Goal: Task Accomplishment & Management: Manage account settings

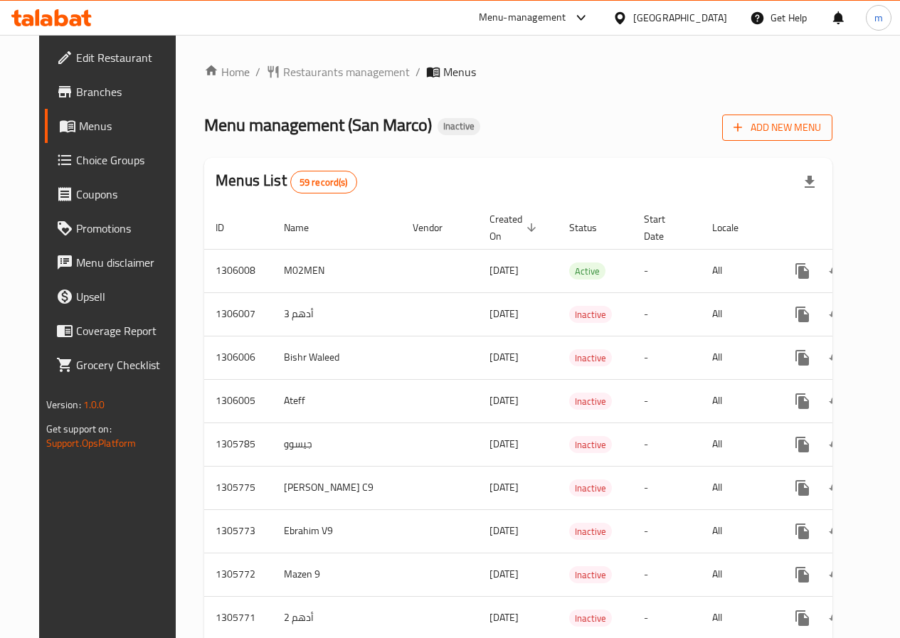
click at [821, 134] on span "Add New Menu" at bounding box center [776, 128] width 87 height 18
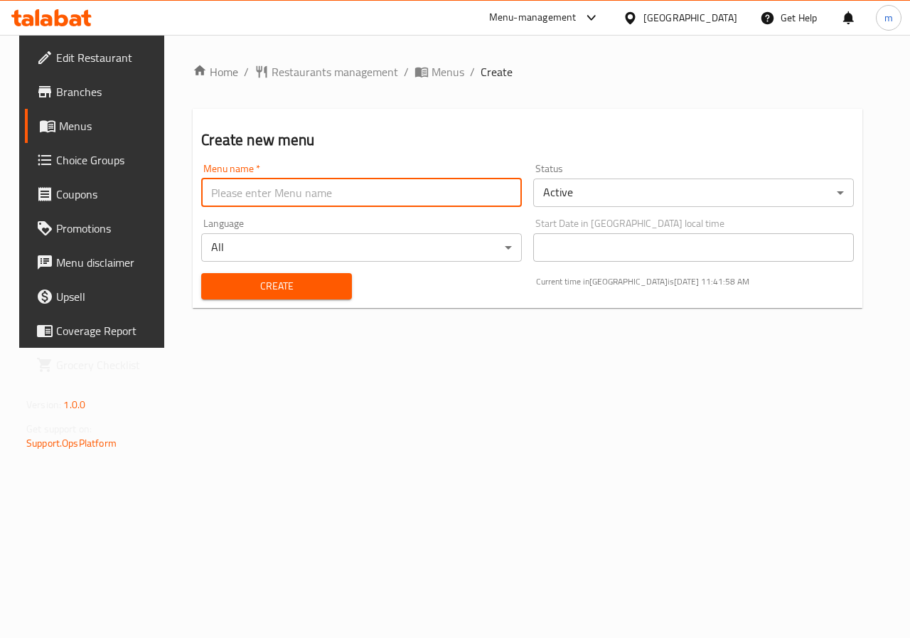
click at [407, 202] on input "text" at bounding box center [361, 193] width 321 height 28
type input "17/8 menna"
click at [201, 273] on button "Create" at bounding box center [276, 286] width 150 height 26
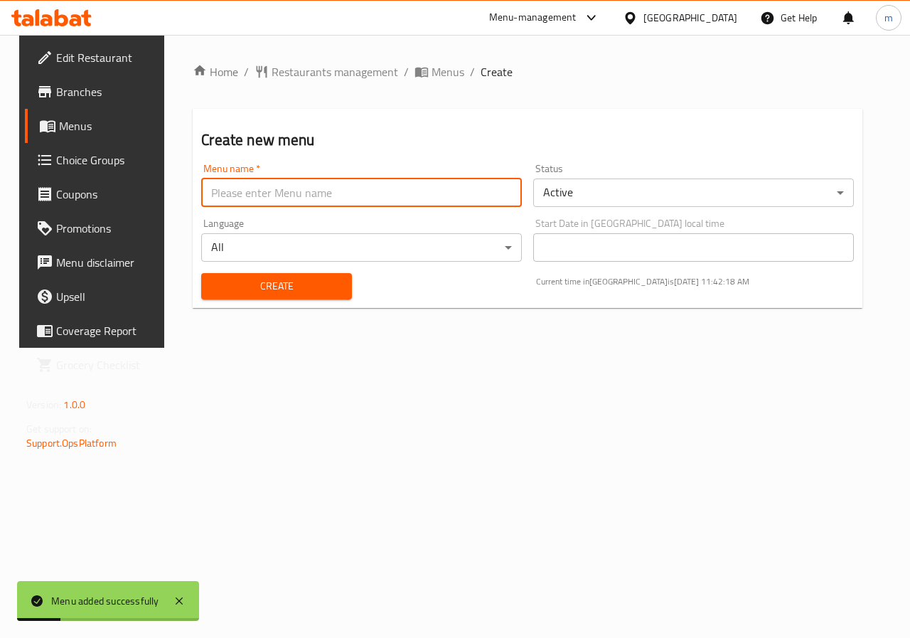
click at [59, 134] on span "Menus" at bounding box center [109, 125] width 101 height 17
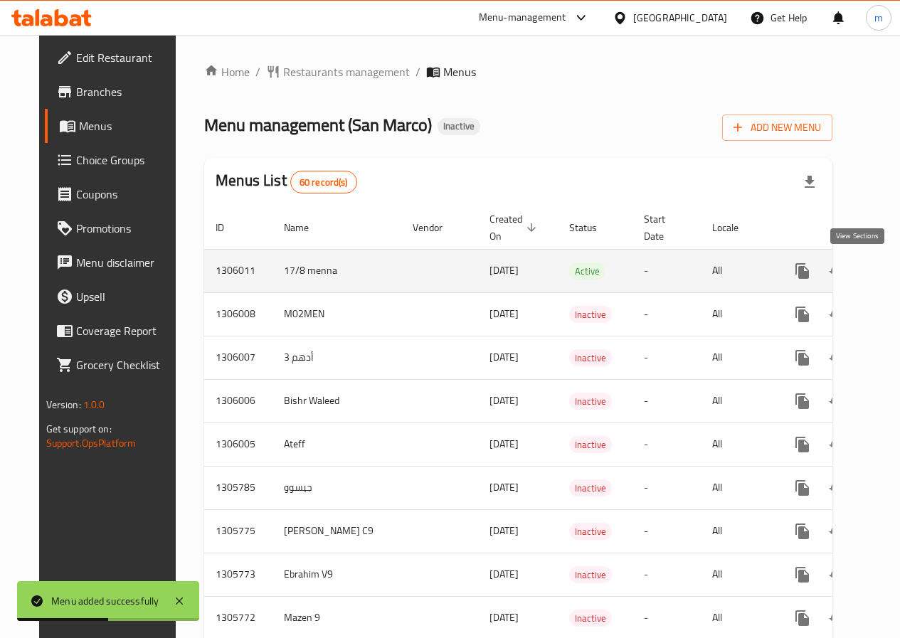
click at [896, 274] on icon "enhanced table" at bounding box center [904, 270] width 17 height 17
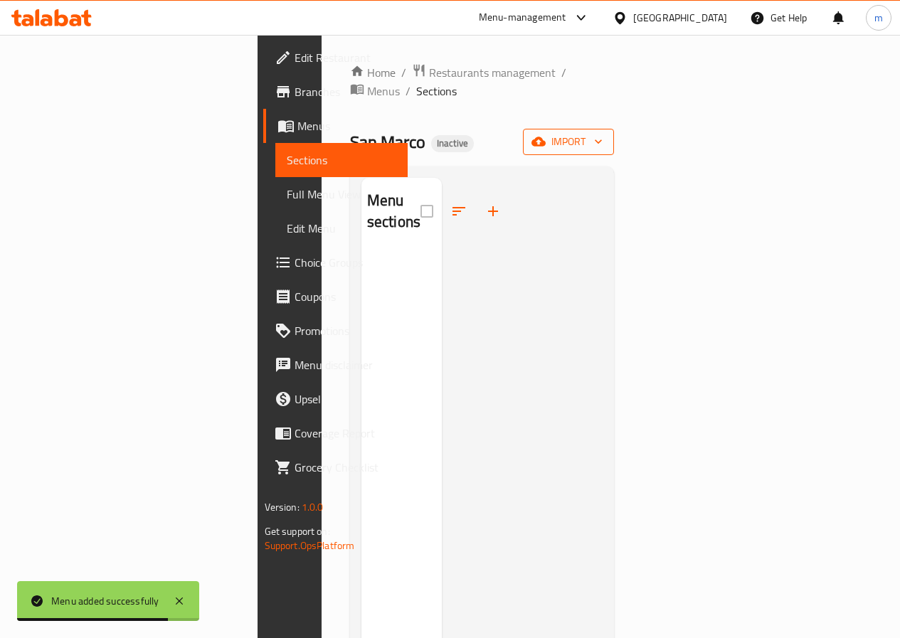
click at [605, 134] on icon "button" at bounding box center [598, 141] width 14 height 14
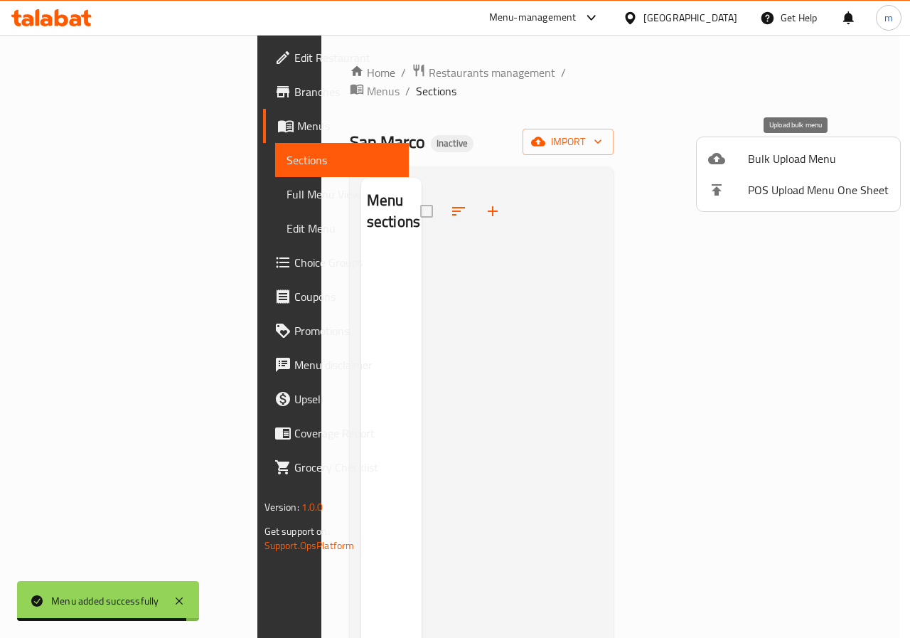
click at [837, 173] on li "Bulk Upload Menu" at bounding box center [798, 158] width 203 height 31
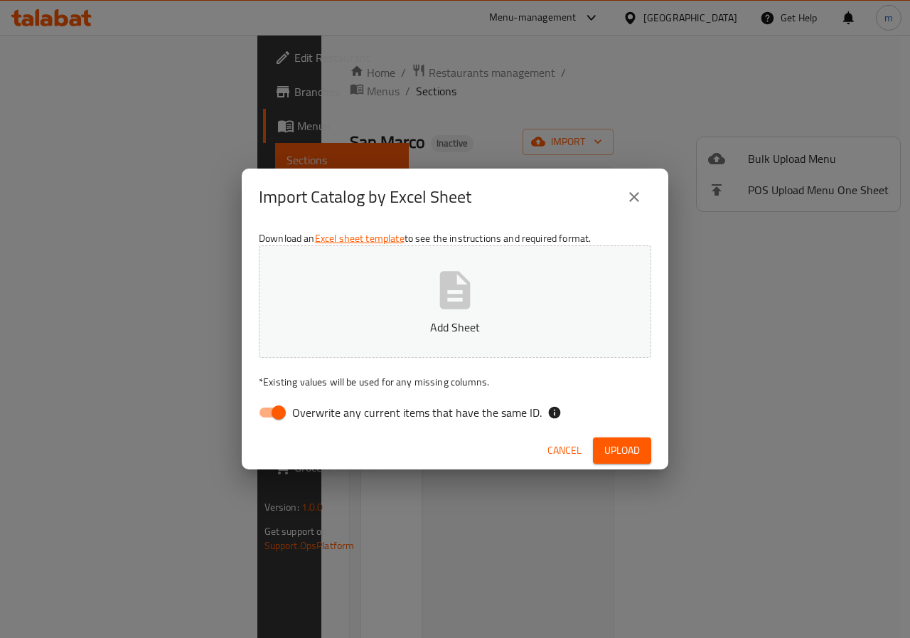
click at [267, 414] on input "Overwrite any current items that have the same ID." at bounding box center [278, 412] width 81 height 27
checkbox input "false"
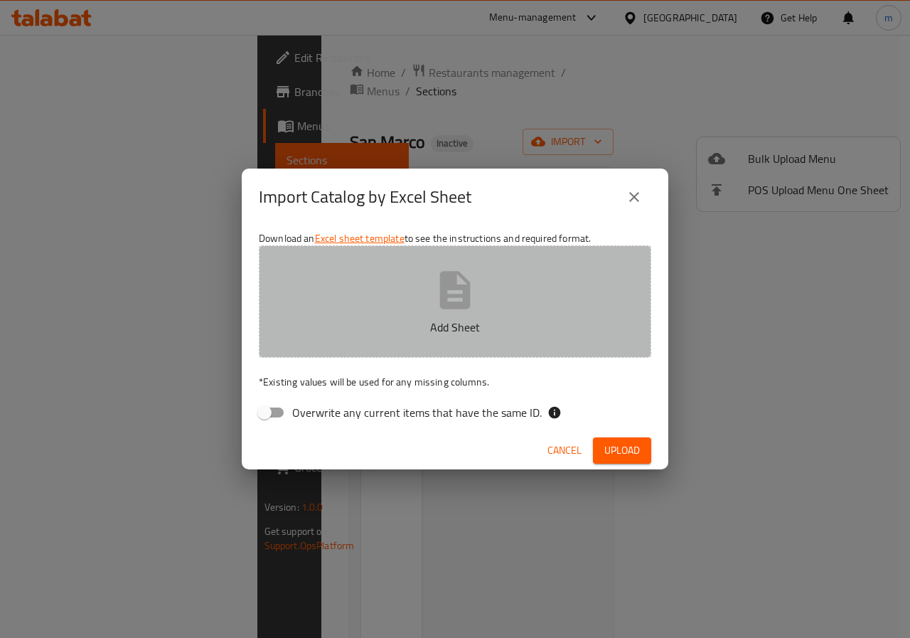
click at [457, 314] on button "Add Sheet" at bounding box center [455, 301] width 393 height 112
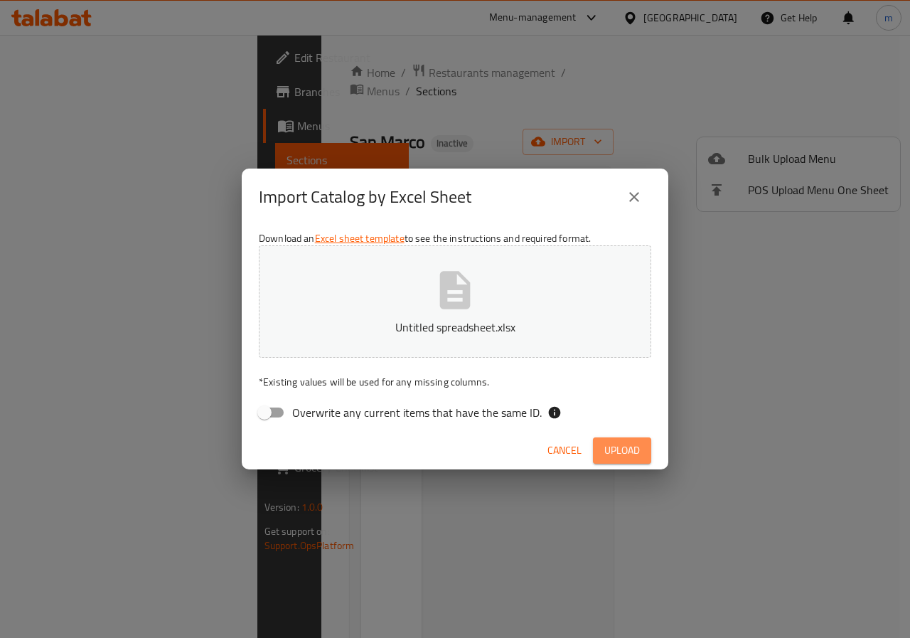
click at [633, 446] on span "Upload" at bounding box center [623, 451] width 36 height 18
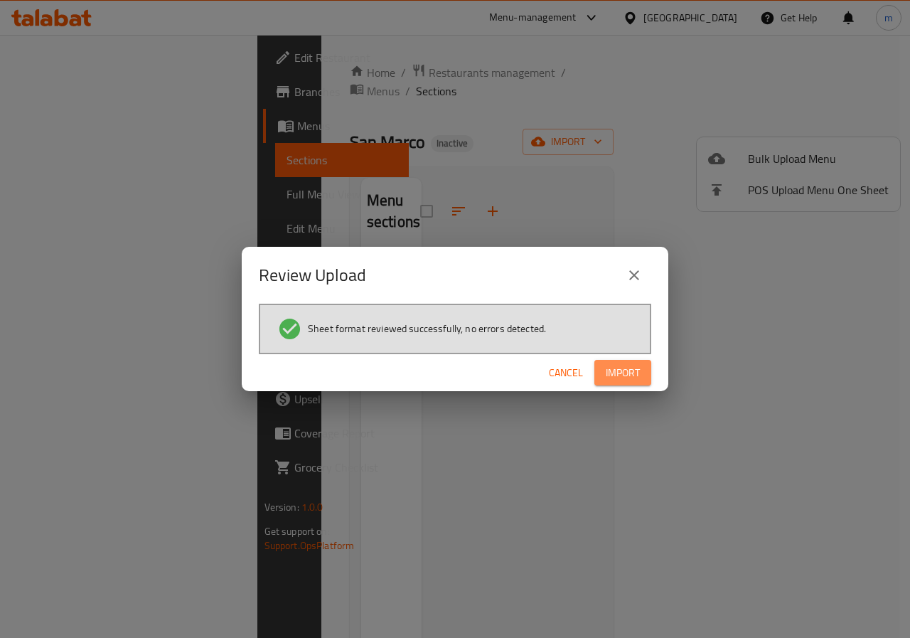
click at [615, 371] on span "Import" at bounding box center [623, 373] width 34 height 18
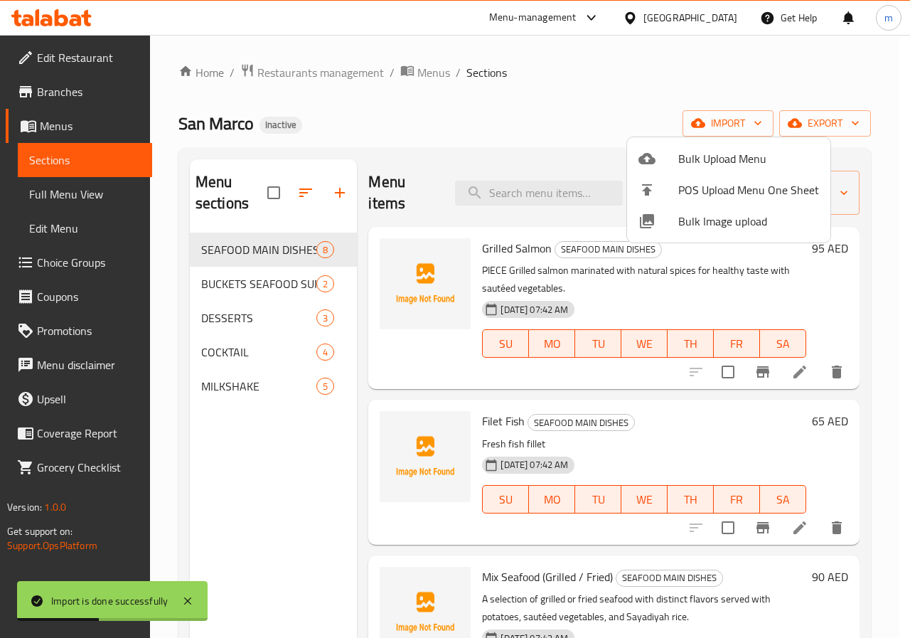
click at [899, 280] on div at bounding box center [455, 319] width 910 height 638
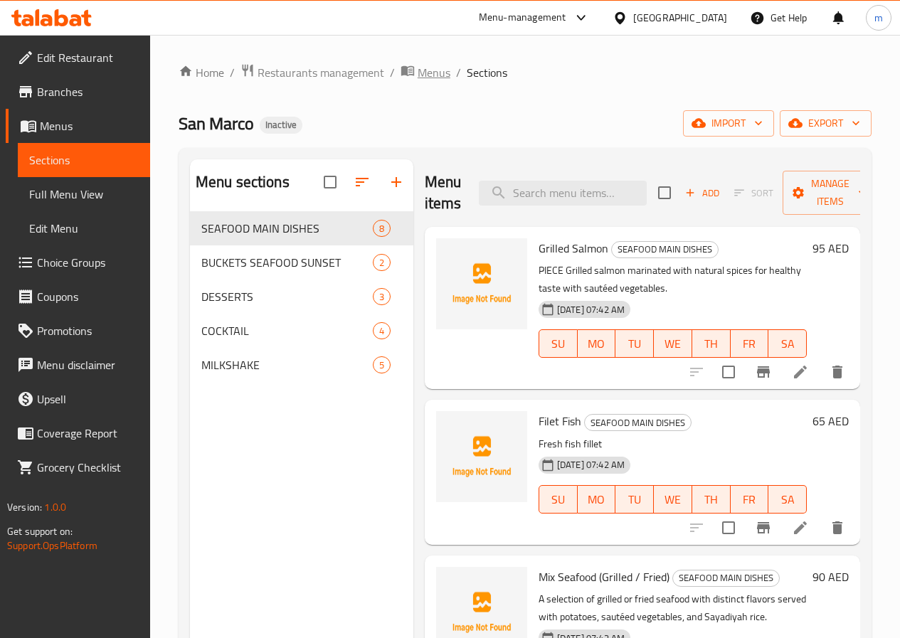
click at [438, 68] on span "Menus" at bounding box center [434, 72] width 33 height 17
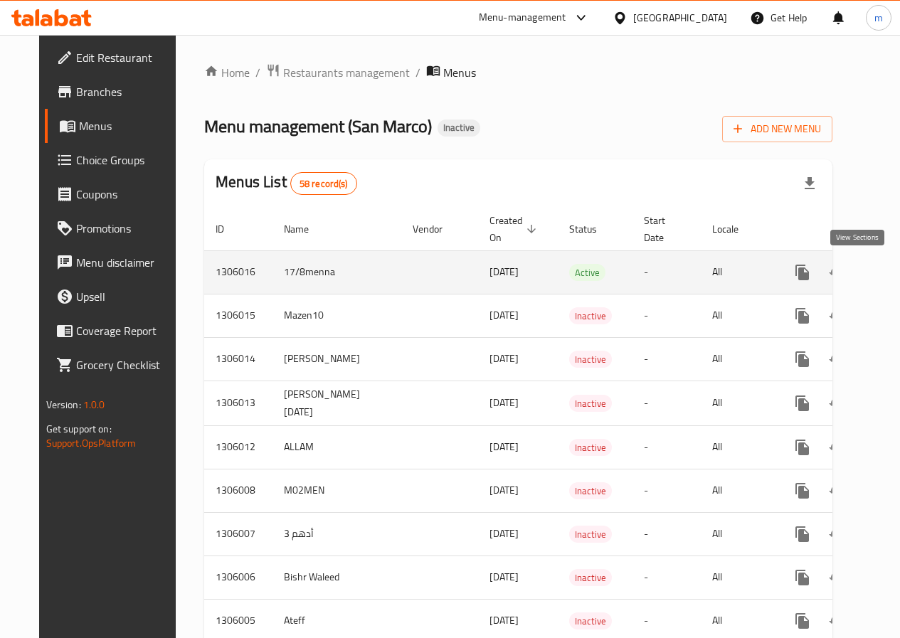
click at [896, 270] on icon "enhanced table" at bounding box center [904, 272] width 17 height 17
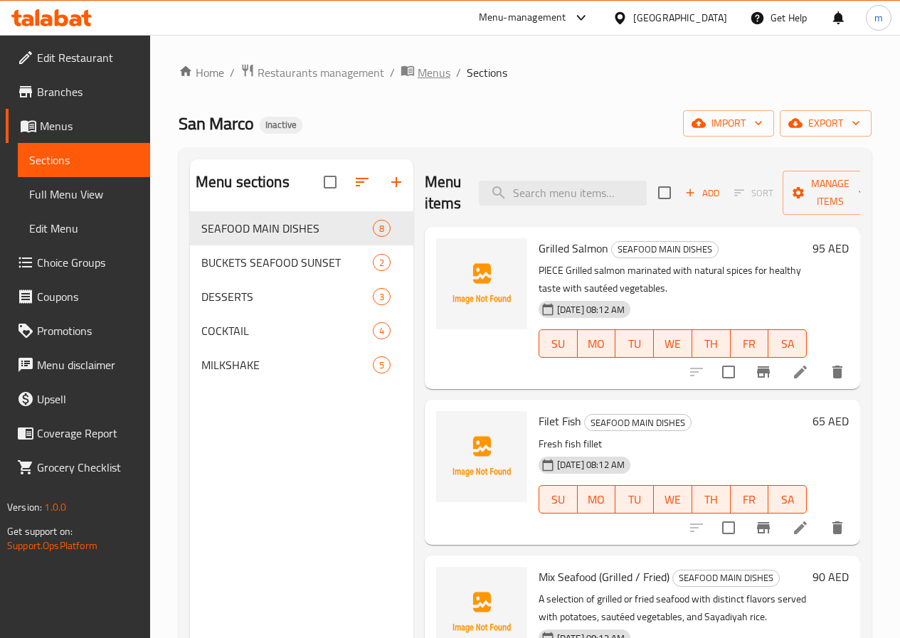
click at [433, 64] on span "Menus" at bounding box center [434, 72] width 33 height 17
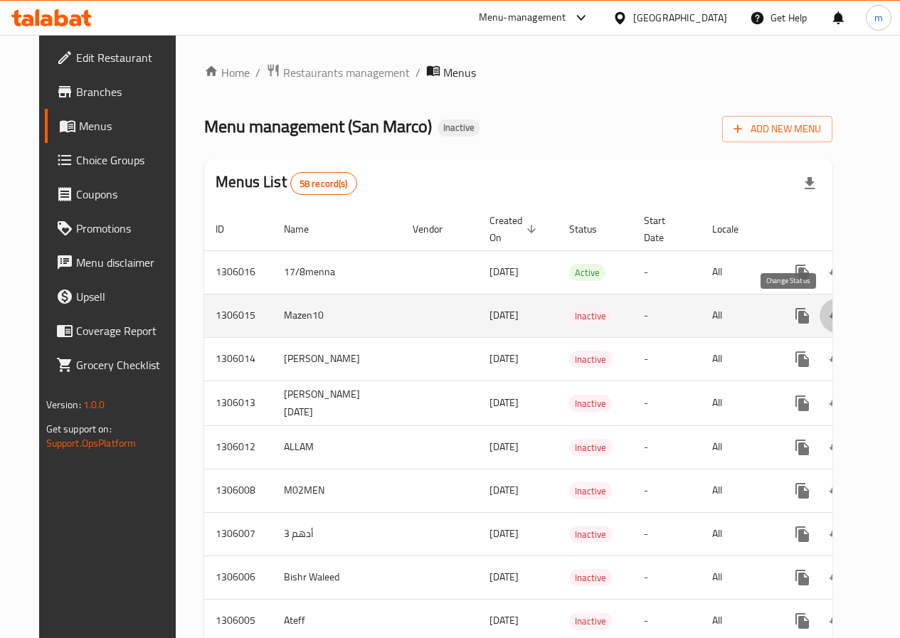
click at [828, 319] on icon "enhanced table" at bounding box center [836, 315] width 17 height 17
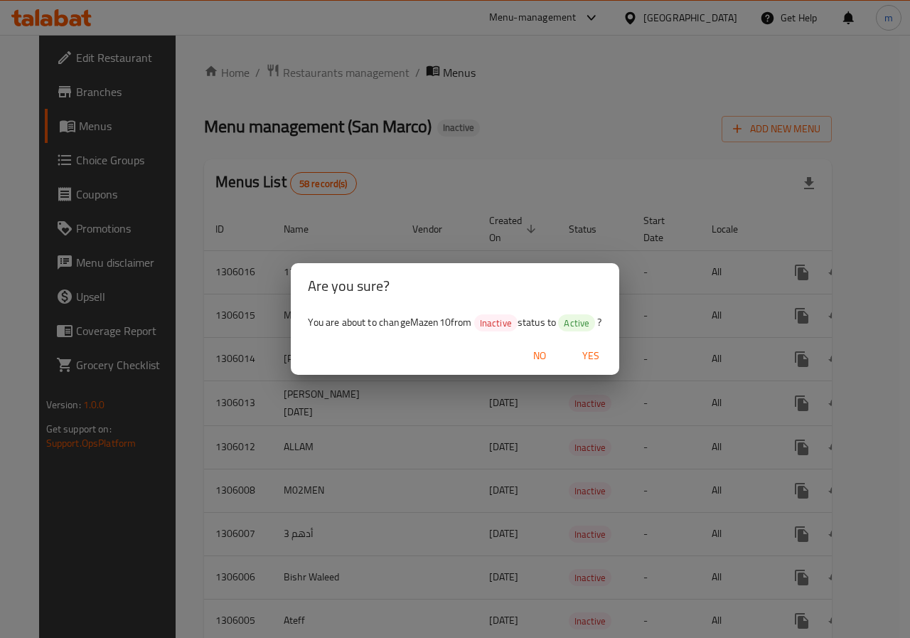
click at [592, 355] on span "Yes" at bounding box center [591, 356] width 34 height 18
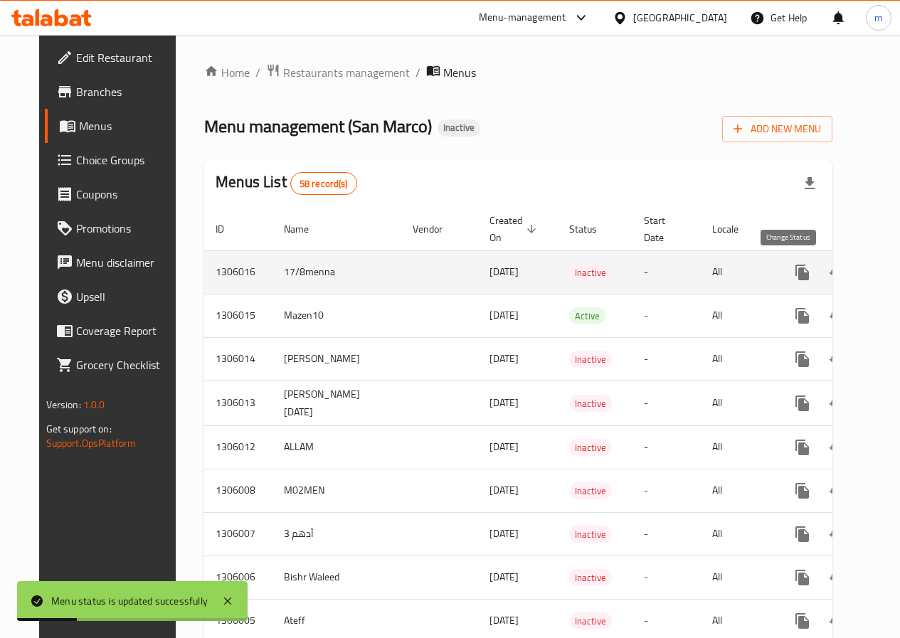
click at [829, 277] on icon "enhanced table" at bounding box center [837, 272] width 16 height 11
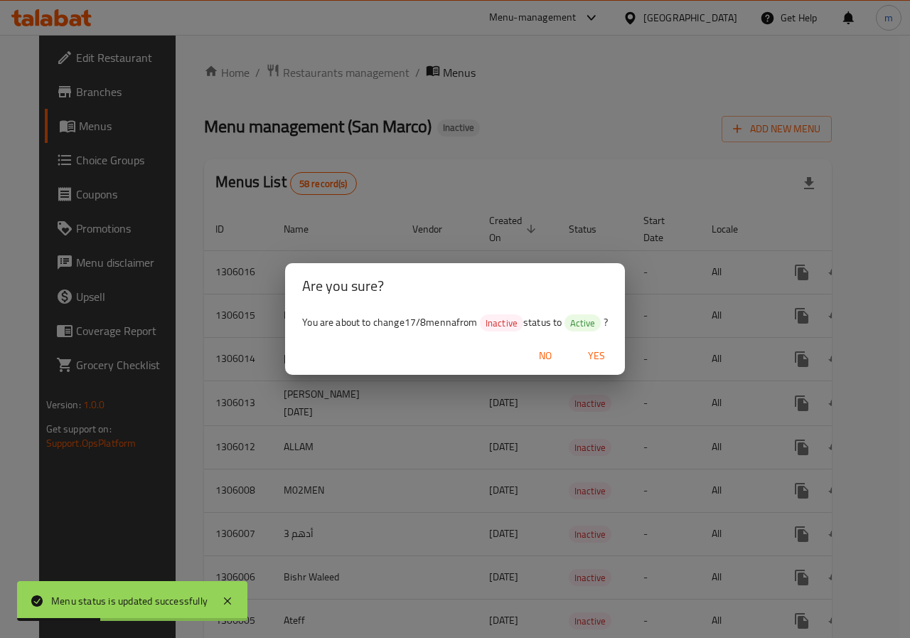
click at [598, 349] on span "Yes" at bounding box center [597, 356] width 34 height 18
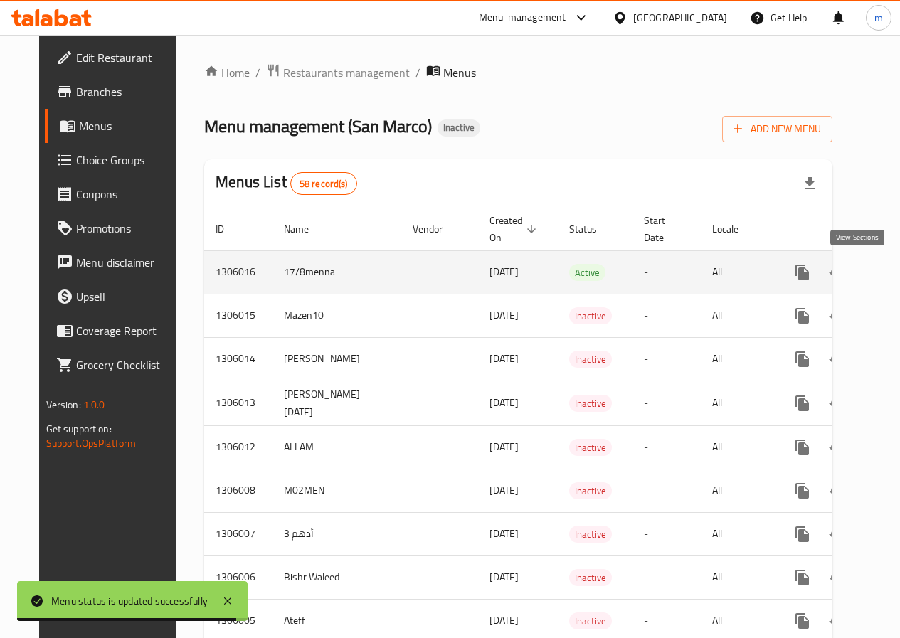
click at [898, 267] on icon "enhanced table" at bounding box center [904, 272] width 13 height 13
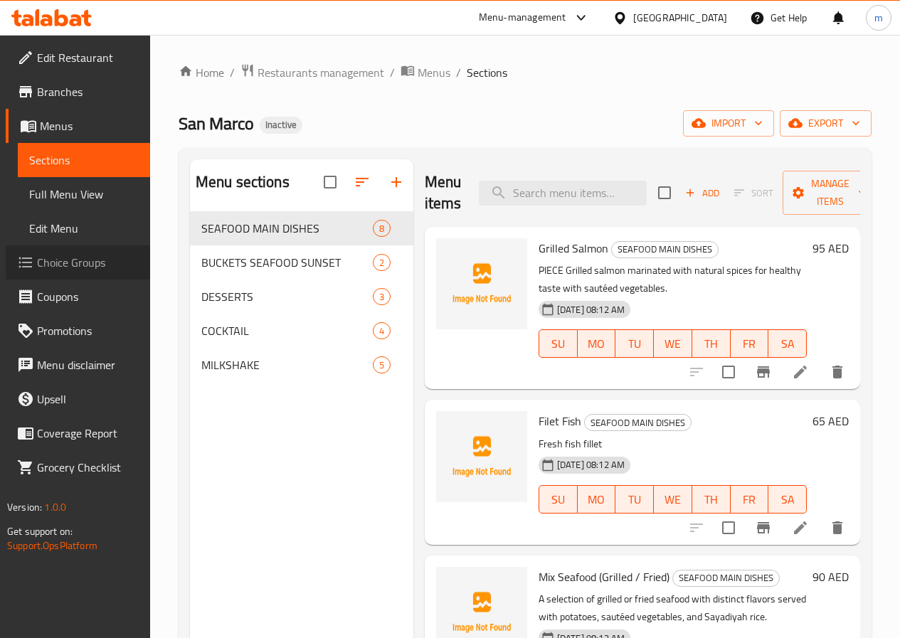
click at [87, 262] on span "Choice Groups" at bounding box center [88, 262] width 102 height 17
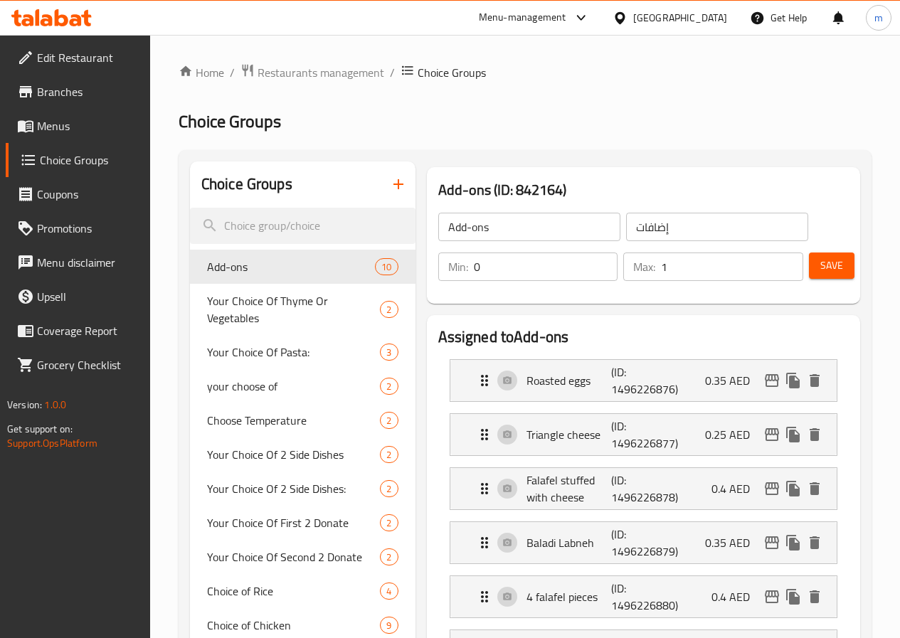
click at [390, 192] on icon "button" at bounding box center [398, 184] width 17 height 17
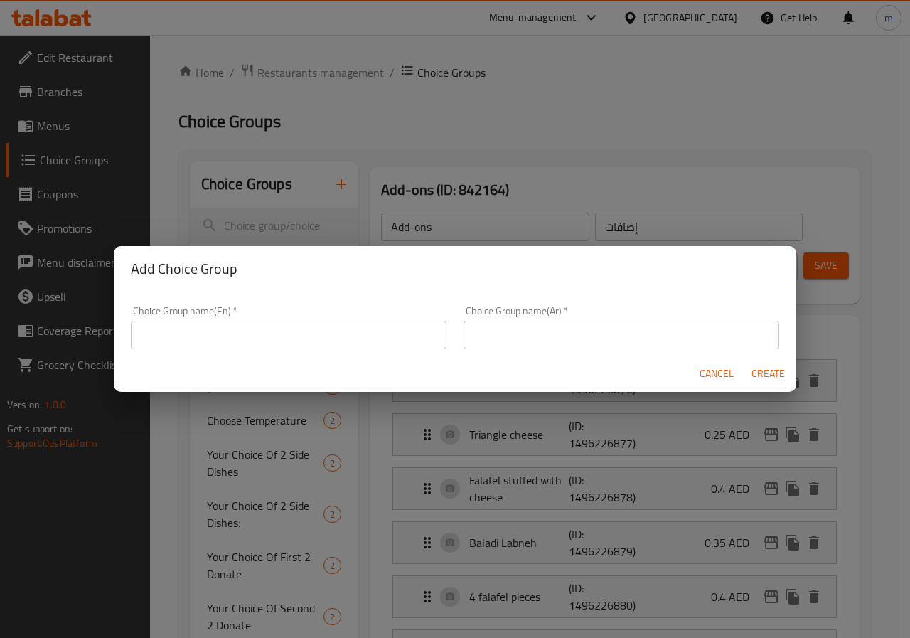
click at [371, 338] on input "text" at bounding box center [289, 335] width 316 height 28
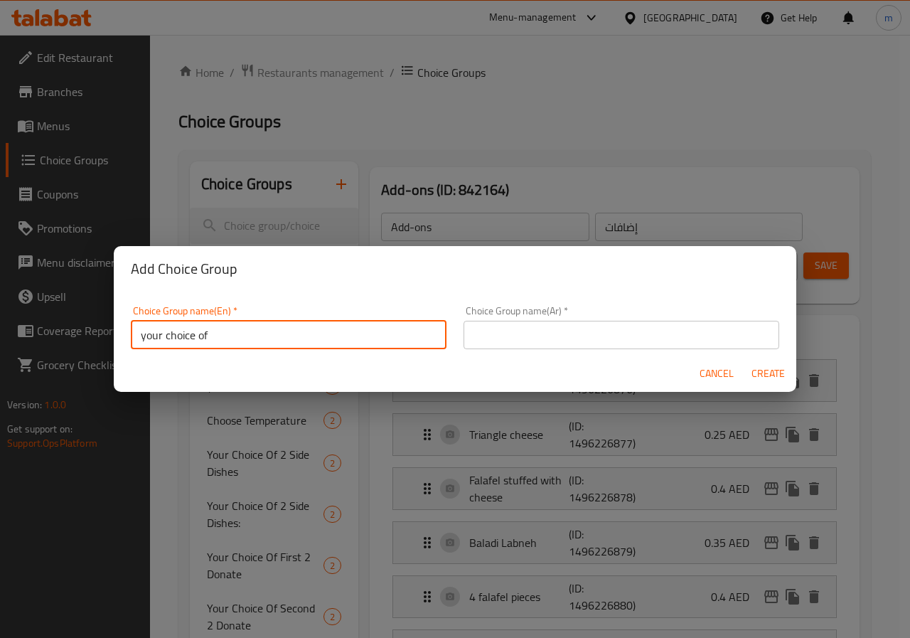
type input "your choice of"
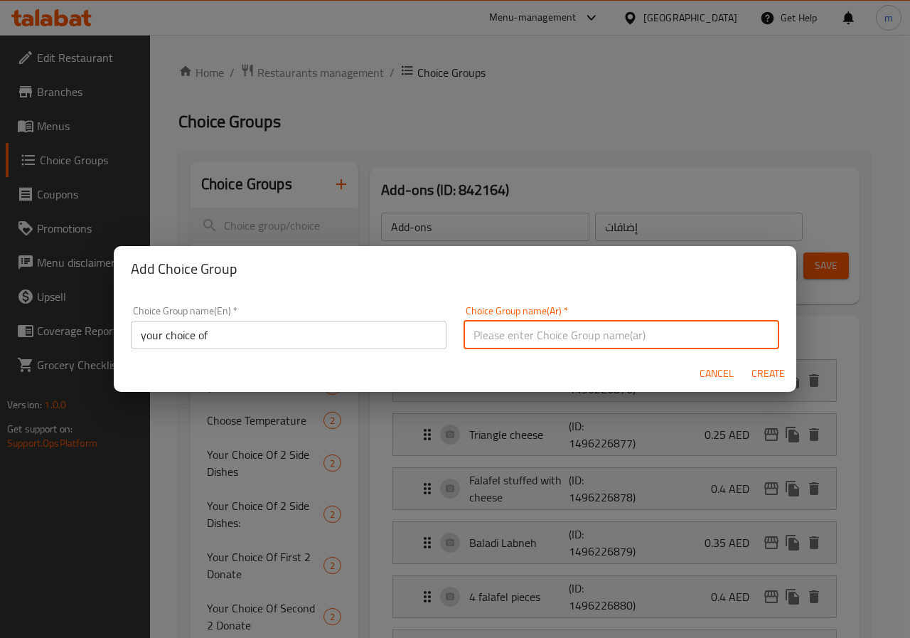
click at [744, 328] on input "text" at bounding box center [622, 335] width 316 height 28
type input "اختيارك من"
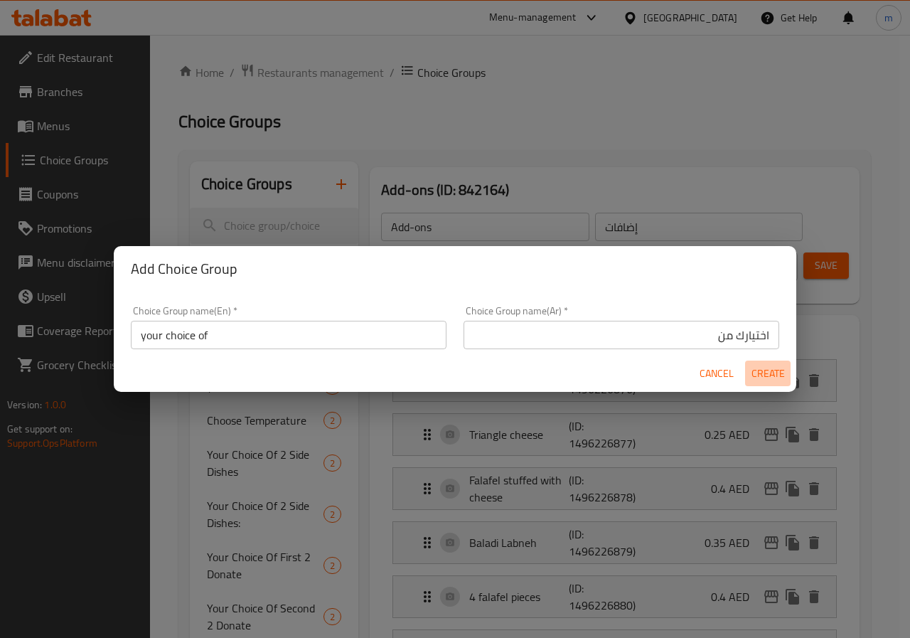
click at [778, 365] on span "Create" at bounding box center [768, 374] width 34 height 18
type input "your choice of"
type input "اختيارك من"
type input "0"
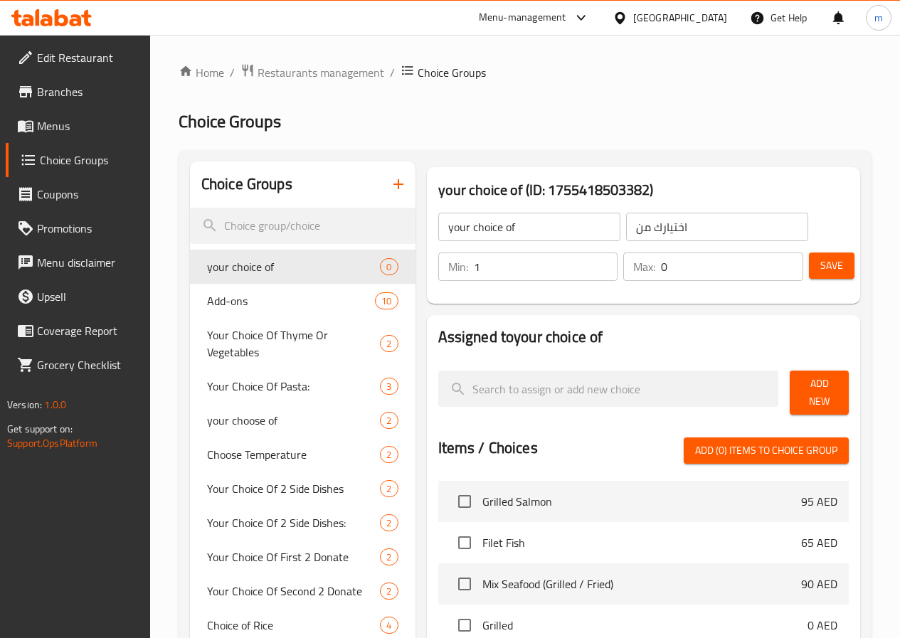
type input "1"
click at [573, 262] on input "1" at bounding box center [546, 267] width 144 height 28
type input "1"
click at [777, 261] on input "1" at bounding box center [732, 267] width 142 height 28
click at [812, 262] on button "Save" at bounding box center [832, 266] width 46 height 26
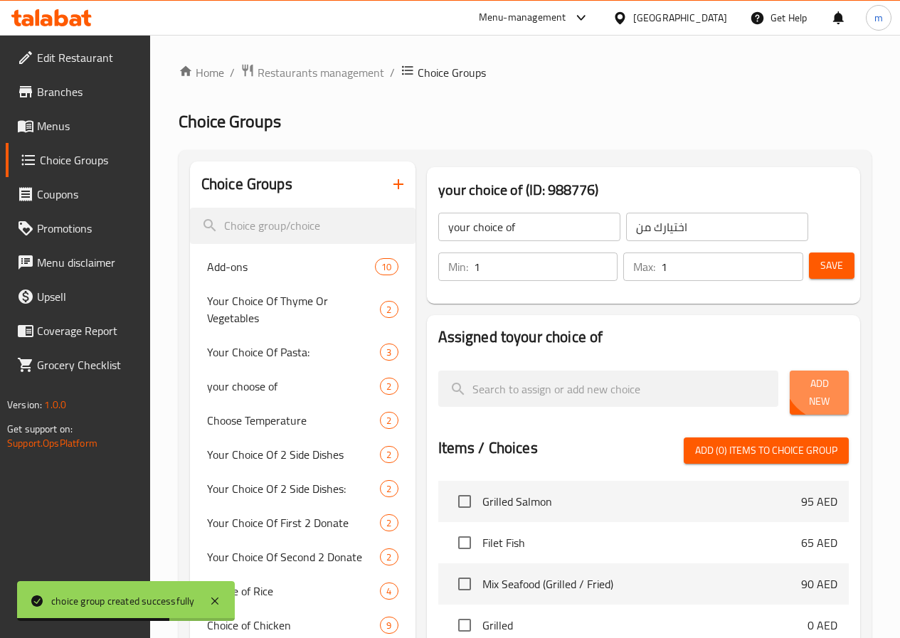
click at [819, 380] on span "Add New" at bounding box center [819, 393] width 36 height 36
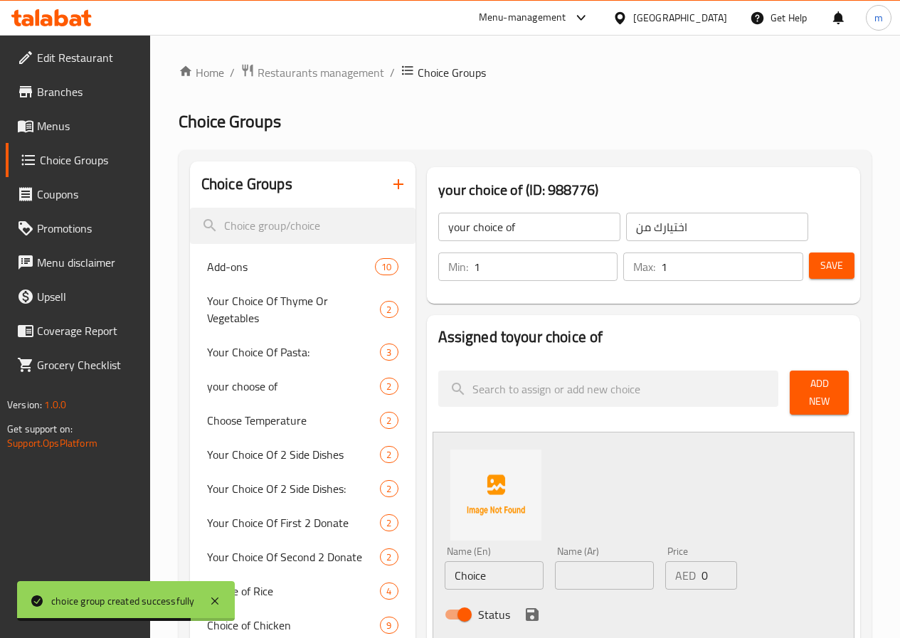
scroll to position [142, 0]
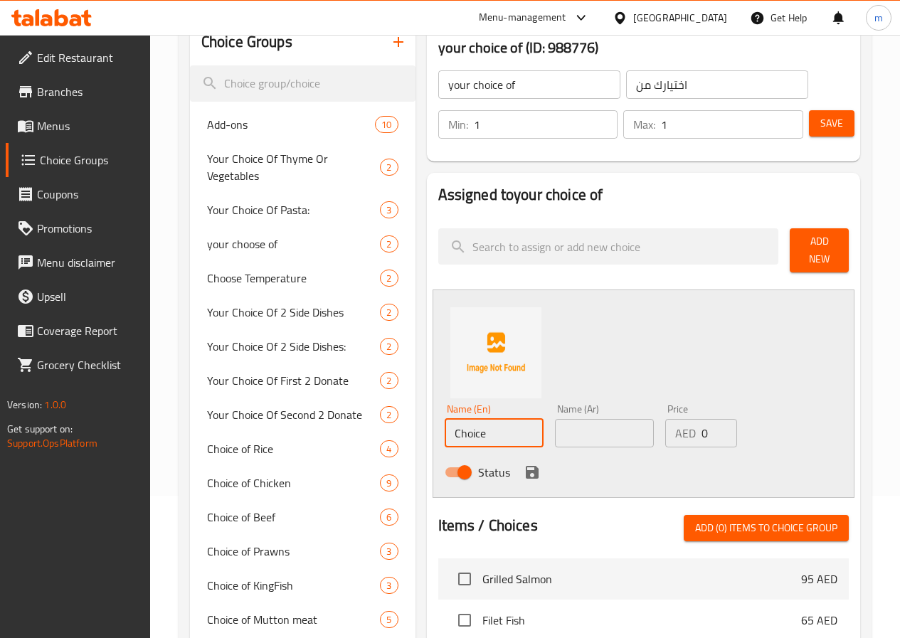
drag, startPoint x: 453, startPoint y: 430, endPoint x: 362, endPoint y: 457, distance: 94.8
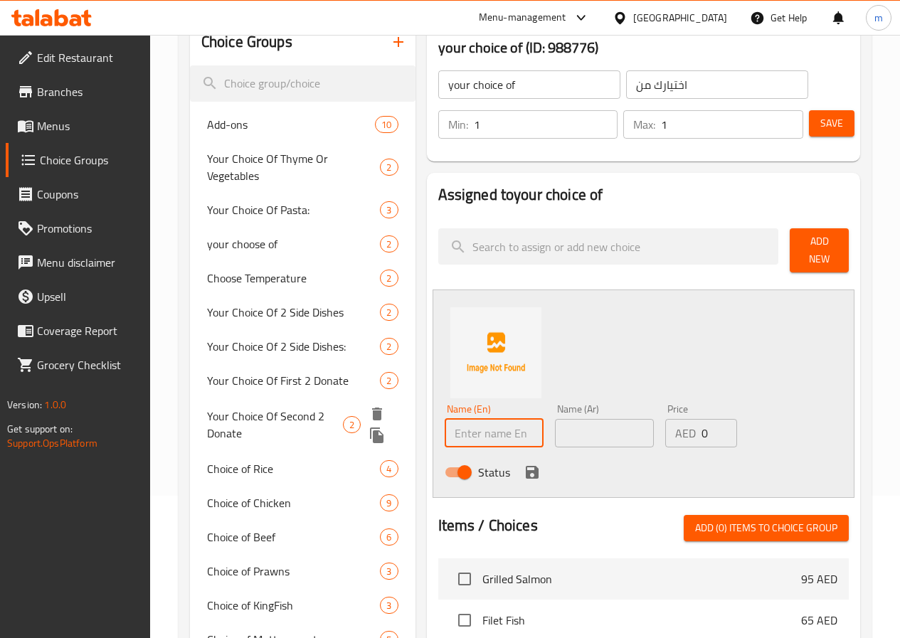
paste input "Grilled"
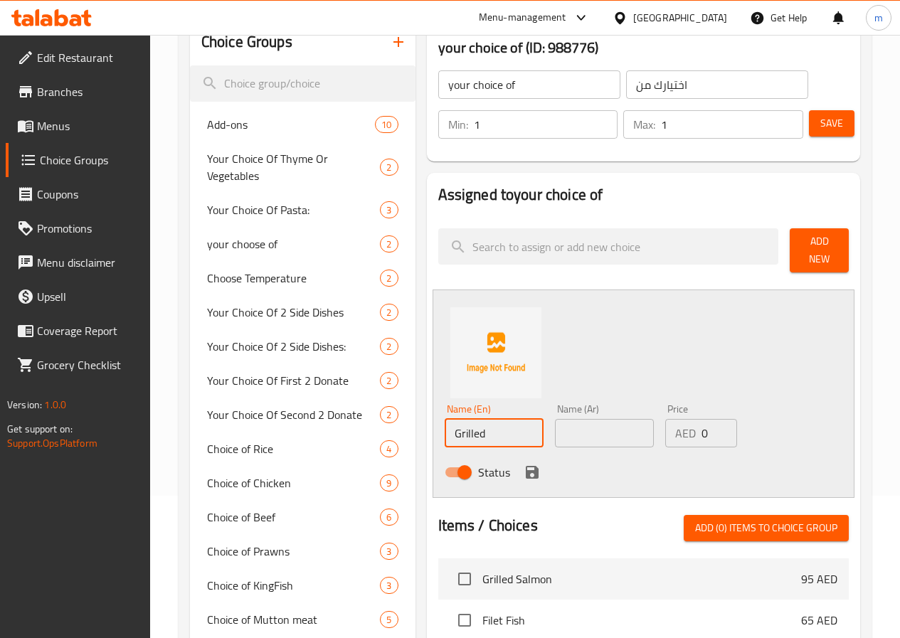
type input "Grilled"
click at [619, 436] on input "text" at bounding box center [604, 433] width 99 height 28
type input "k"
type input "مشوى"
click at [526, 468] on icon "save" at bounding box center [532, 472] width 13 height 13
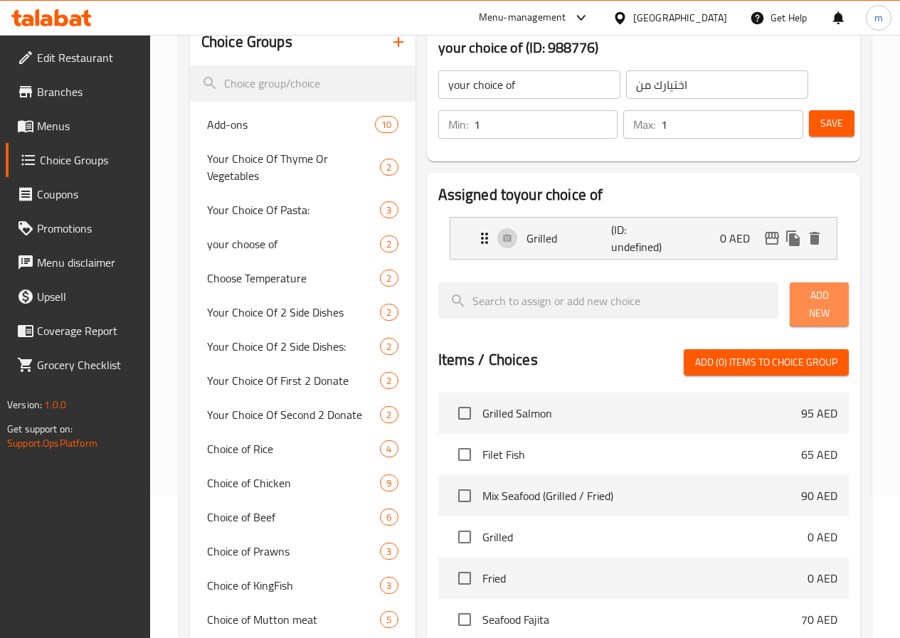
click at [810, 298] on span "Add New" at bounding box center [819, 305] width 36 height 36
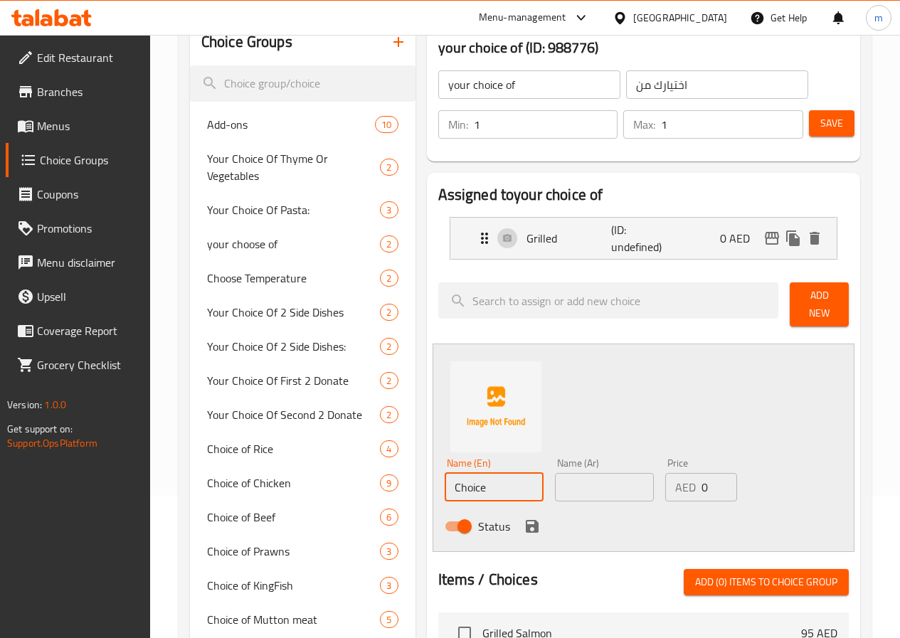
drag, startPoint x: 457, startPoint y: 483, endPoint x: 241, endPoint y: 450, distance: 218.0
click at [445, 484] on input "text" at bounding box center [494, 487] width 99 height 28
paste input "Fried)"
type input "Fried"
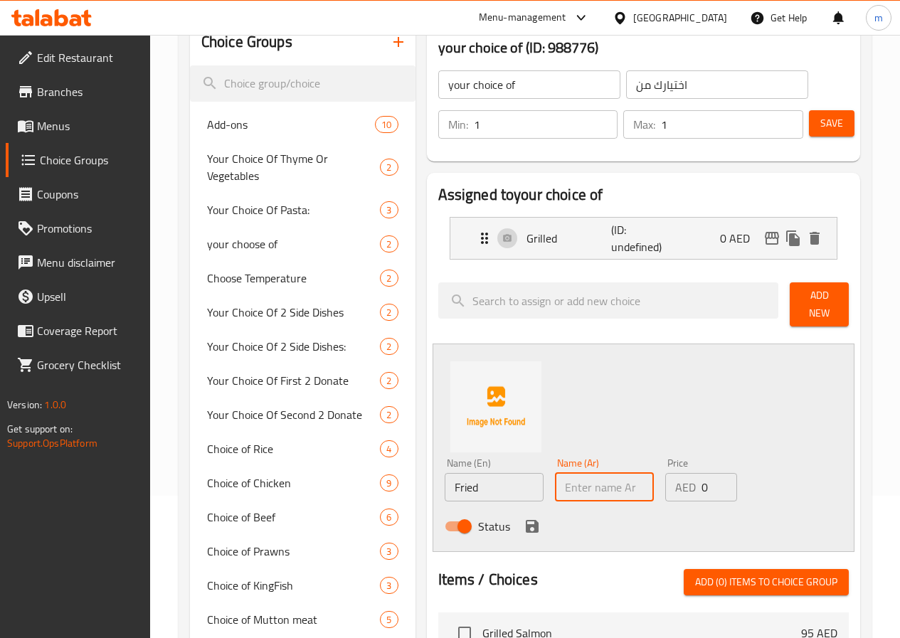
click at [581, 474] on input "text" at bounding box center [604, 487] width 99 height 28
type input "مقلى"
click at [526, 520] on icon "save" at bounding box center [532, 526] width 13 height 13
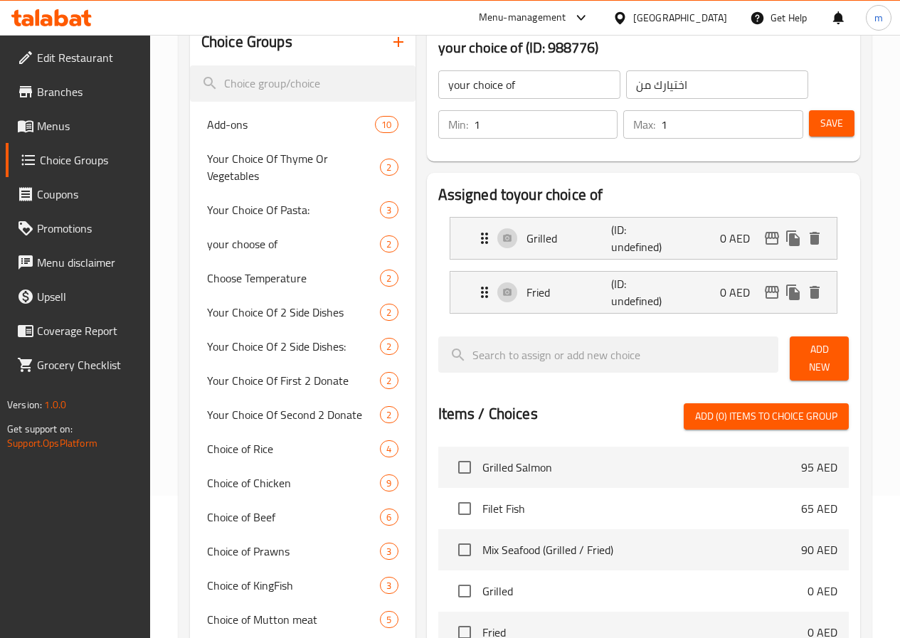
click at [832, 122] on span "Save" at bounding box center [831, 124] width 23 height 18
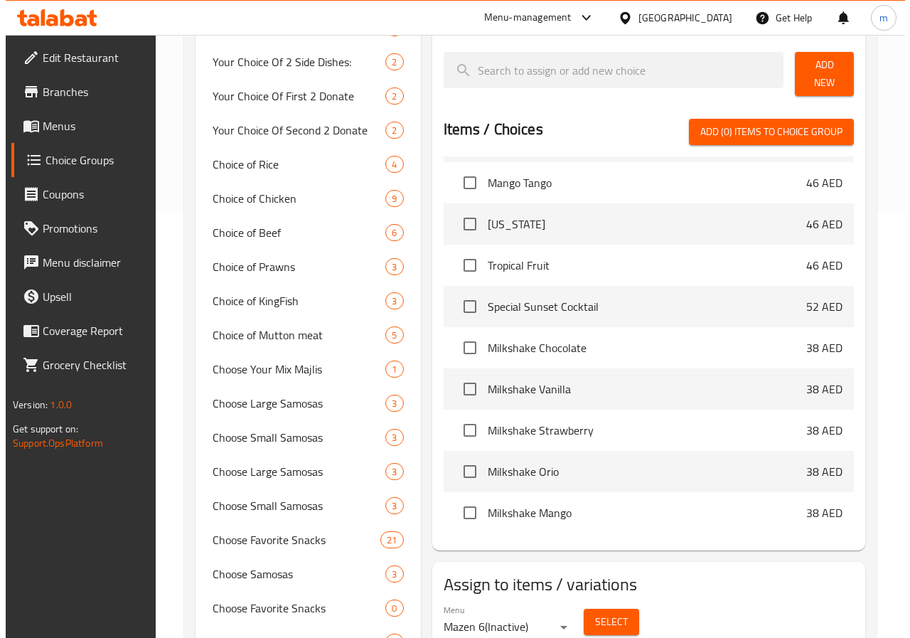
scroll to position [640, 0]
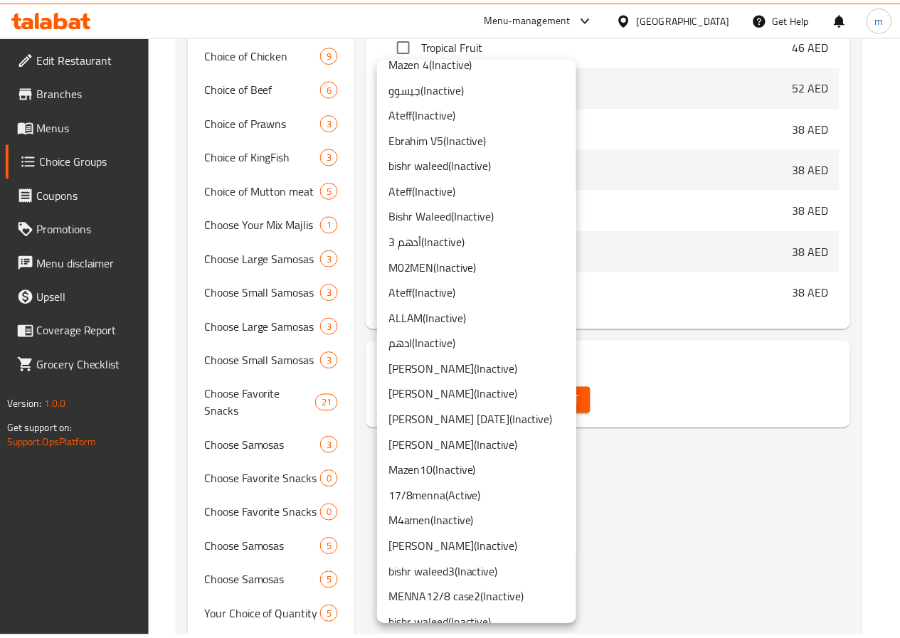
scroll to position [782, 0]
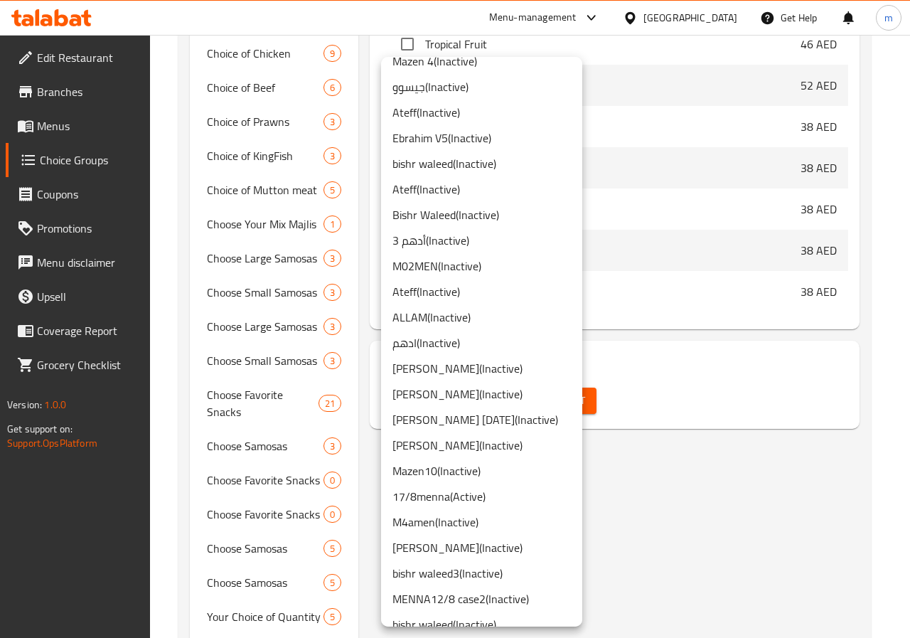
click at [483, 497] on li "17/8menna ( Active )" at bounding box center [481, 497] width 201 height 26
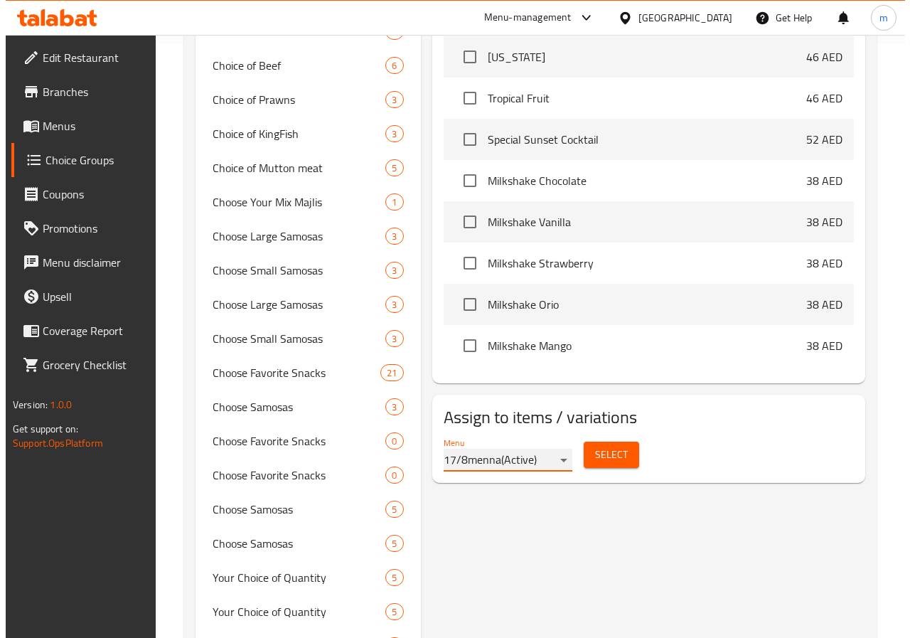
scroll to position [569, 0]
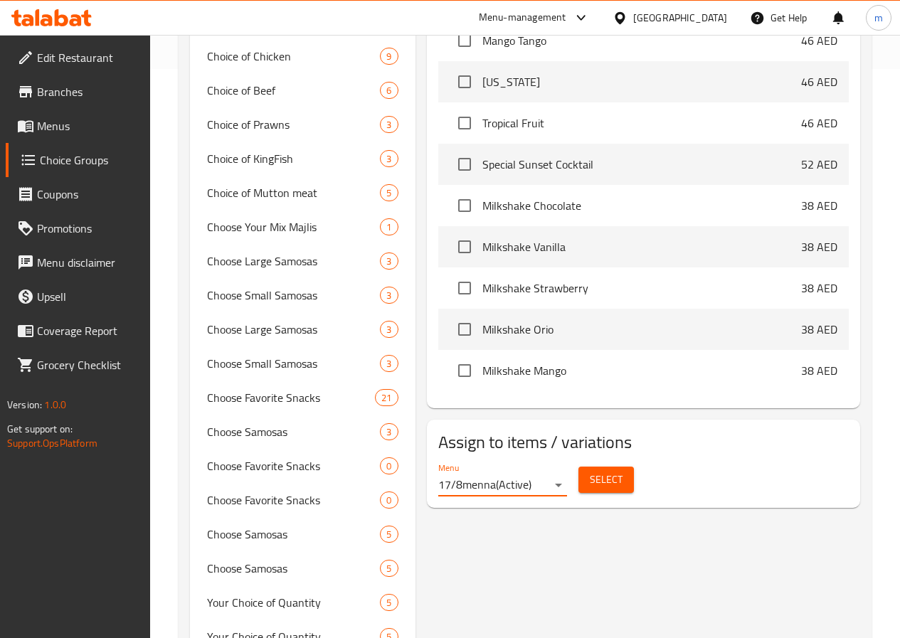
click at [590, 477] on span "Select" at bounding box center [606, 480] width 33 height 18
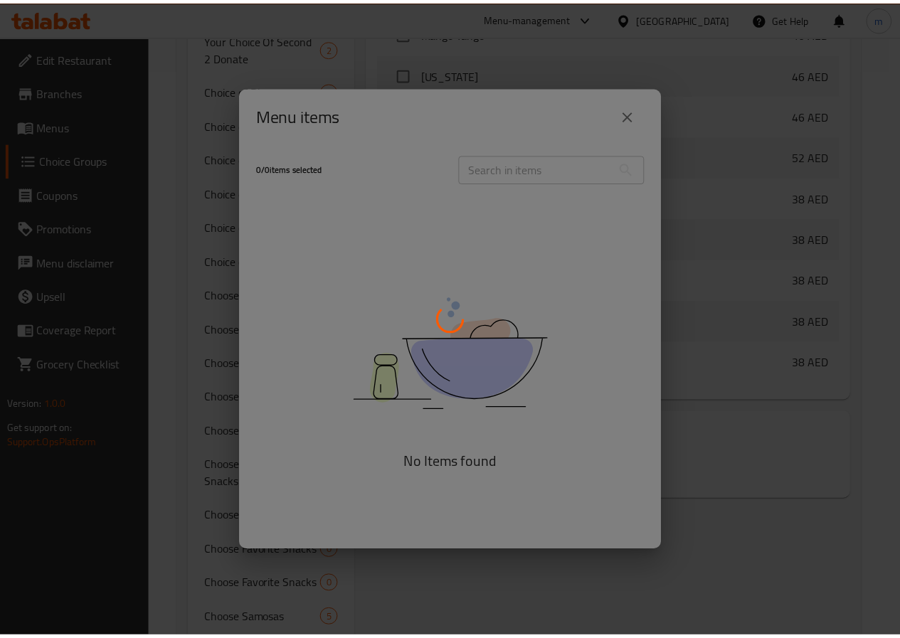
scroll to position [679, 0]
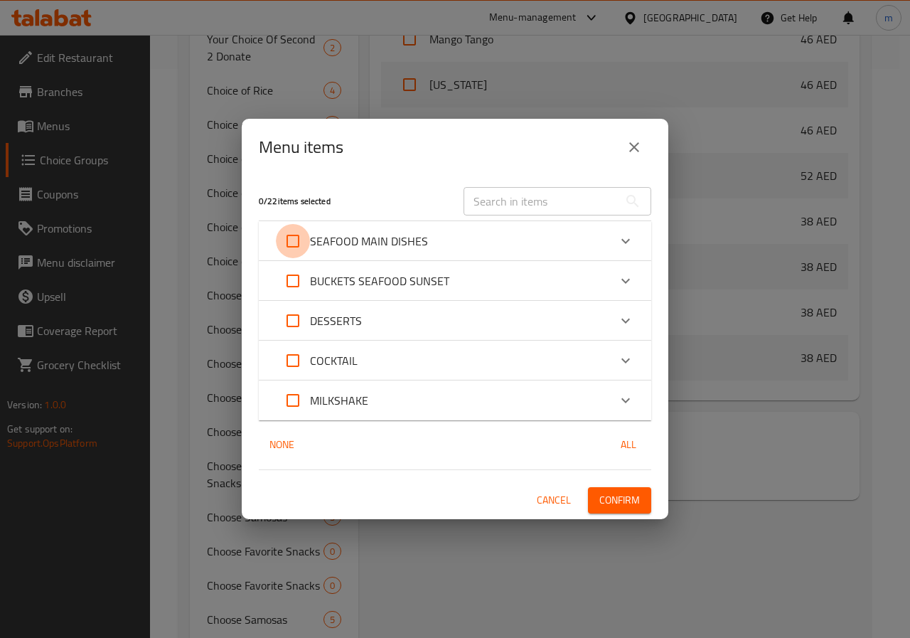
click at [298, 242] on input "Expand" at bounding box center [293, 241] width 34 height 34
checkbox input "true"
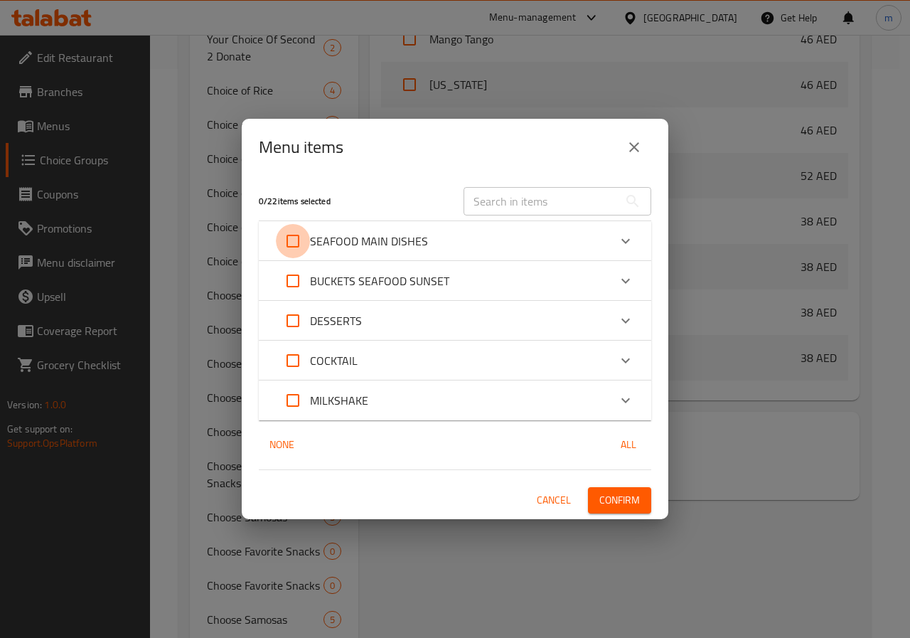
checkbox input "true"
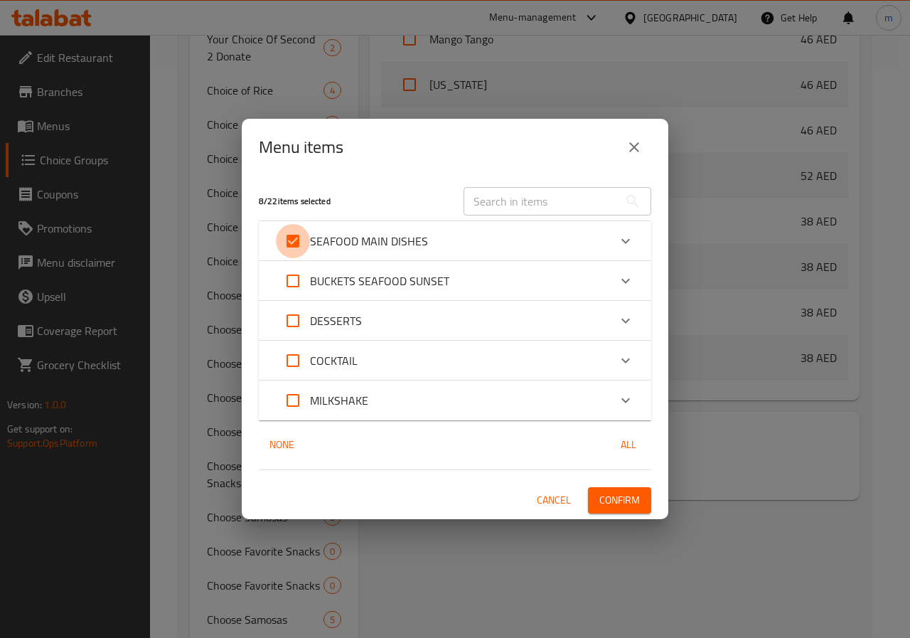
click at [298, 239] on input "Expand" at bounding box center [293, 241] width 34 height 34
checkbox input "false"
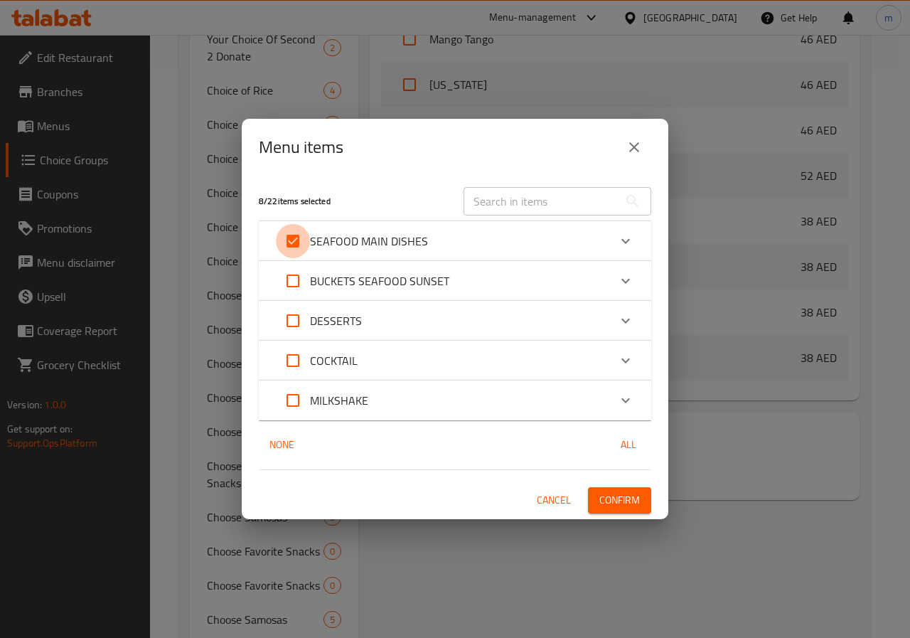
checkbox input "false"
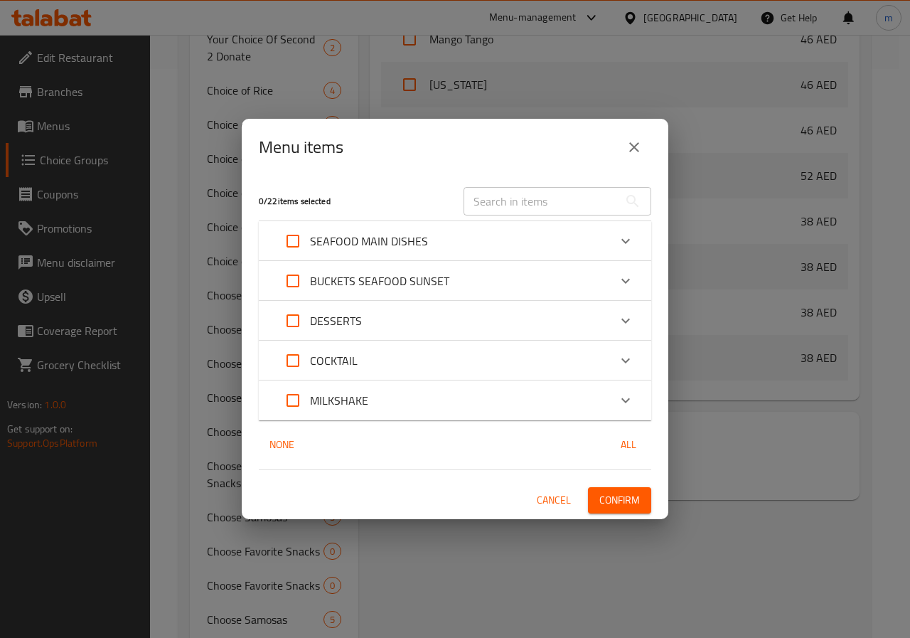
click at [635, 241] on div "Expand" at bounding box center [626, 241] width 34 height 34
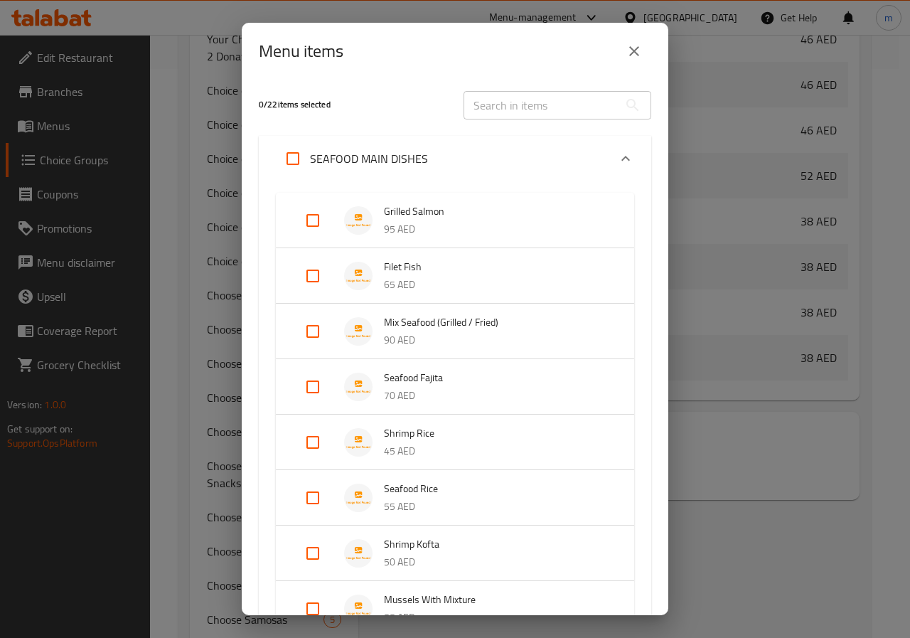
click at [314, 333] on input "Expand" at bounding box center [313, 331] width 34 height 34
checkbox input "true"
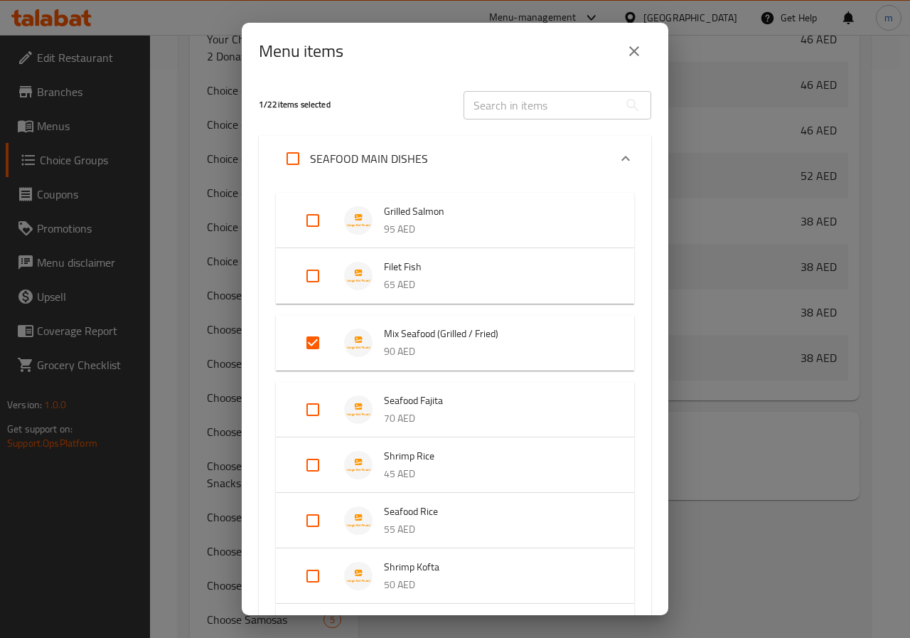
click at [617, 162] on icon "Expand" at bounding box center [625, 158] width 17 height 17
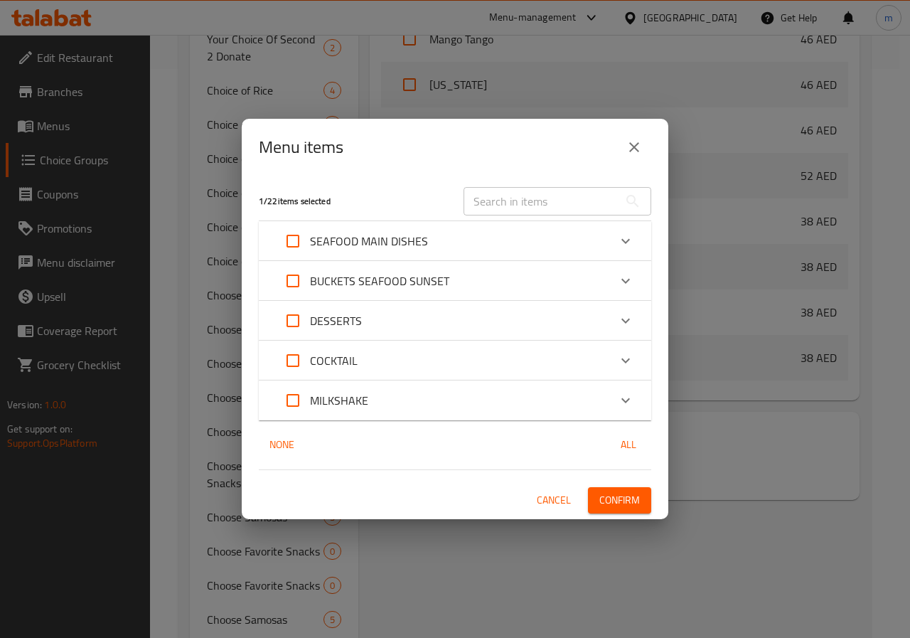
click at [628, 504] on span "Confirm" at bounding box center [620, 501] width 41 height 18
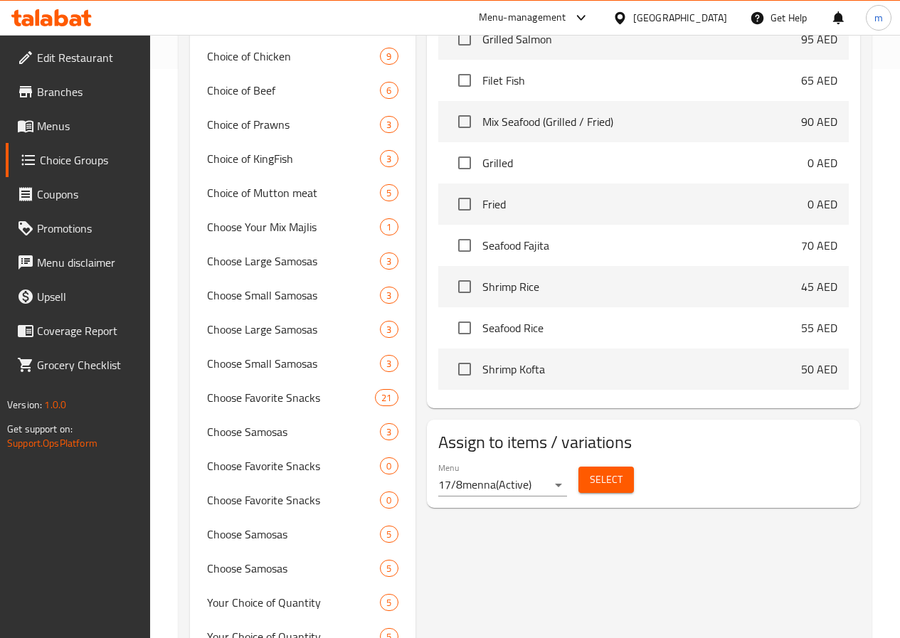
scroll to position [0, 0]
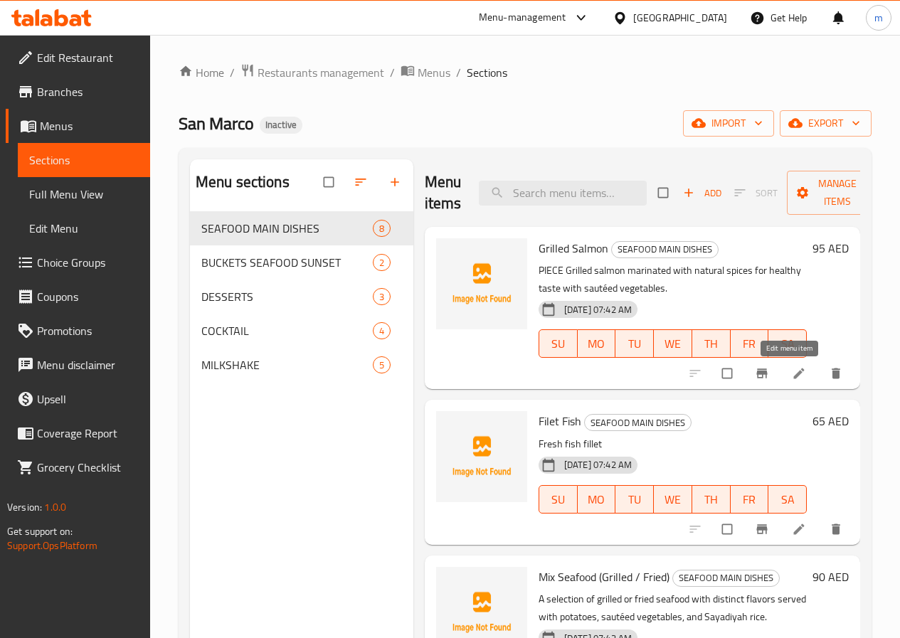
click at [792, 370] on icon at bounding box center [799, 373] width 14 height 14
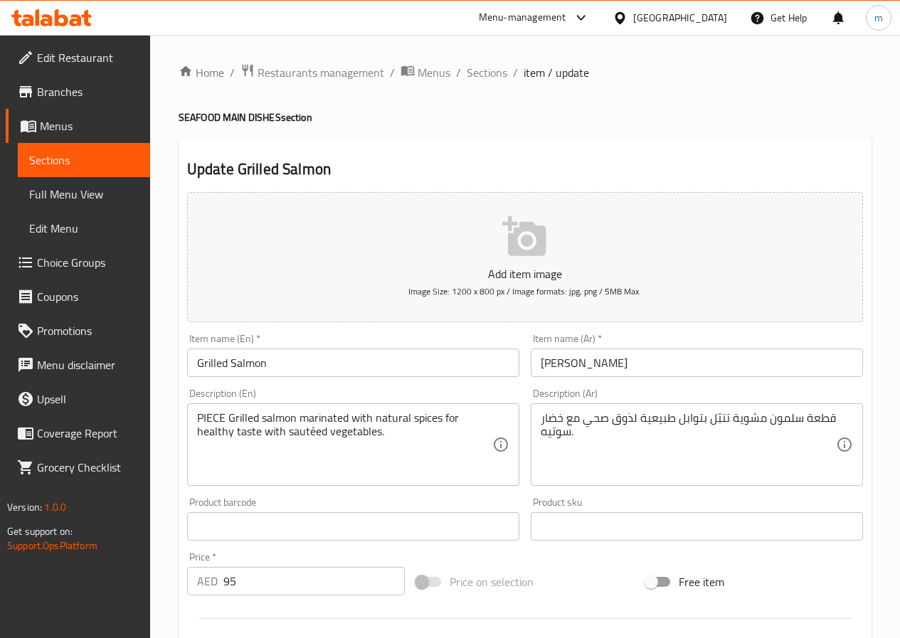
click at [73, 134] on span "Menus" at bounding box center [89, 125] width 99 height 17
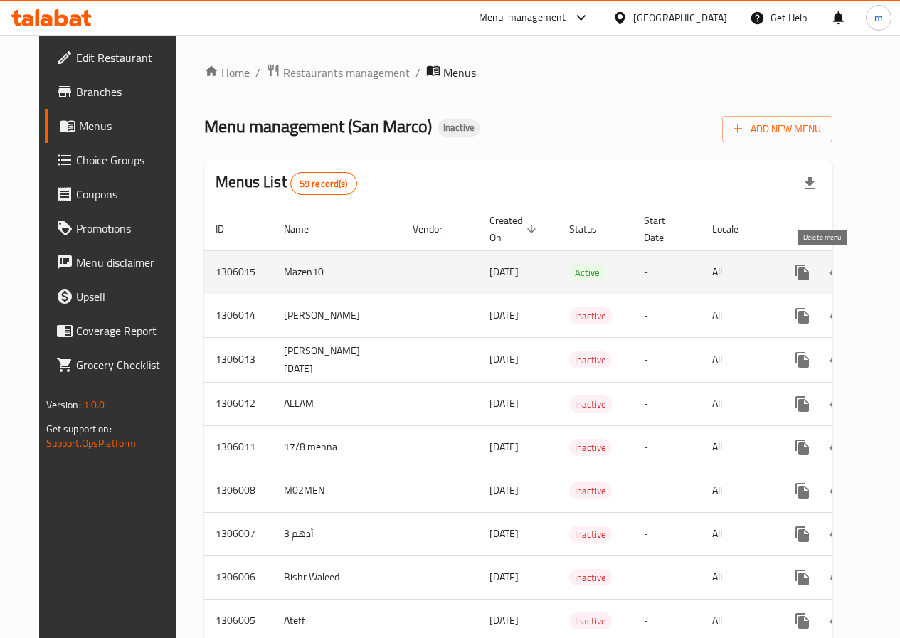
click at [854, 274] on button "enhanced table" at bounding box center [871, 272] width 34 height 34
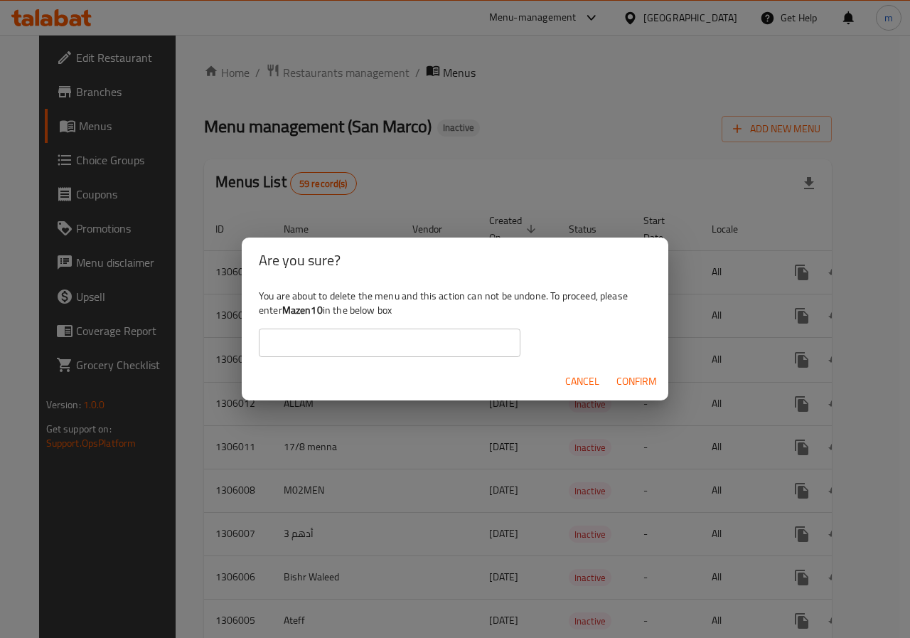
click at [594, 103] on div "Are you sure? You are about to delete the menu and this action can not be undon…" at bounding box center [455, 319] width 910 height 638
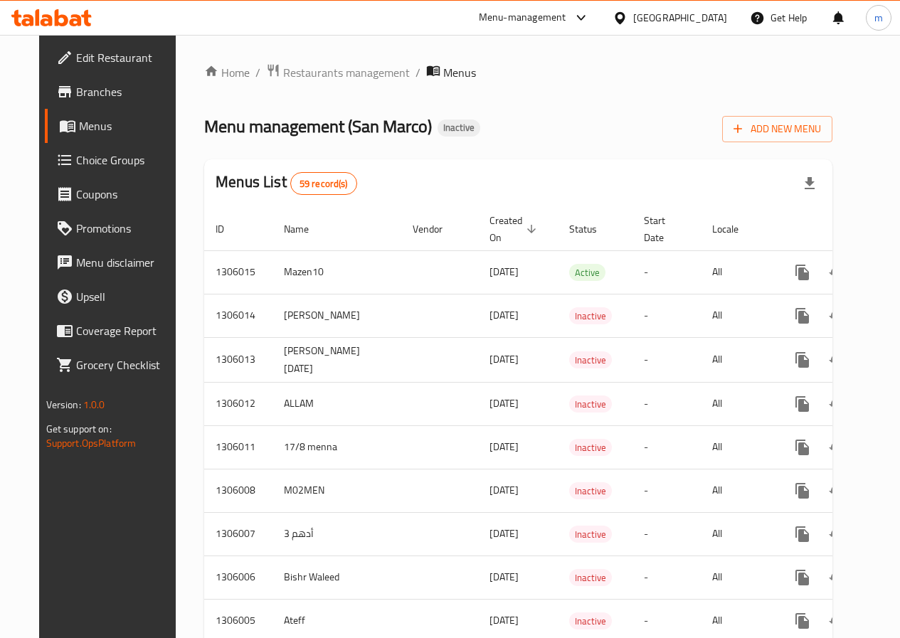
click at [627, 139] on div "Menu management ( San Marco ) Inactive Add New Menu" at bounding box center [518, 126] width 628 height 32
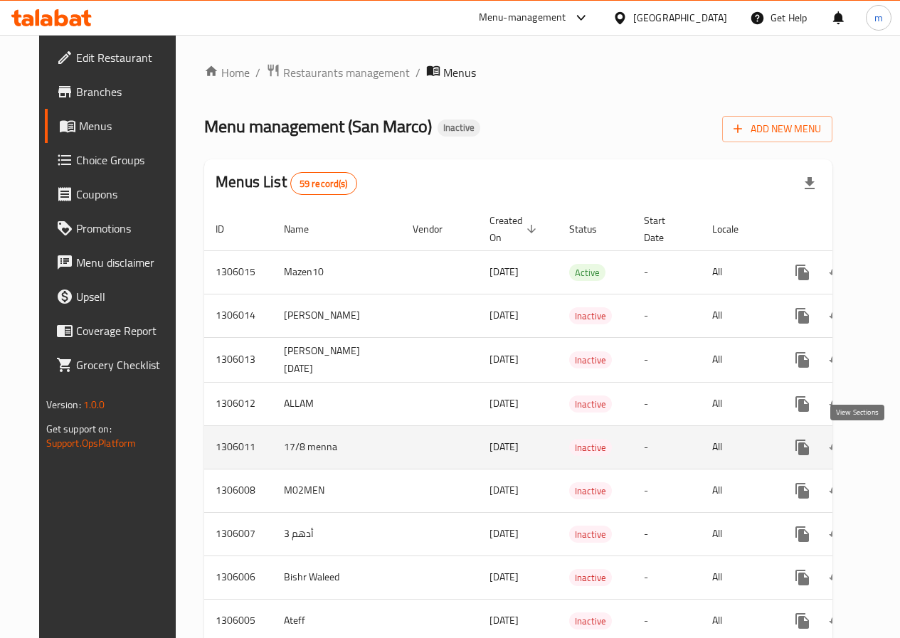
click at [898, 452] on icon "enhanced table" at bounding box center [904, 447] width 13 height 13
click at [866, 450] on icon "enhanced table" at bounding box center [871, 447] width 10 height 13
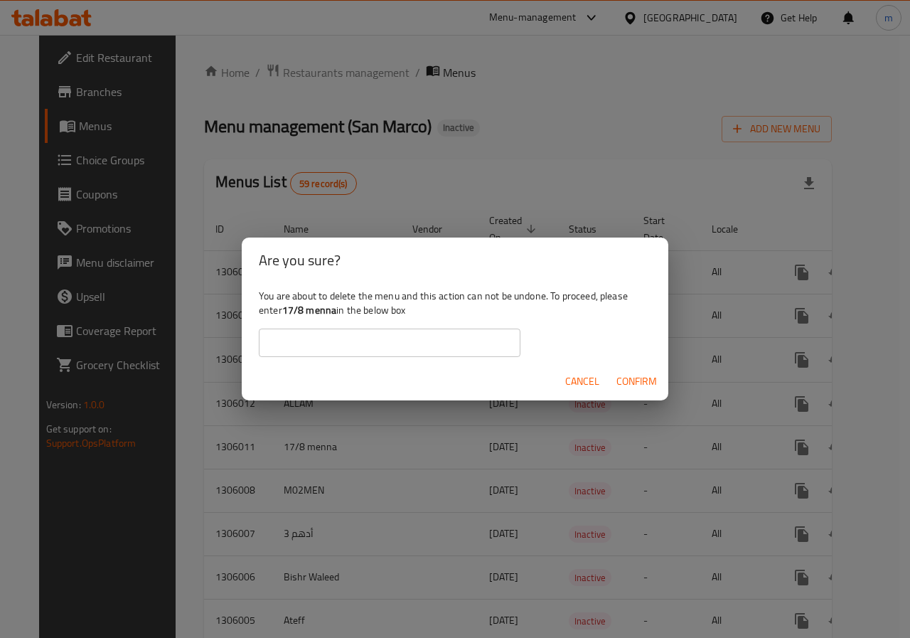
drag, startPoint x: 284, startPoint y: 309, endPoint x: 339, endPoint y: 311, distance: 54.8
click at [337, 311] on b "17/8 menna" at bounding box center [309, 310] width 55 height 18
copy b "17/8 menna"
click at [349, 338] on input "text" at bounding box center [390, 343] width 262 height 28
type input "menna 14/8"
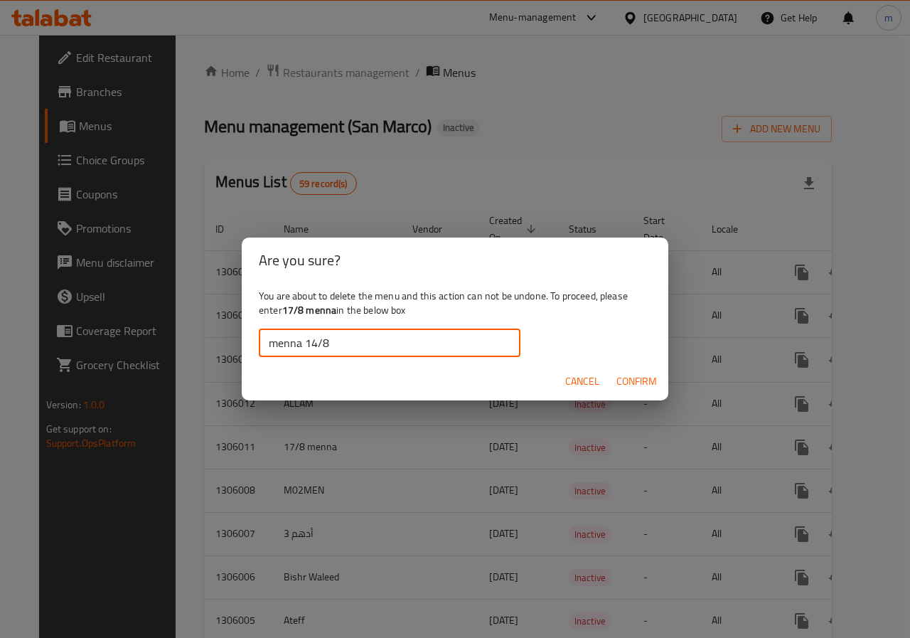
click at [627, 385] on span "Confirm" at bounding box center [637, 382] width 41 height 18
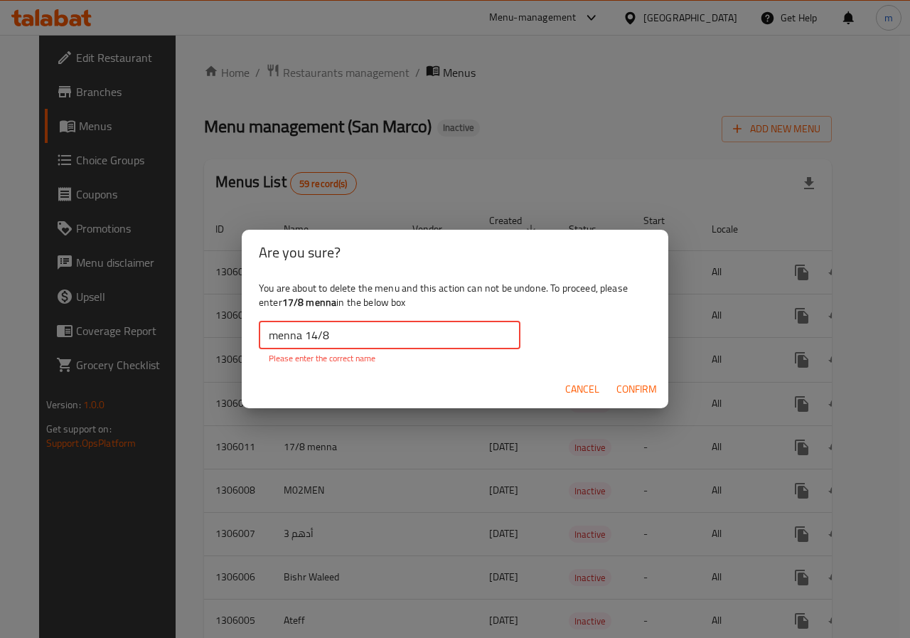
drag, startPoint x: 335, startPoint y: 336, endPoint x: 245, endPoint y: 336, distance: 89.6
click at [245, 336] on div "You are about to delete the menu and this action can not be undone. To proceed,…" at bounding box center [455, 322] width 427 height 95
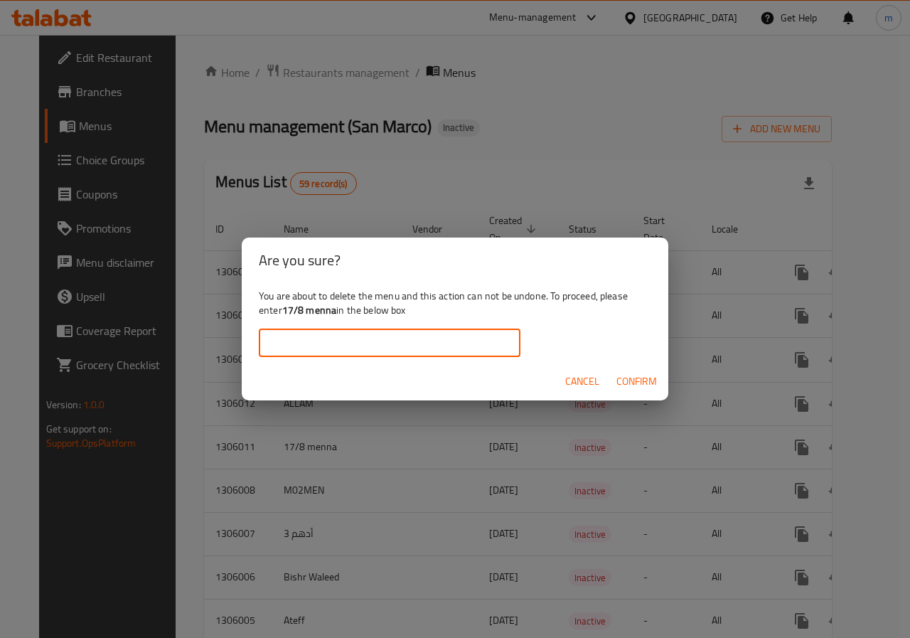
paste input "17/8 menna"
type input "17/8 menna"
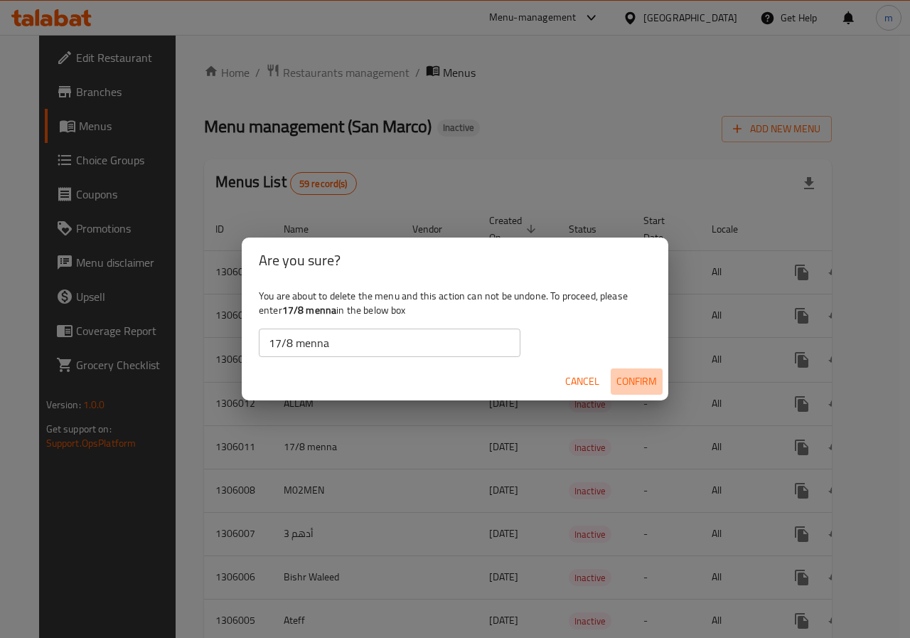
click at [625, 378] on span "Confirm" at bounding box center [637, 382] width 41 height 18
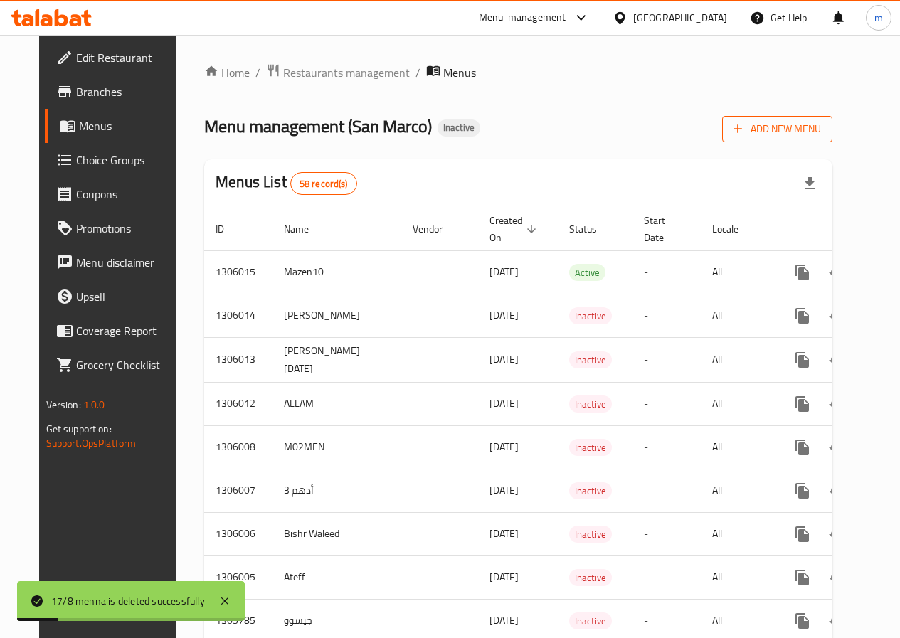
click at [803, 136] on span "Add New Menu" at bounding box center [776, 129] width 87 height 18
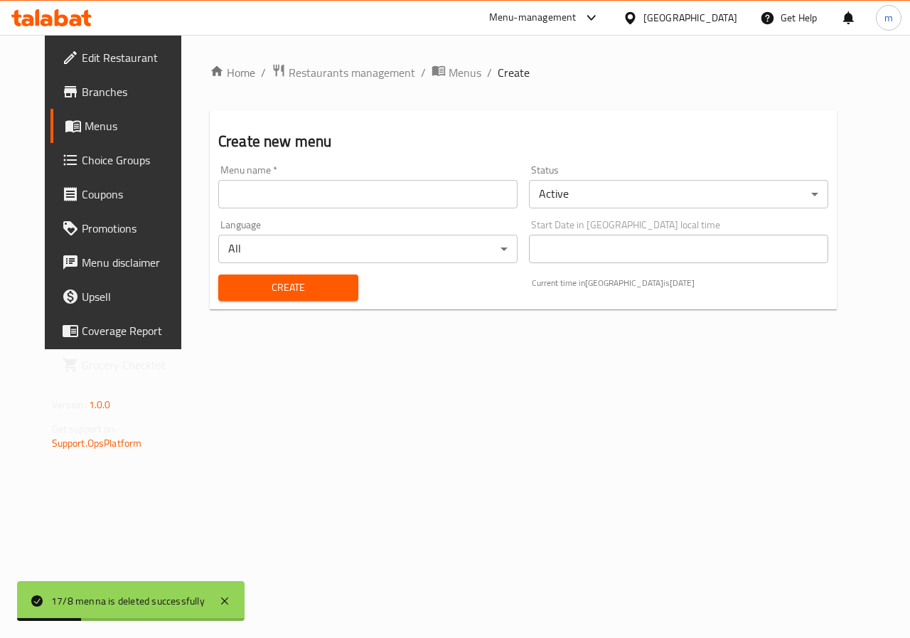
click at [422, 198] on input "text" at bounding box center [367, 194] width 299 height 28
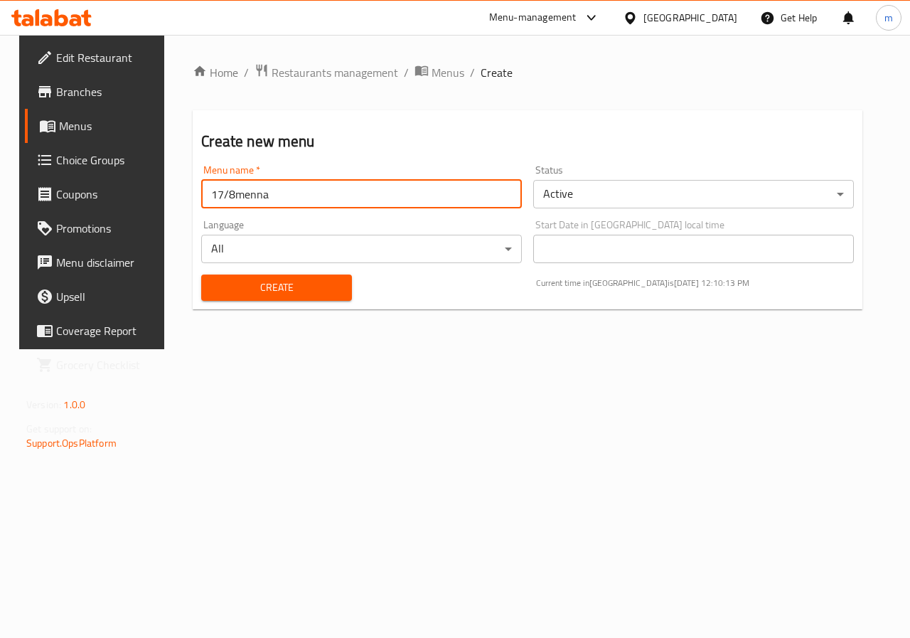
type input "17/8menna"
click at [323, 287] on span "Create" at bounding box center [276, 288] width 127 height 18
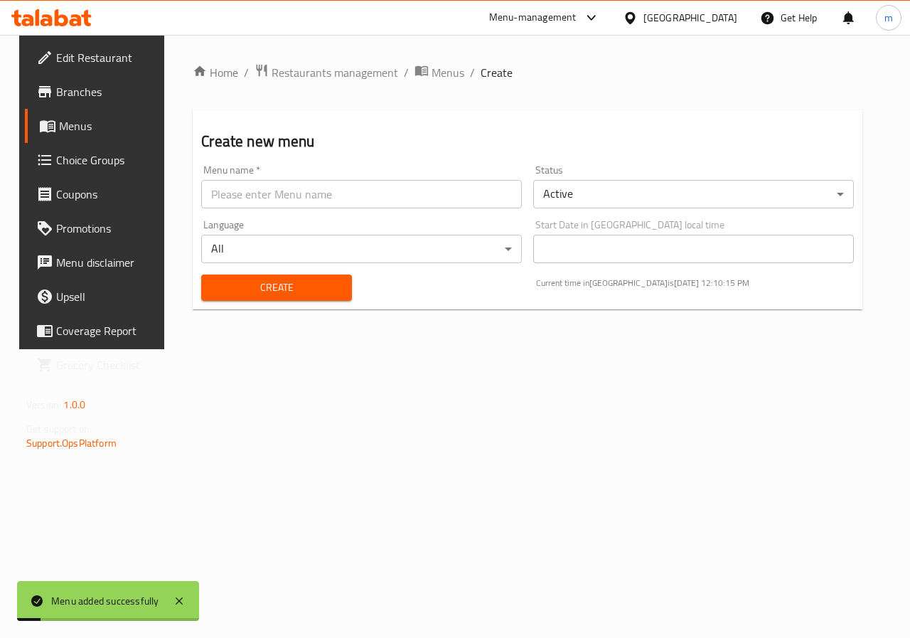
click at [59, 122] on span "Menus" at bounding box center [109, 125] width 101 height 17
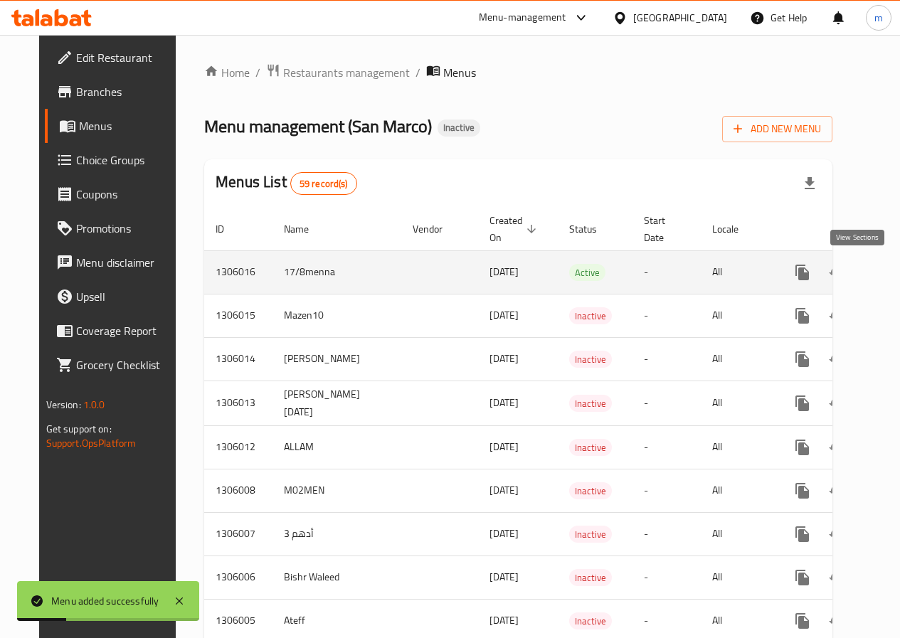
click at [896, 275] on icon "enhanced table" at bounding box center [904, 272] width 17 height 17
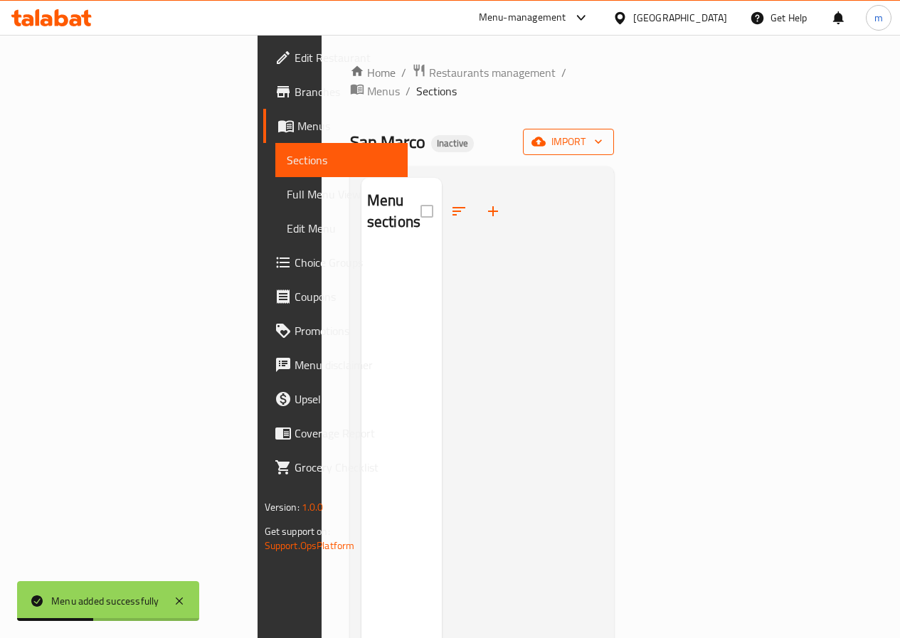
click at [602, 133] on span "import" at bounding box center [568, 142] width 68 height 18
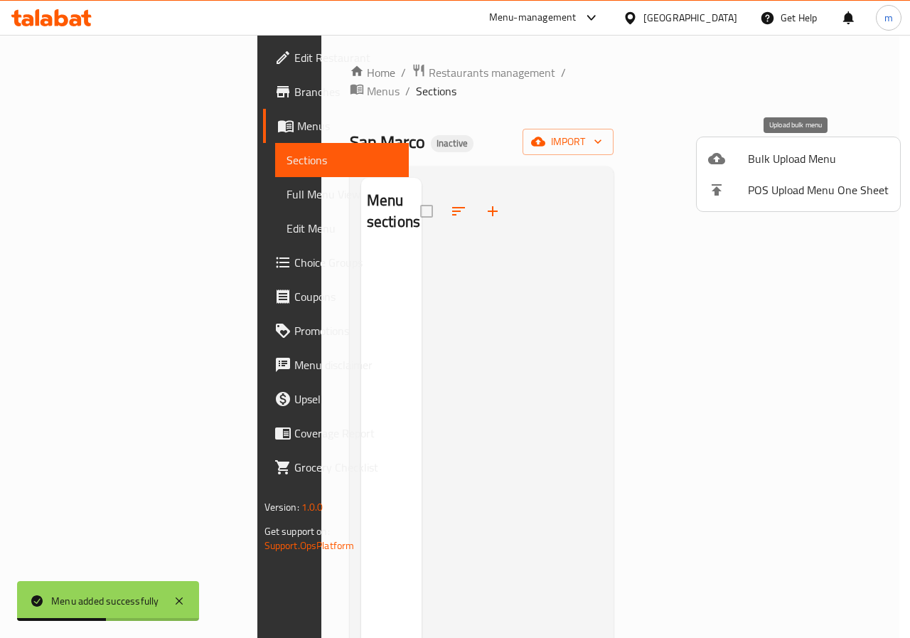
click at [792, 159] on span "Bulk Upload Menu" at bounding box center [818, 158] width 141 height 17
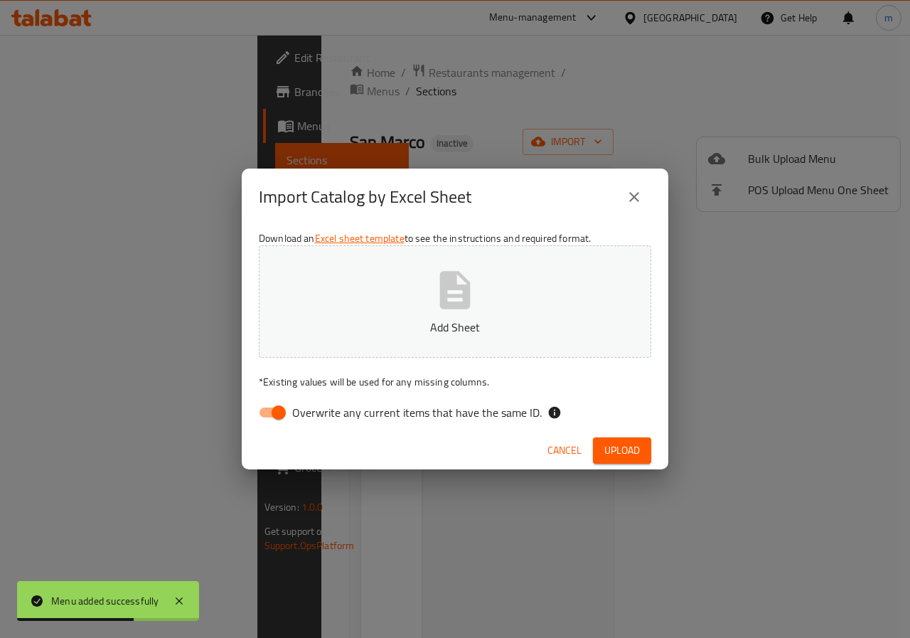
click at [268, 412] on input "Overwrite any current items that have the same ID." at bounding box center [278, 412] width 81 height 27
checkbox input "false"
click at [469, 294] on icon "button" at bounding box center [455, 290] width 31 height 38
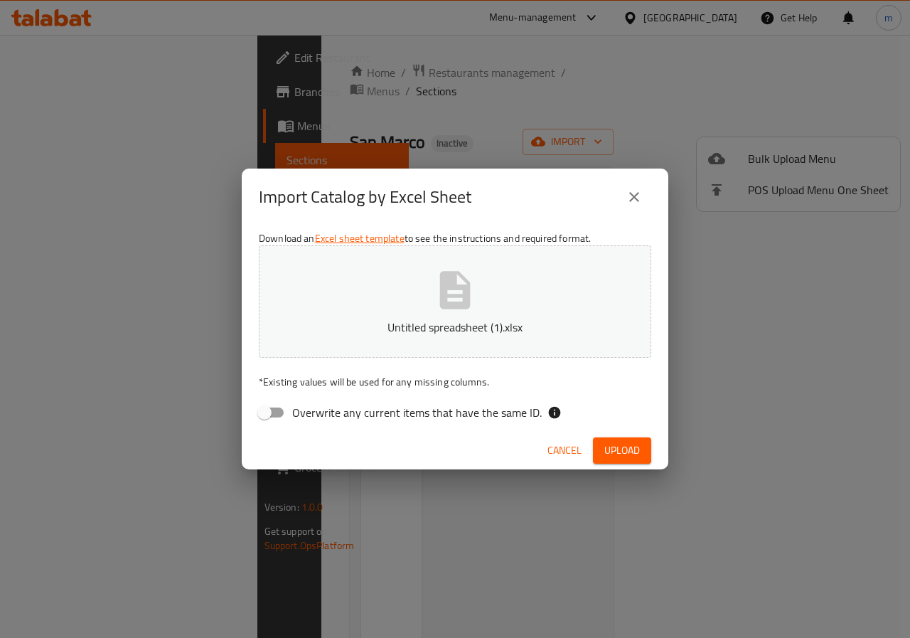
click at [610, 447] on span "Upload" at bounding box center [623, 451] width 36 height 18
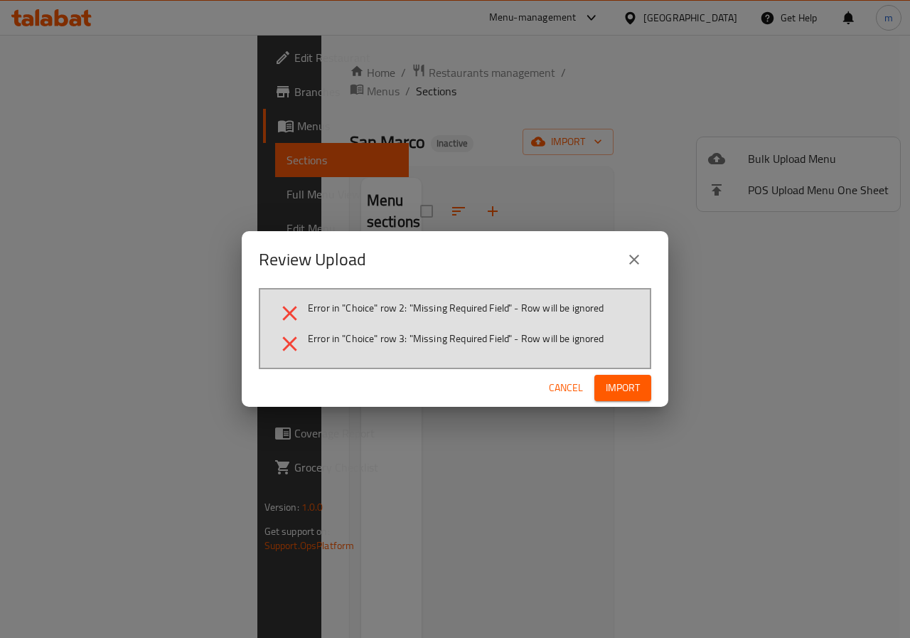
click at [639, 255] on icon "close" at bounding box center [634, 259] width 17 height 17
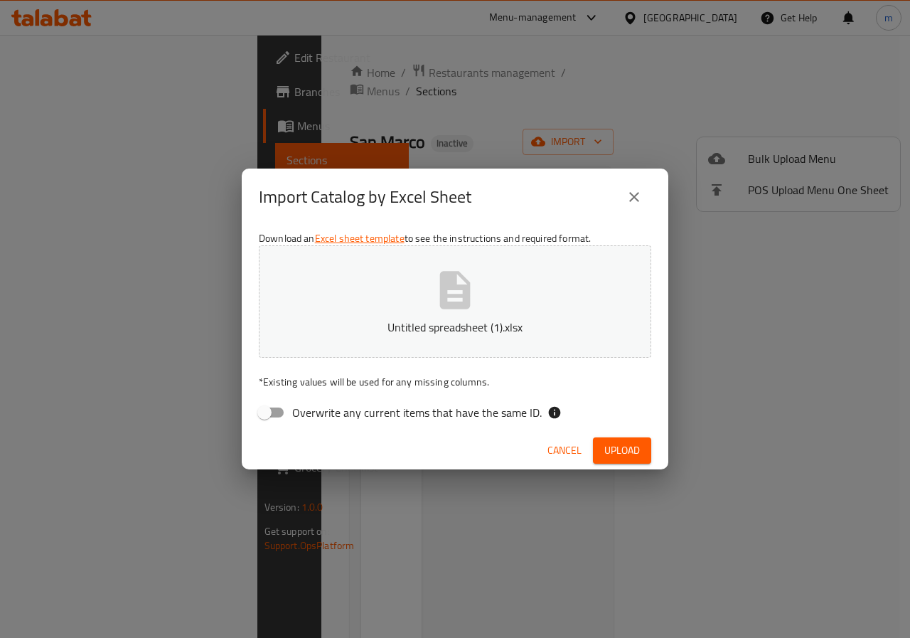
click at [626, 451] on span "Upload" at bounding box center [623, 451] width 36 height 18
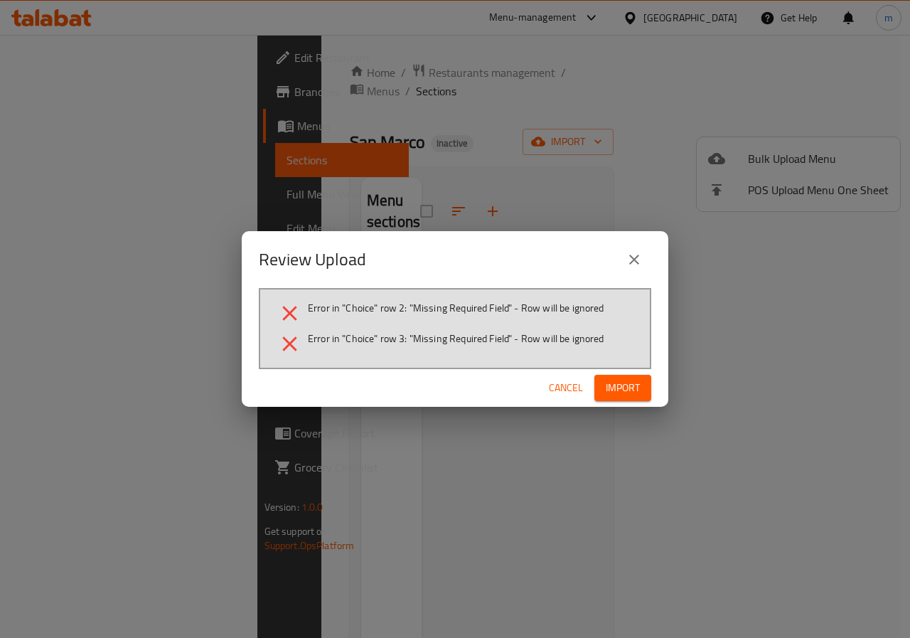
click at [566, 383] on span "Cancel" at bounding box center [566, 388] width 34 height 18
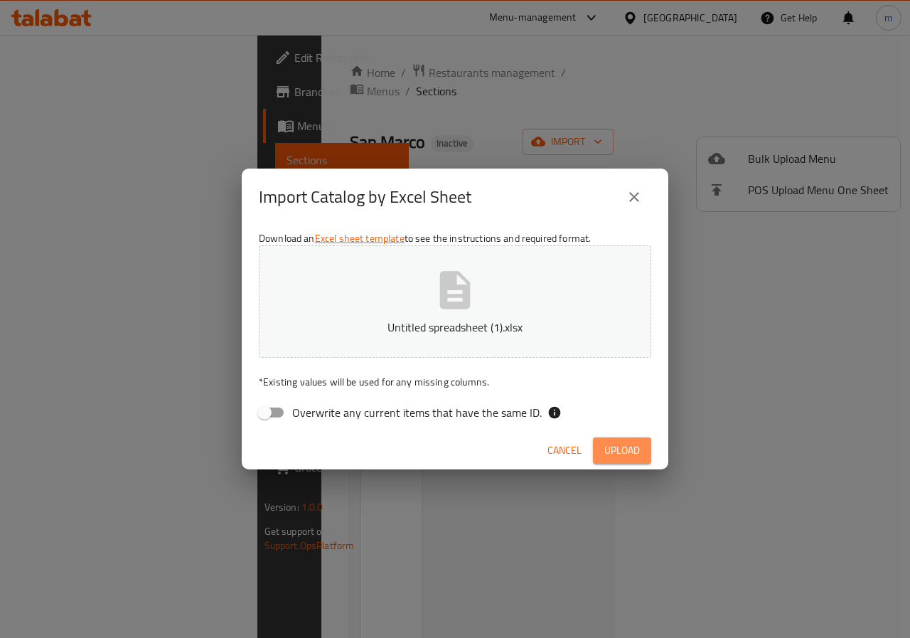
click at [622, 457] on span "Upload" at bounding box center [623, 451] width 36 height 18
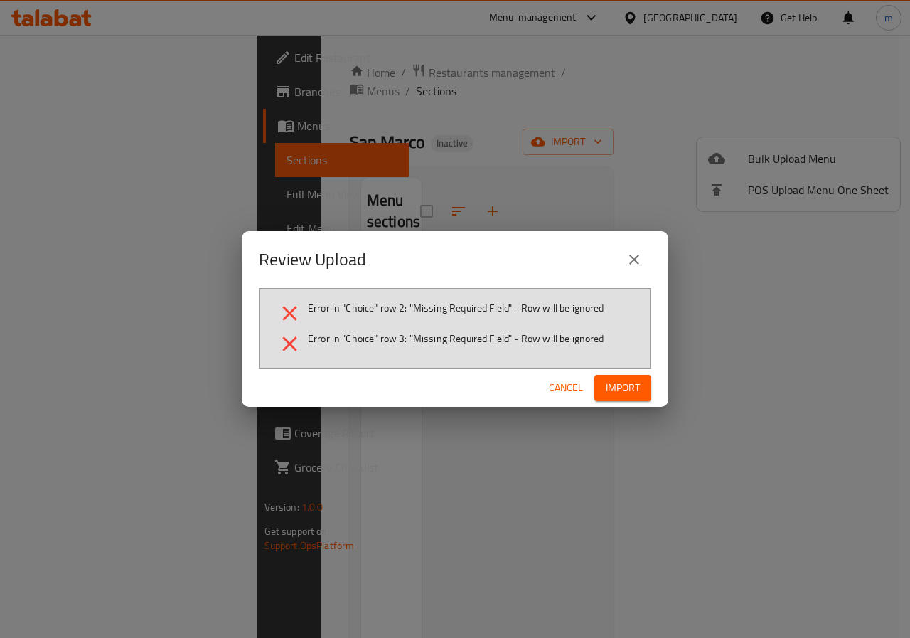
click at [627, 265] on icon "close" at bounding box center [634, 259] width 17 height 17
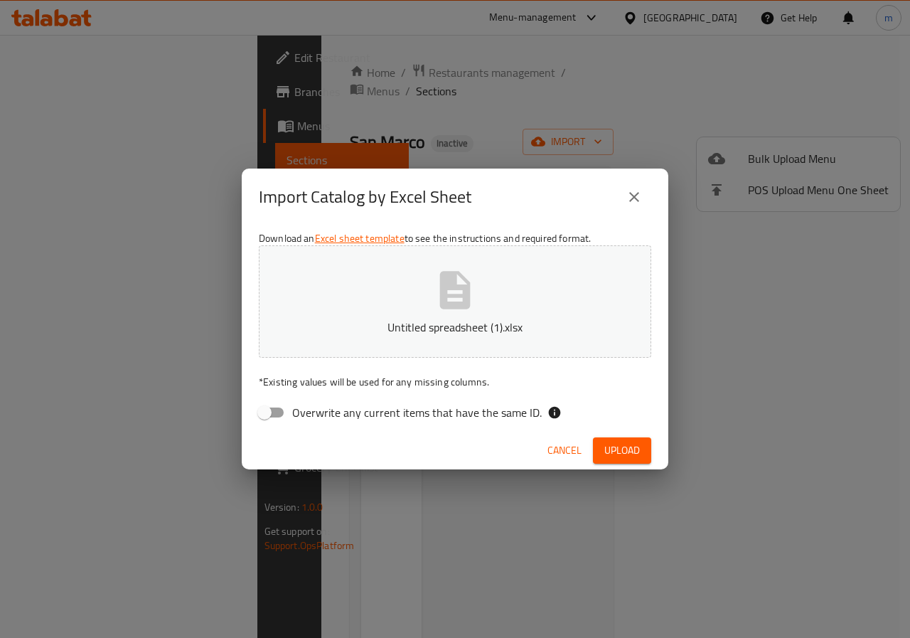
click at [574, 455] on span "Cancel" at bounding box center [565, 451] width 34 height 18
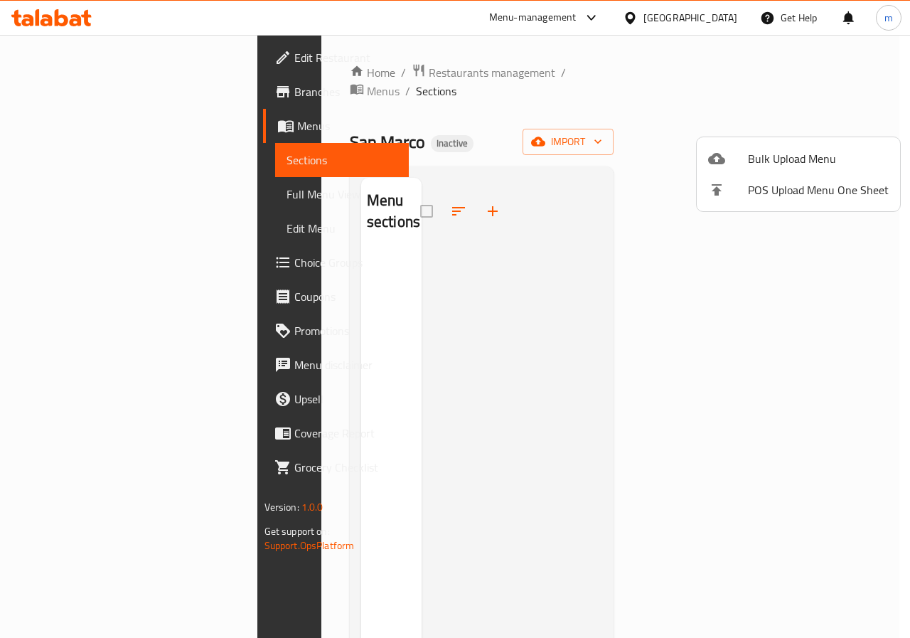
click at [805, 124] on div at bounding box center [455, 319] width 910 height 638
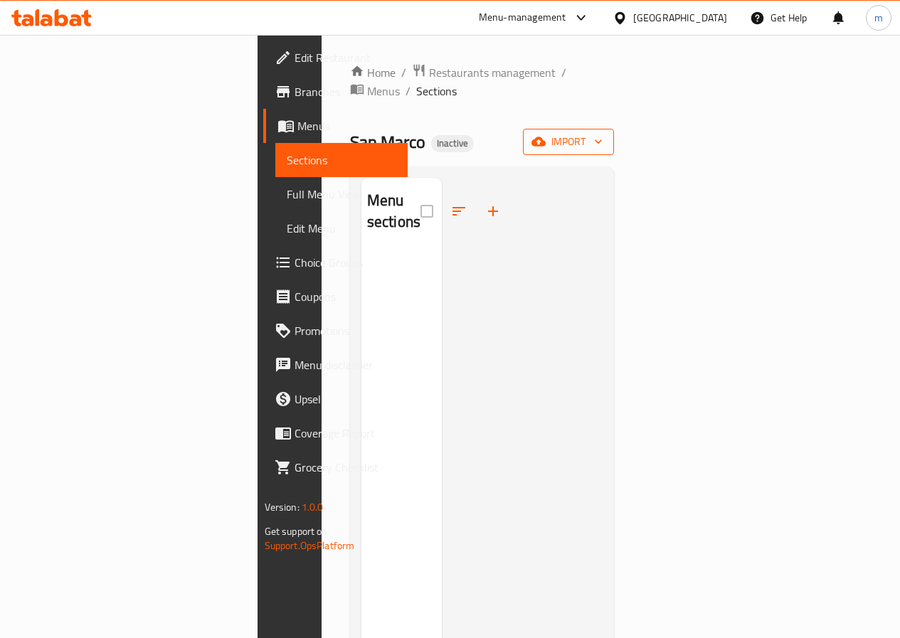
click at [602, 133] on span "import" at bounding box center [568, 142] width 68 height 18
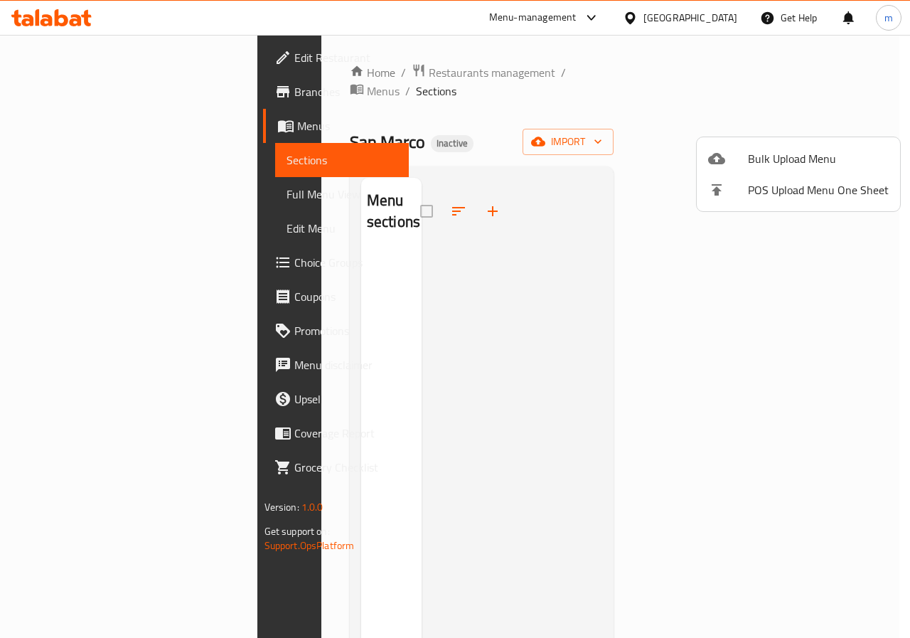
click at [801, 152] on span "Bulk Upload Menu" at bounding box center [818, 158] width 141 height 17
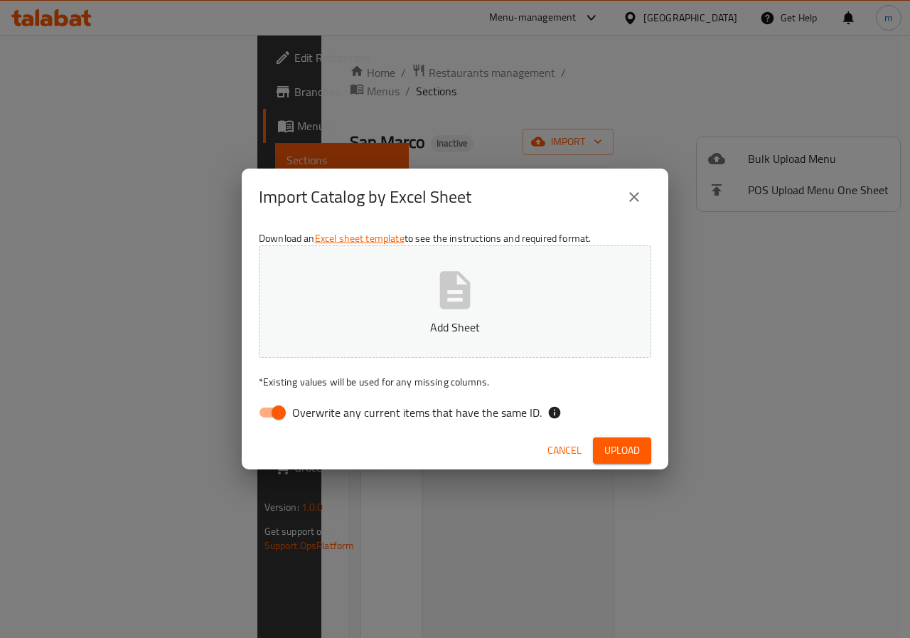
click at [278, 412] on input "Overwrite any current items that have the same ID." at bounding box center [278, 412] width 81 height 27
checkbox input "false"
click at [451, 319] on p "Add Sheet" at bounding box center [455, 327] width 349 height 17
click at [634, 454] on span "Upload" at bounding box center [623, 451] width 36 height 18
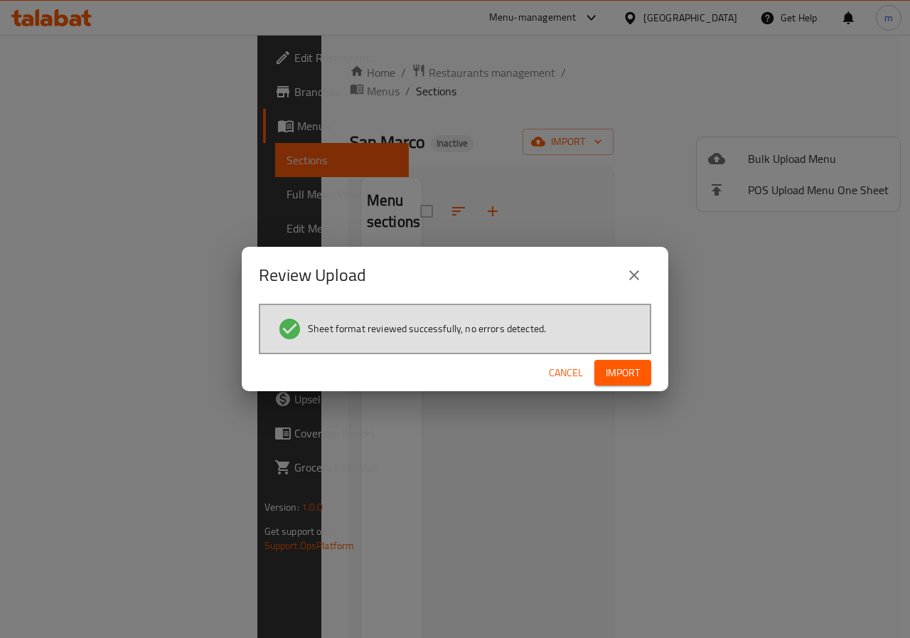
click at [616, 378] on span "Import" at bounding box center [623, 373] width 34 height 18
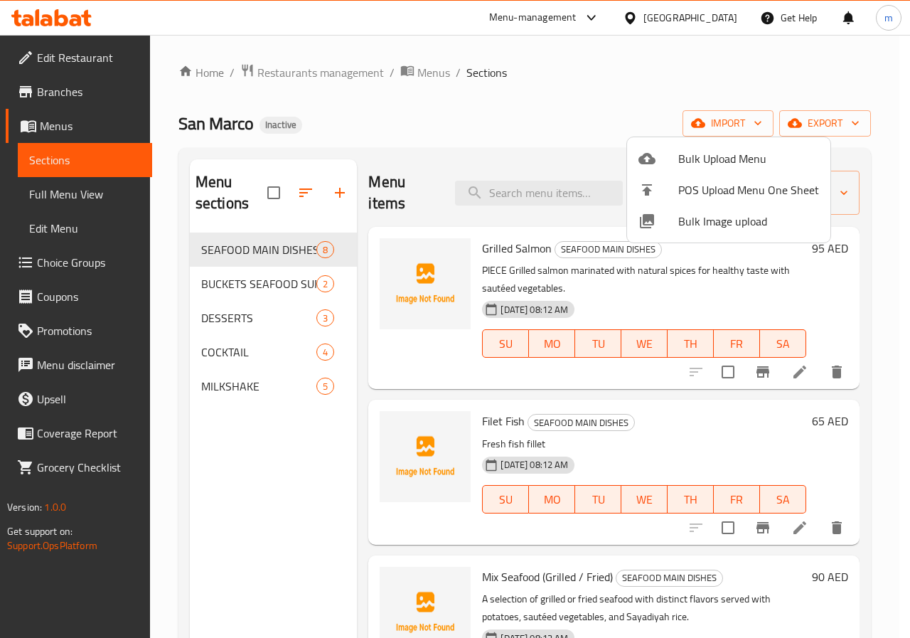
click at [573, 117] on div at bounding box center [455, 319] width 910 height 638
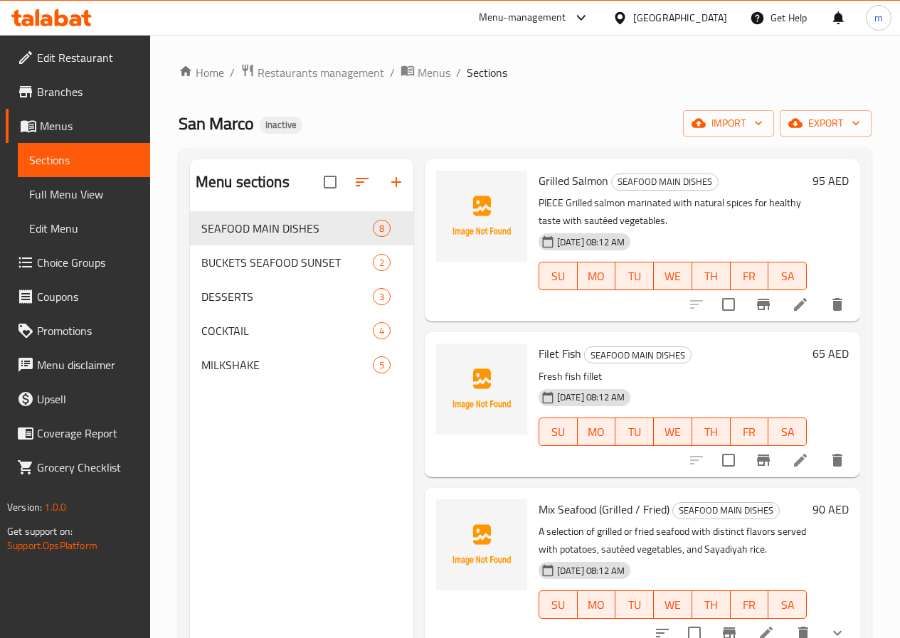
scroll to position [142, 0]
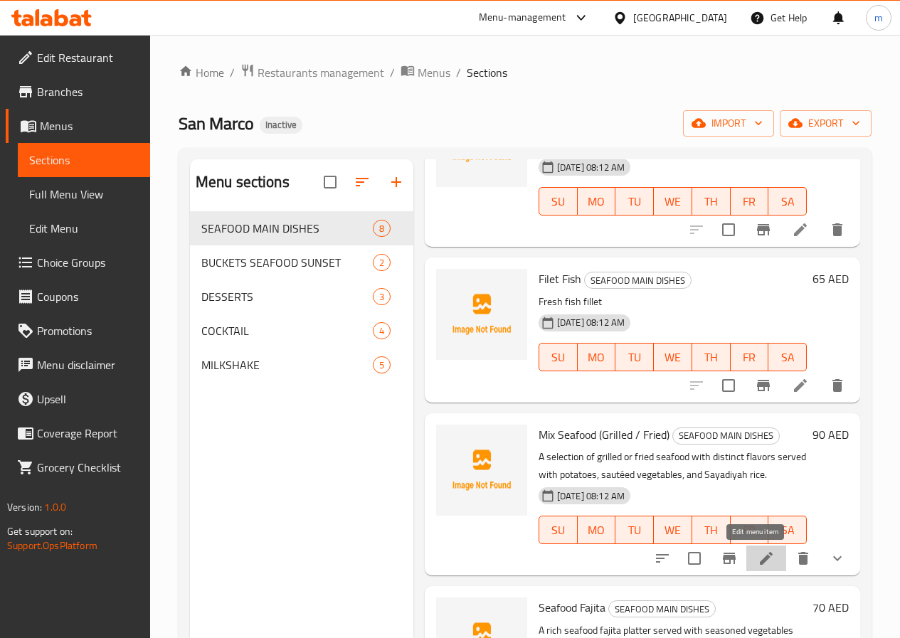
click at [758, 562] on icon at bounding box center [766, 558] width 17 height 17
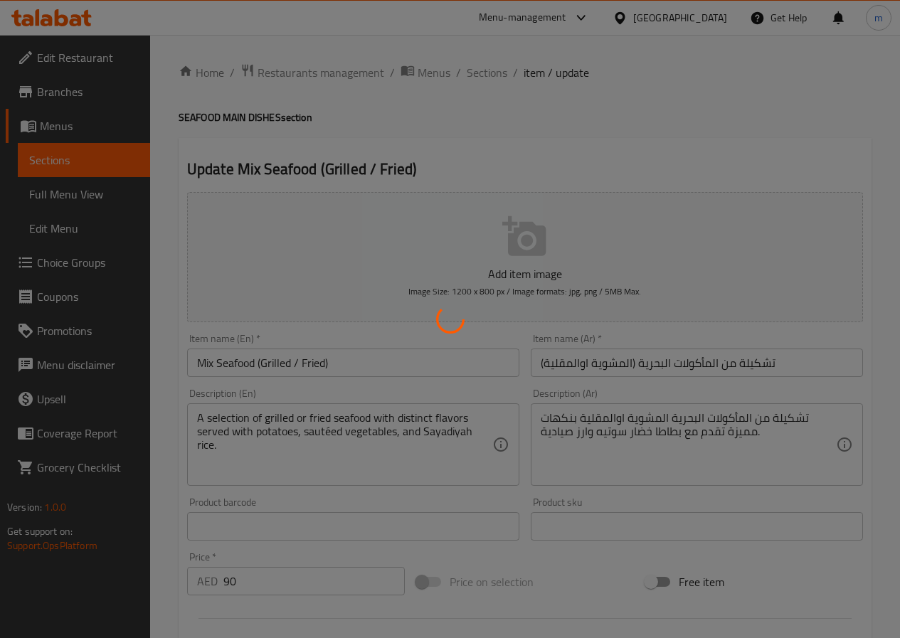
type input "اختيارك من"
type input "1"
type input "اختيارك لطريقة الطبخ"
type input "1"
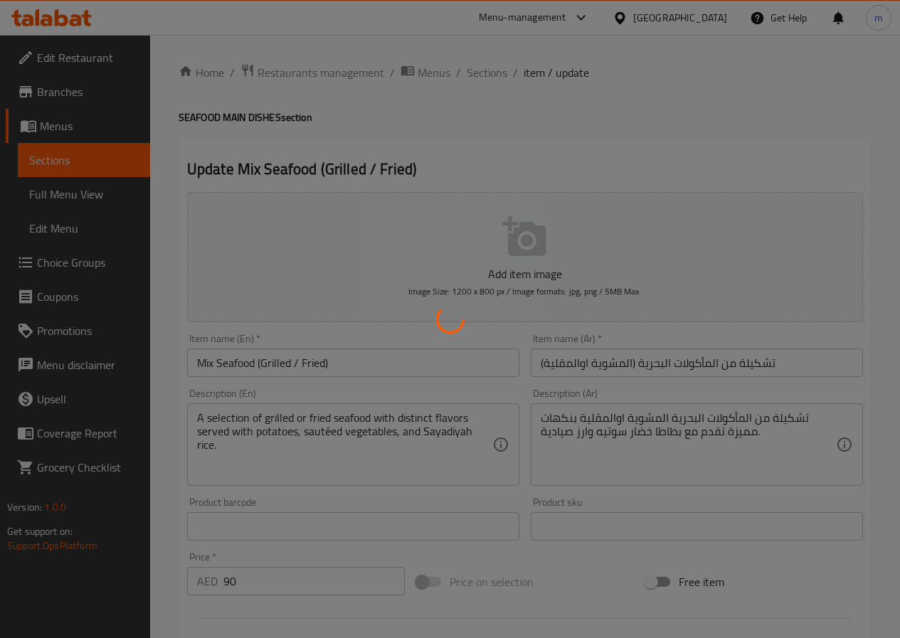
type input "1"
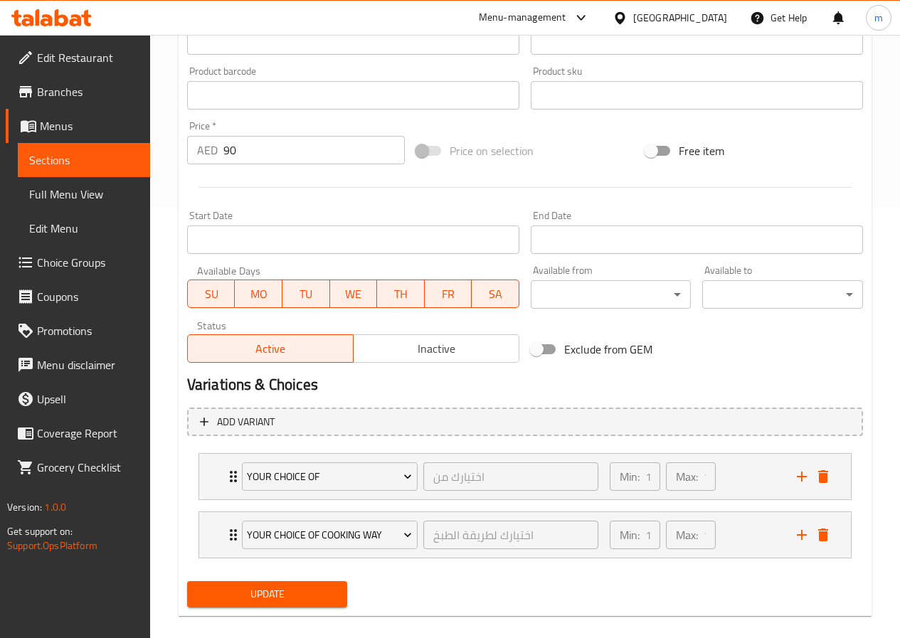
scroll to position [449, 0]
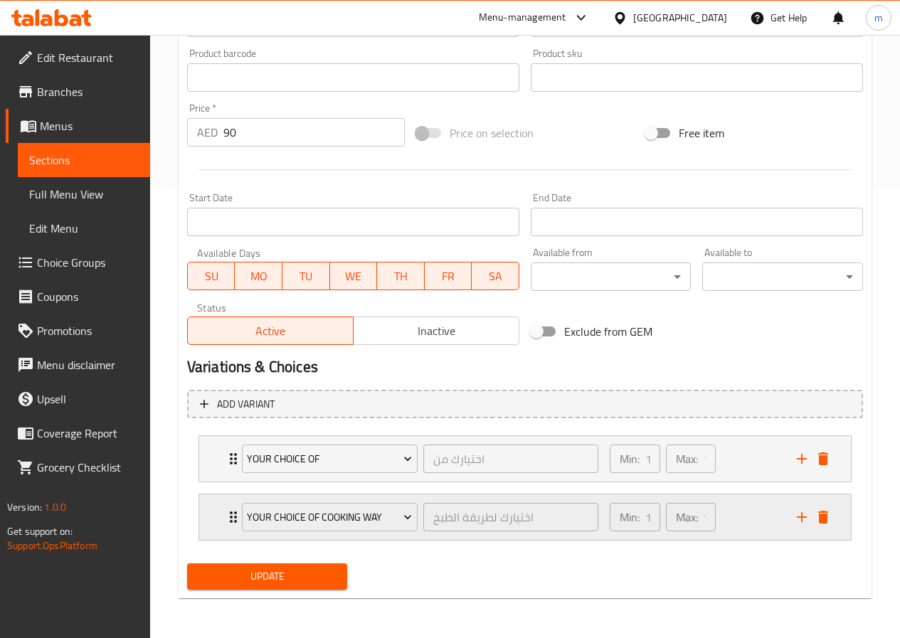
click at [731, 517] on div "Min: 1 ​ Max: 1 ​" at bounding box center [694, 517] width 187 height 46
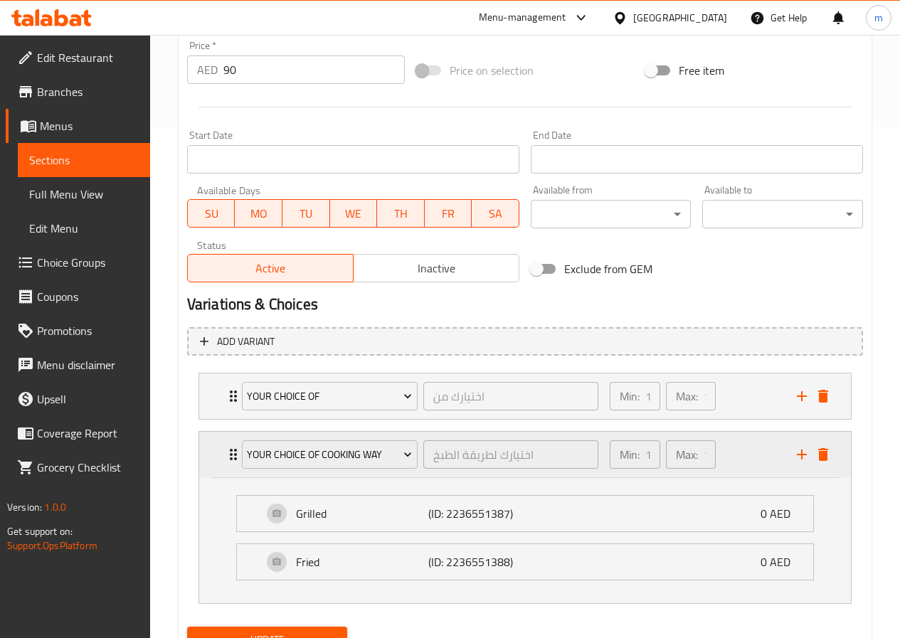
scroll to position [575, 0]
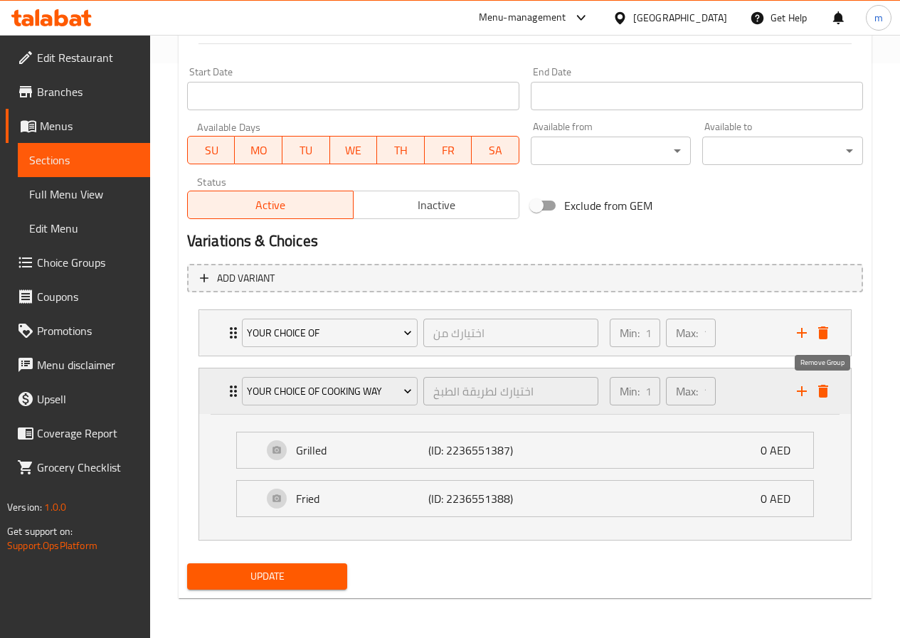
click at [832, 396] on button "delete" at bounding box center [822, 391] width 21 height 21
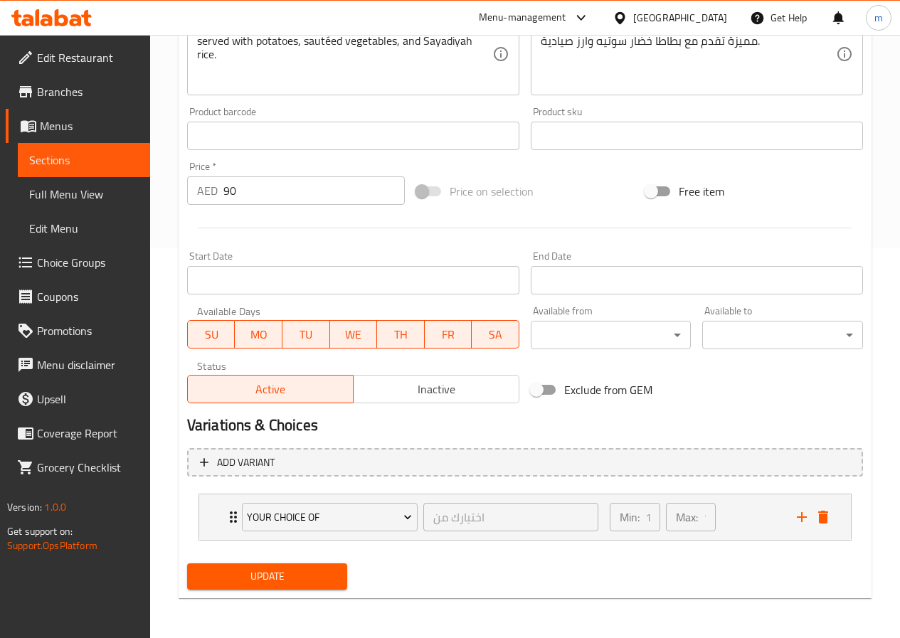
scroll to position [391, 0]
click at [299, 575] on span "Update" at bounding box center [267, 577] width 138 height 18
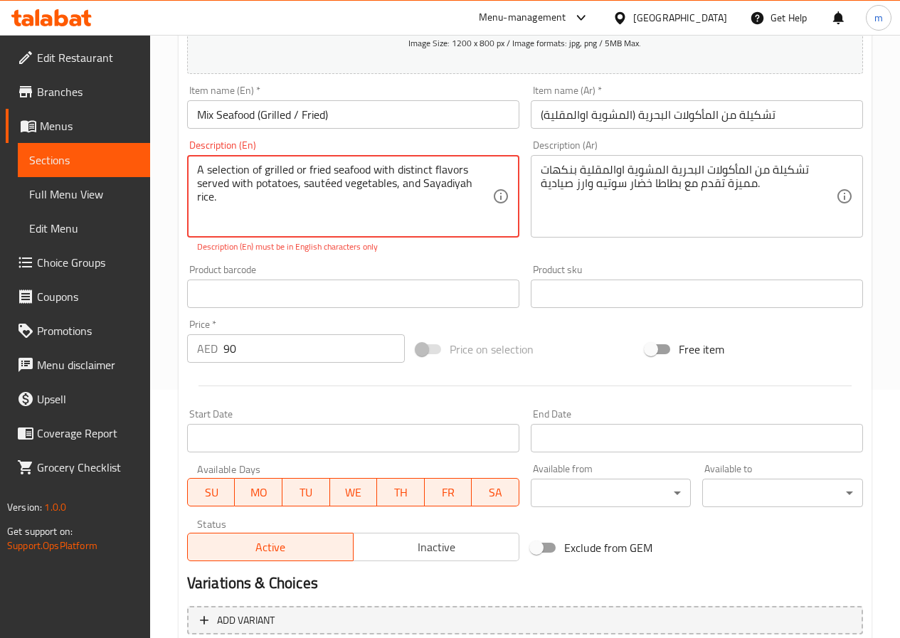
scroll to position [35, 0]
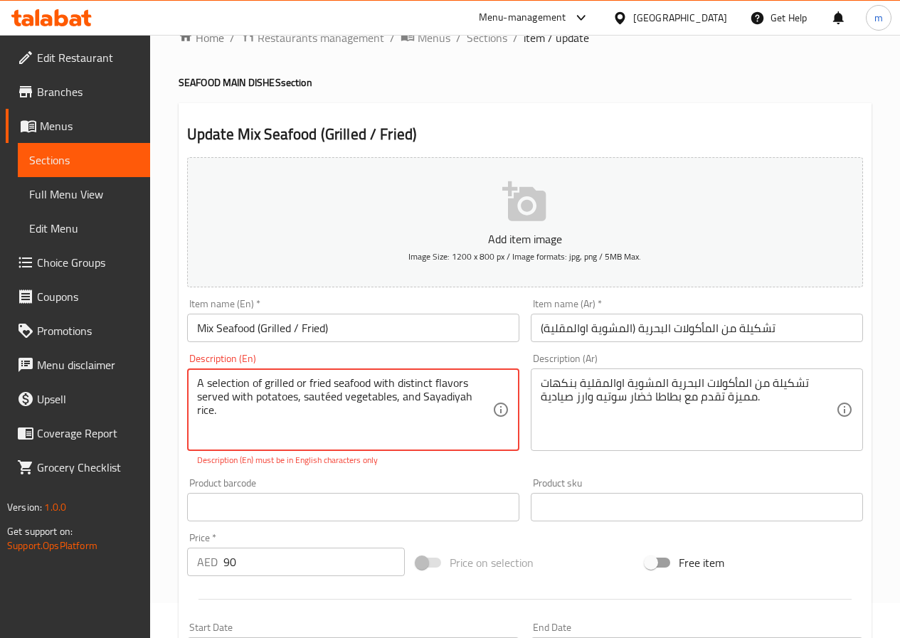
click at [327, 399] on textarea "A selection of grilled or fried seafood with distinct flavors served with potat…" at bounding box center [344, 410] width 295 height 68
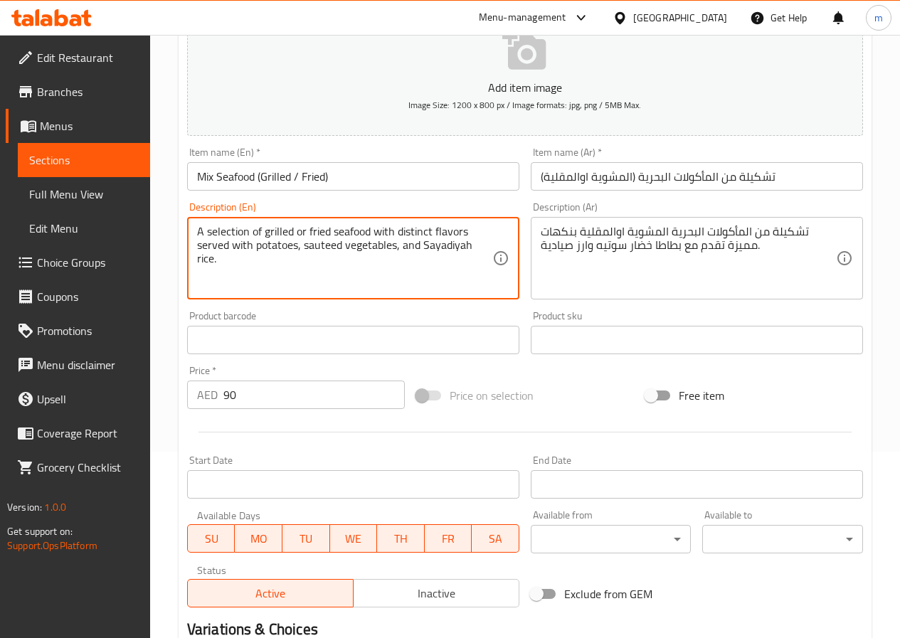
scroll to position [391, 0]
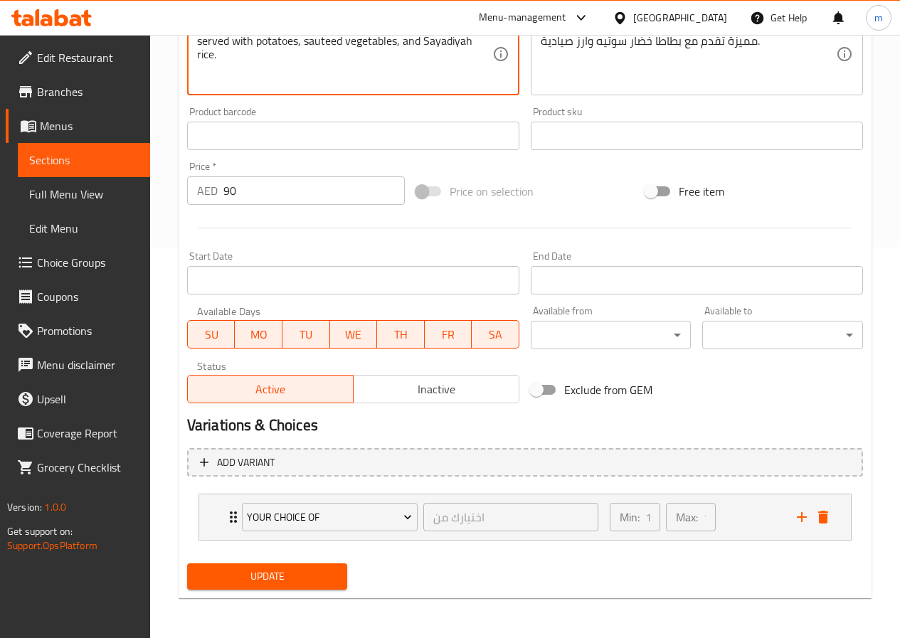
type textarea "A selection of grilled or fried seafood with distinct flavors served with potat…"
click at [298, 597] on div "Update Mix Seafood (Grilled / Fried) Add item image Image Size: 1200 x 800 px /…" at bounding box center [525, 172] width 693 height 851
click at [294, 585] on span "Update" at bounding box center [267, 577] width 138 height 18
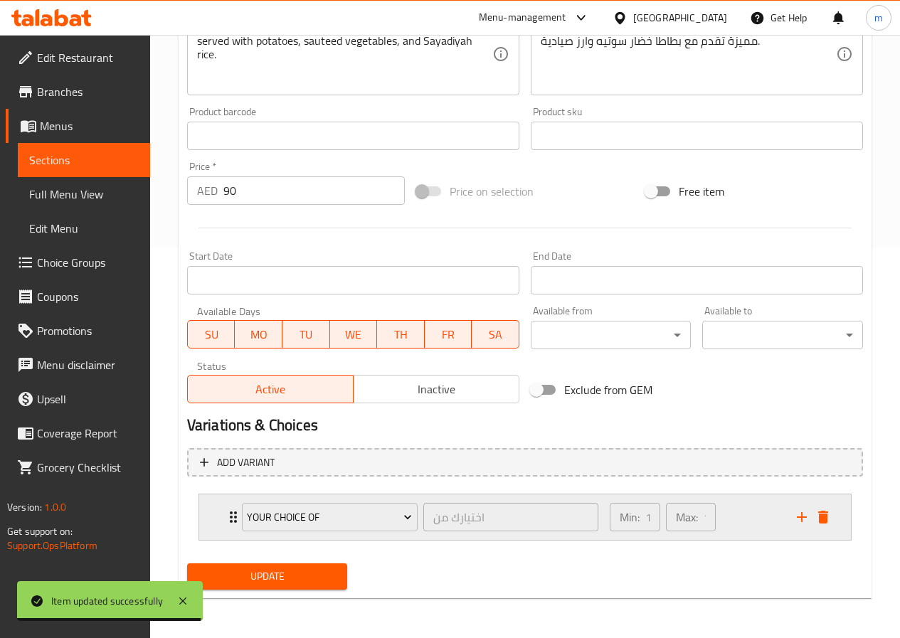
click at [771, 536] on div "Min: 1 ​ Max: 1 ​" at bounding box center [694, 517] width 187 height 46
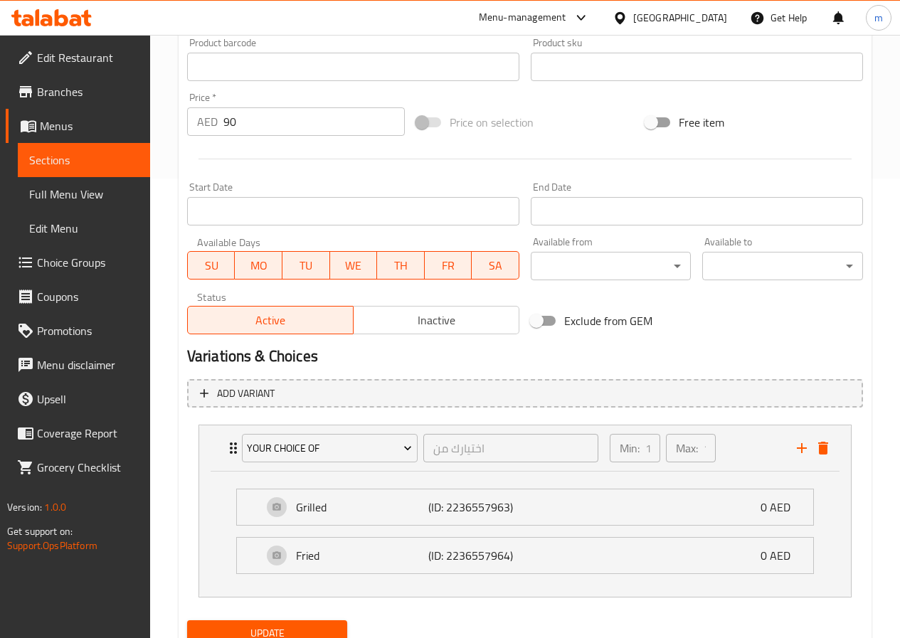
scroll to position [516, 0]
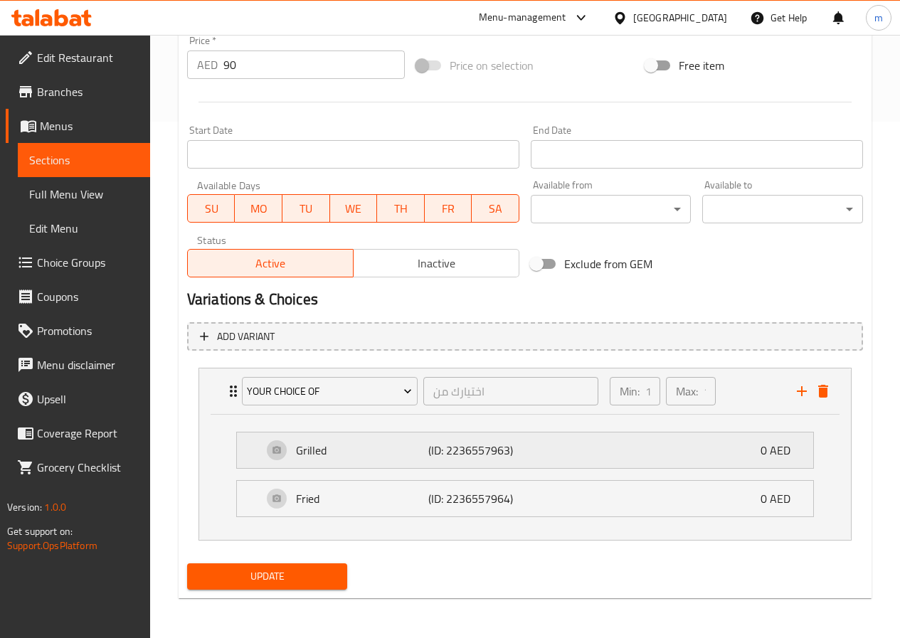
click at [529, 445] on div "Grilled (ID: 2236557963) 0 AED" at bounding box center [528, 450] width 533 height 36
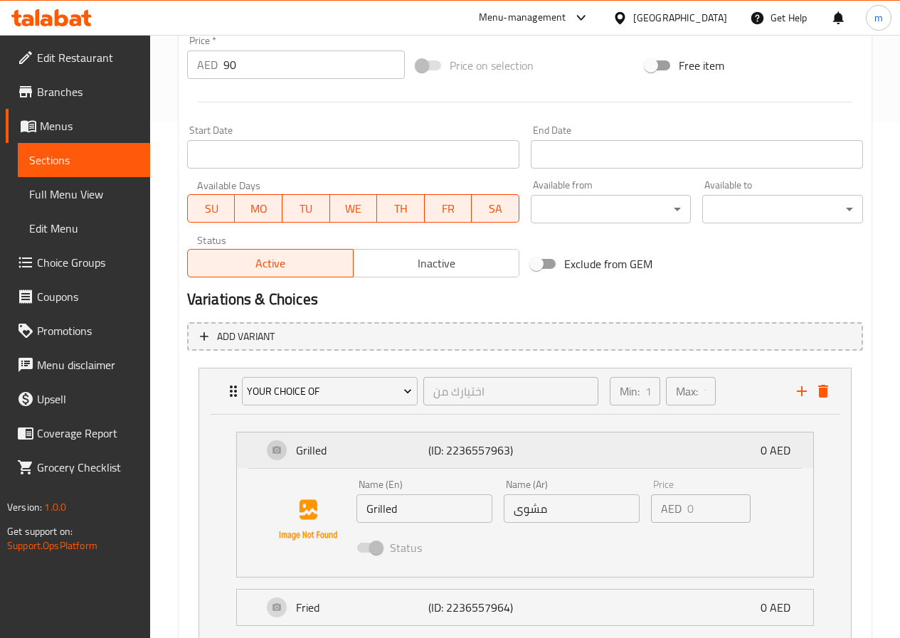
click at [599, 444] on div "Grilled (ID: 2236557963) 0 AED" at bounding box center [528, 450] width 533 height 36
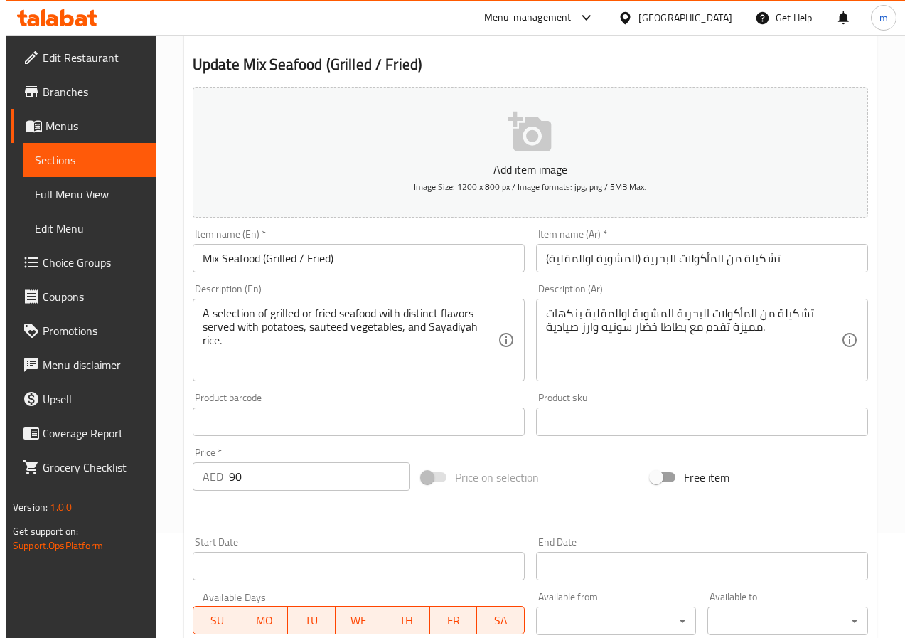
scroll to position [213, 0]
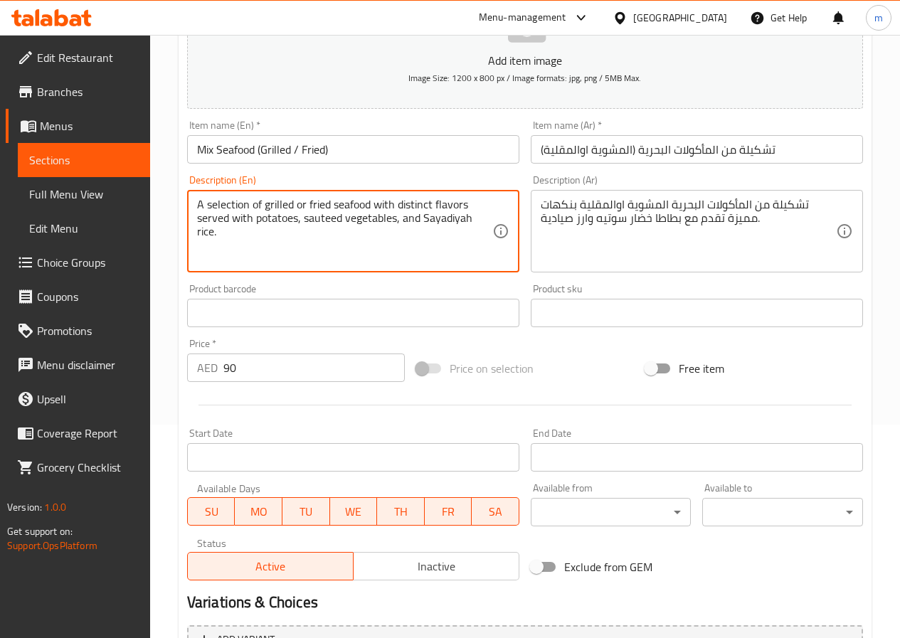
drag, startPoint x: 301, startPoint y: 217, endPoint x: 321, endPoint y: 214, distance: 20.1
click at [307, 232] on textarea "A selection of grilled or fried seafood with distinct flavors served with potat…" at bounding box center [344, 232] width 295 height 68
drag, startPoint x: 302, startPoint y: 221, endPoint x: 341, endPoint y: 230, distance: 40.4
click at [341, 230] on textarea "A selection of grilled or fried seafood with distinct flavors served with potat…" at bounding box center [344, 232] width 295 height 68
click at [302, 216] on textarea "A selection of grilled or fried seafood with distinct flavors served with potat…" at bounding box center [344, 232] width 295 height 68
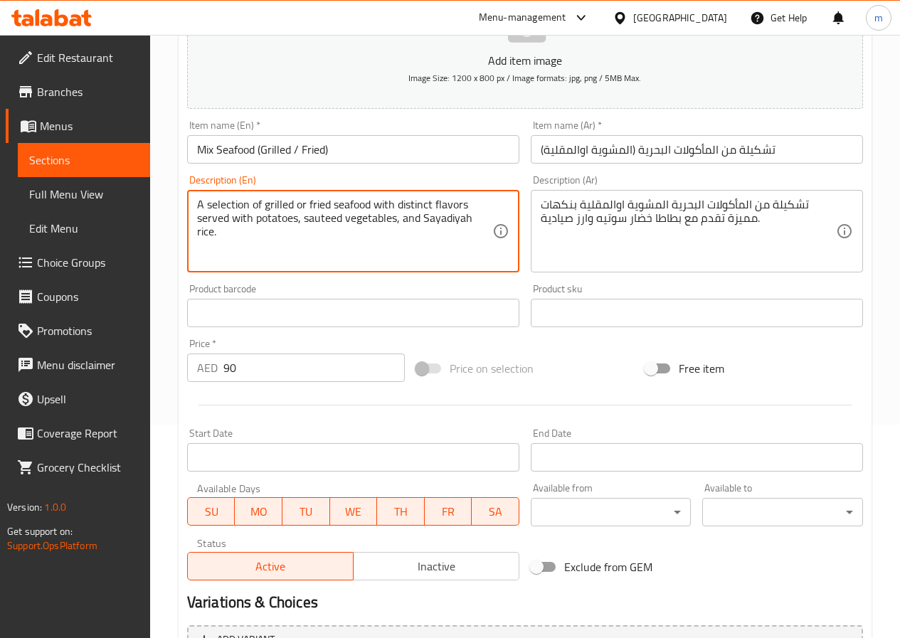
click at [304, 218] on textarea "A selection of grilled or fried seafood with distinct flavors served with potat…" at bounding box center [344, 232] width 295 height 68
drag, startPoint x: 304, startPoint y: 218, endPoint x: 339, endPoint y: 221, distance: 34.9
click at [339, 221] on textarea "A selection of grilled or fried seafood with distinct flavors served with potat…" at bounding box center [344, 232] width 295 height 68
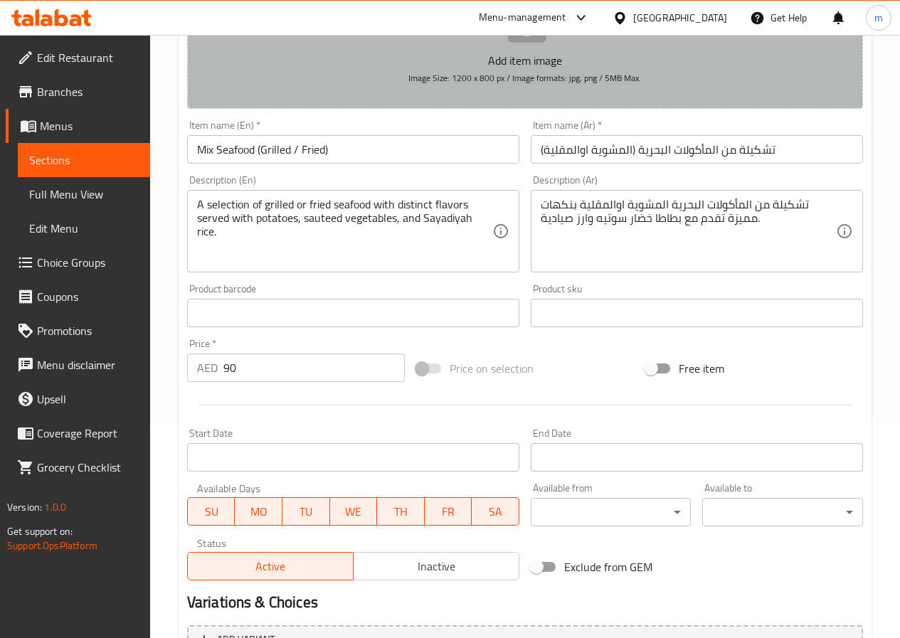
click at [341, 68] on p "Add item image" at bounding box center [525, 60] width 632 height 17
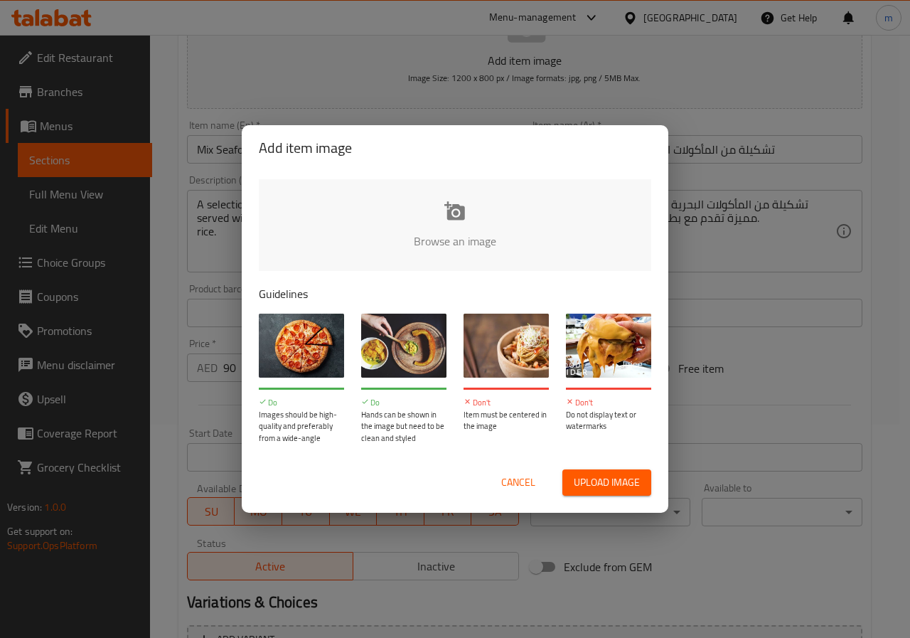
click at [878, 82] on div "Add item image Browse an image Guidelines Do Images should be high-quality and …" at bounding box center [455, 319] width 910 height 638
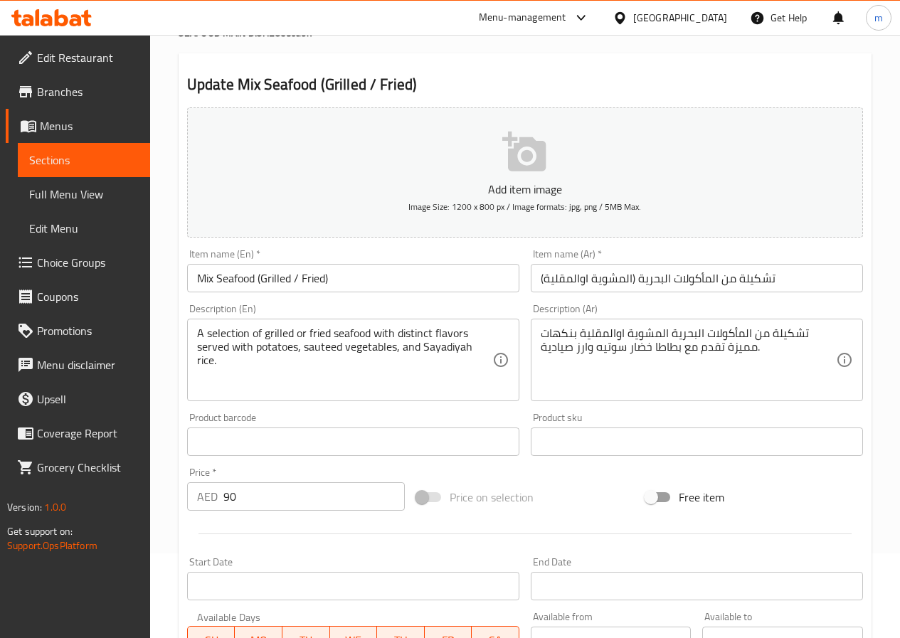
scroll to position [0, 0]
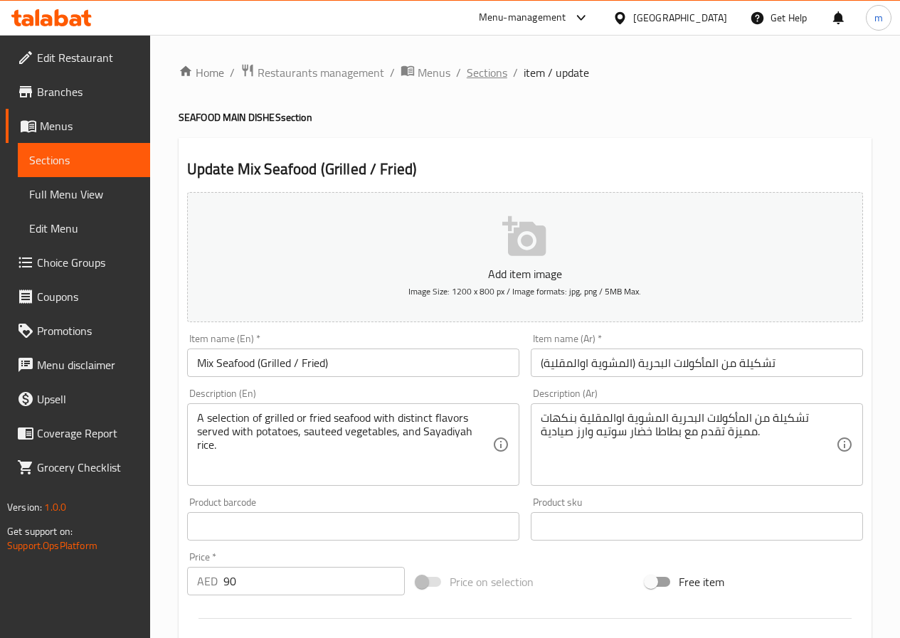
click at [488, 70] on span "Sections" at bounding box center [487, 72] width 41 height 17
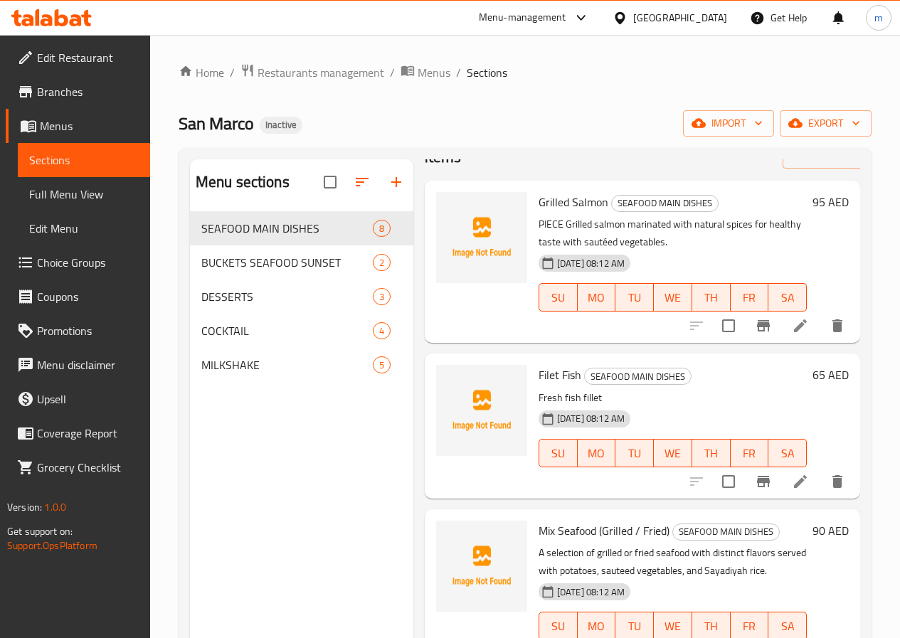
scroll to position [71, 0]
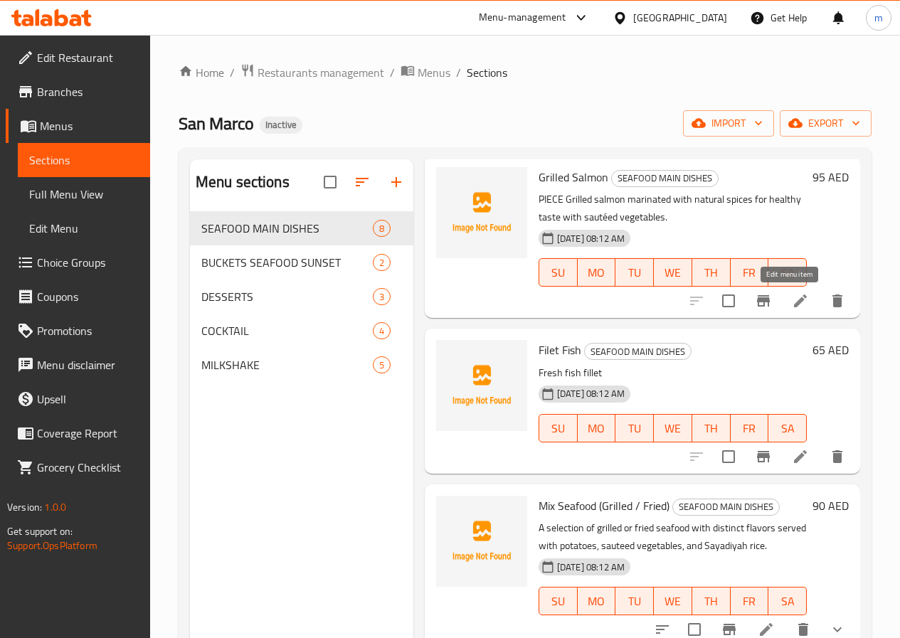
click at [795, 304] on icon at bounding box center [800, 300] width 17 height 17
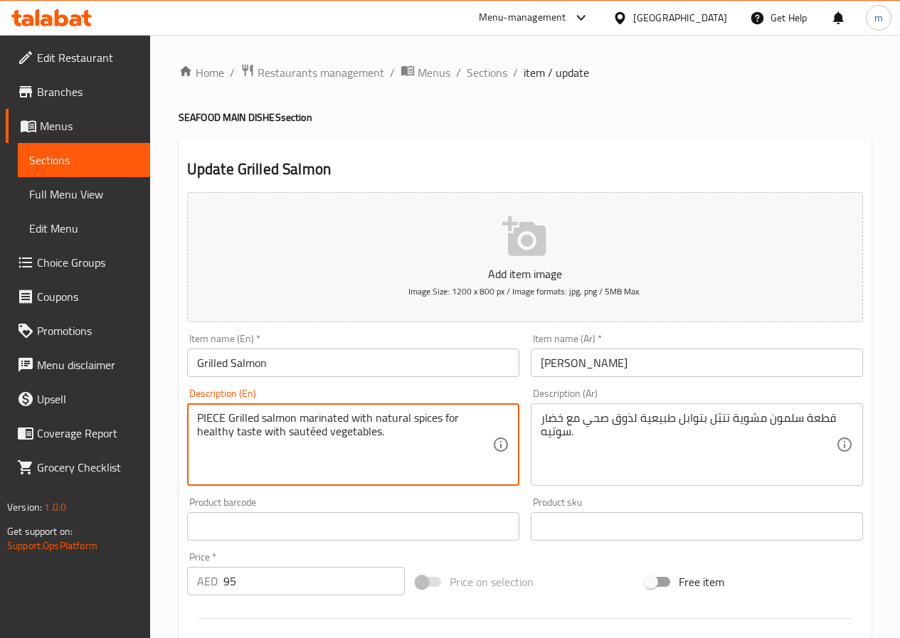
drag, startPoint x: 325, startPoint y: 430, endPoint x: 288, endPoint y: 429, distance: 37.0
paste textarea "sauteed"
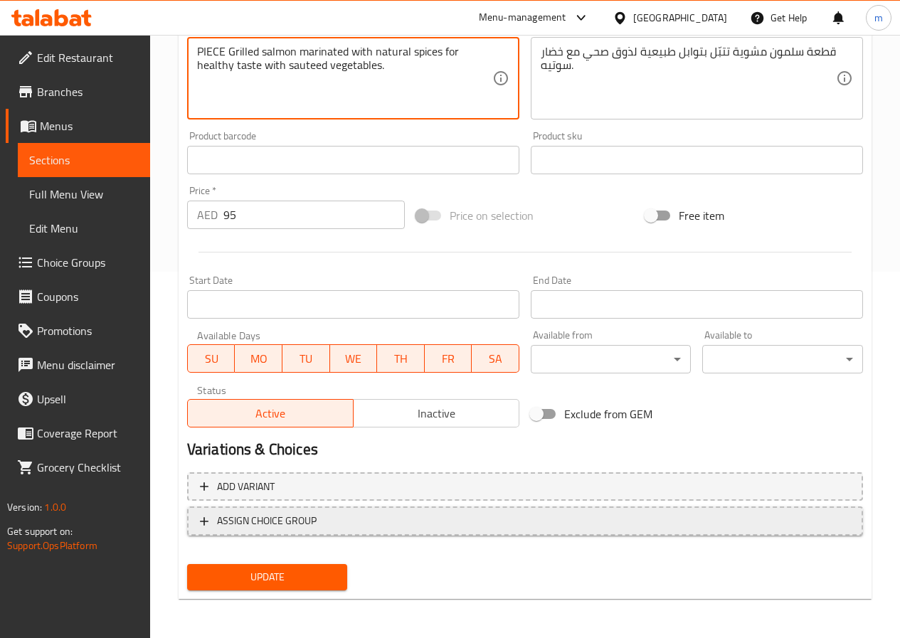
scroll to position [367, 0]
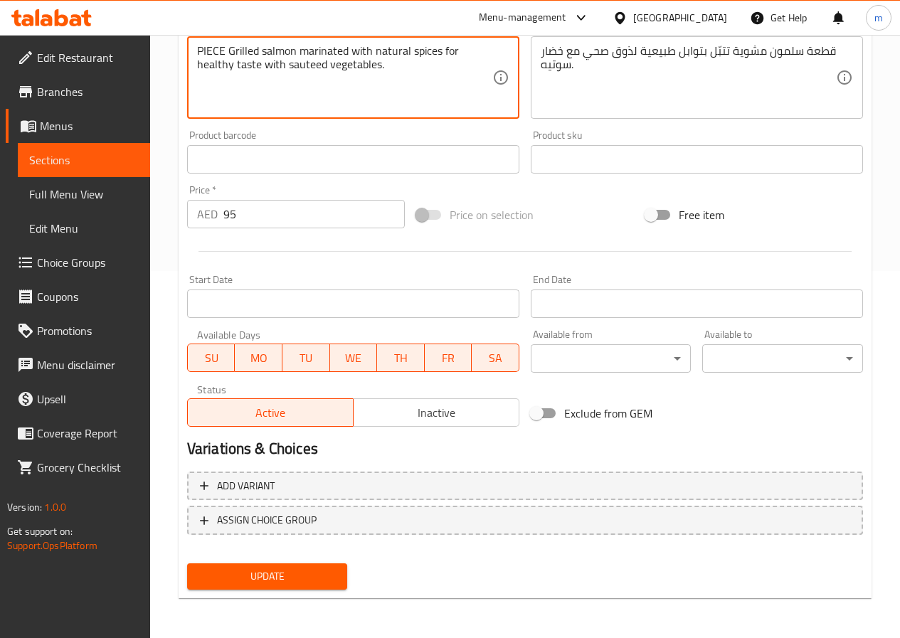
type textarea "PIECE Grilled salmon marinated with natural spices for healthy taste with saute…"
click at [279, 577] on span "Update" at bounding box center [267, 577] width 138 height 18
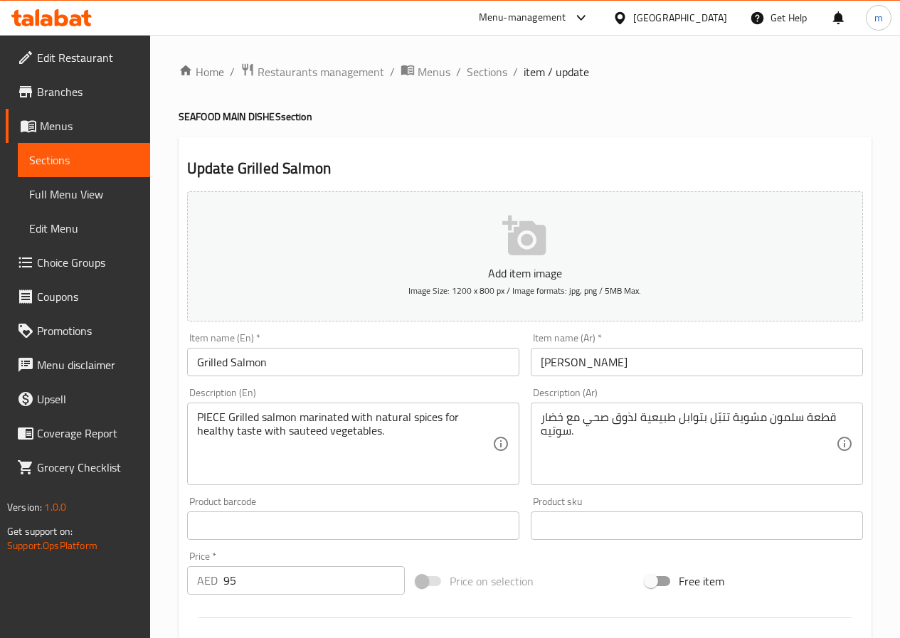
scroll to position [0, 0]
click at [487, 74] on span "Sections" at bounding box center [487, 72] width 41 height 17
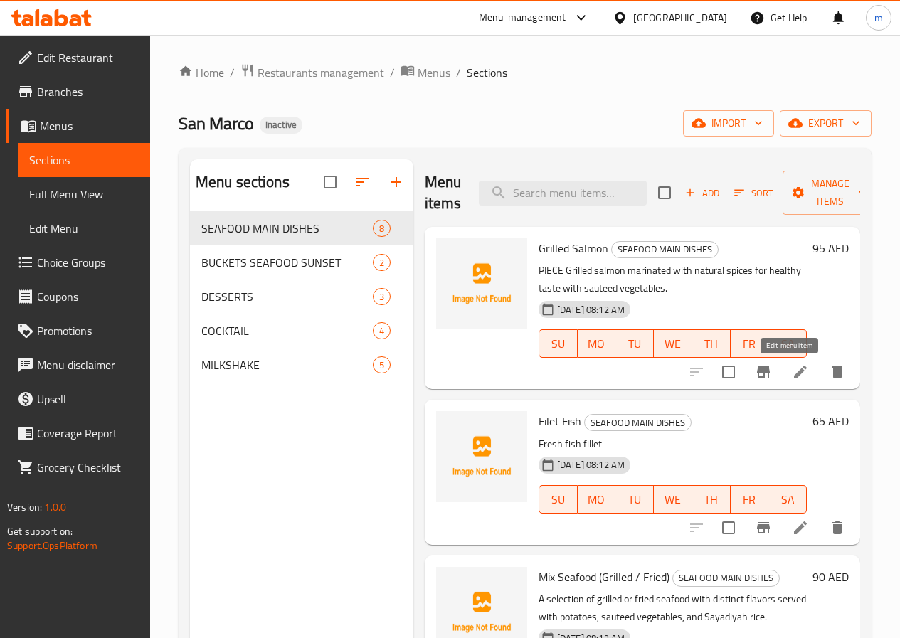
click at [792, 379] on icon at bounding box center [800, 371] width 17 height 17
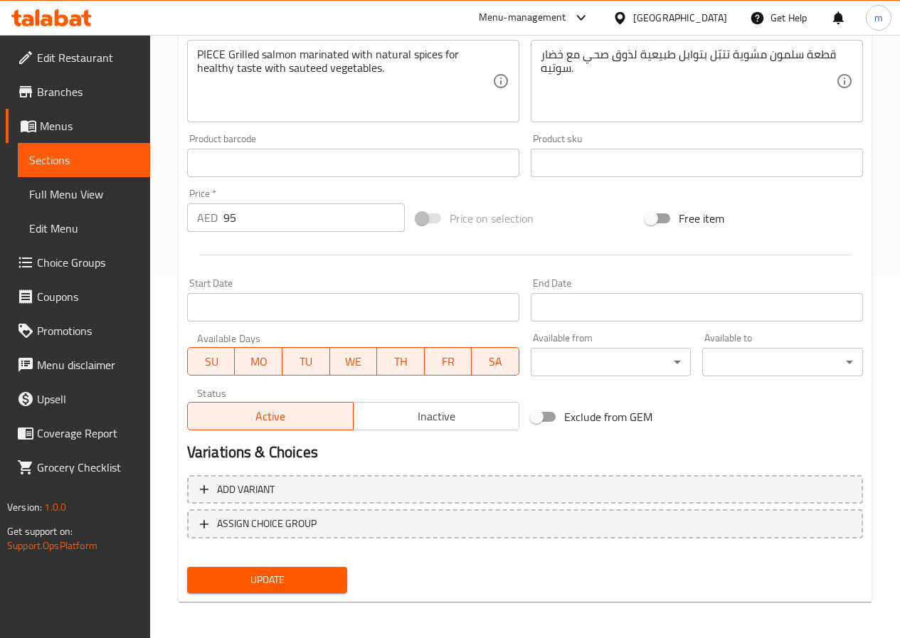
scroll to position [367, 0]
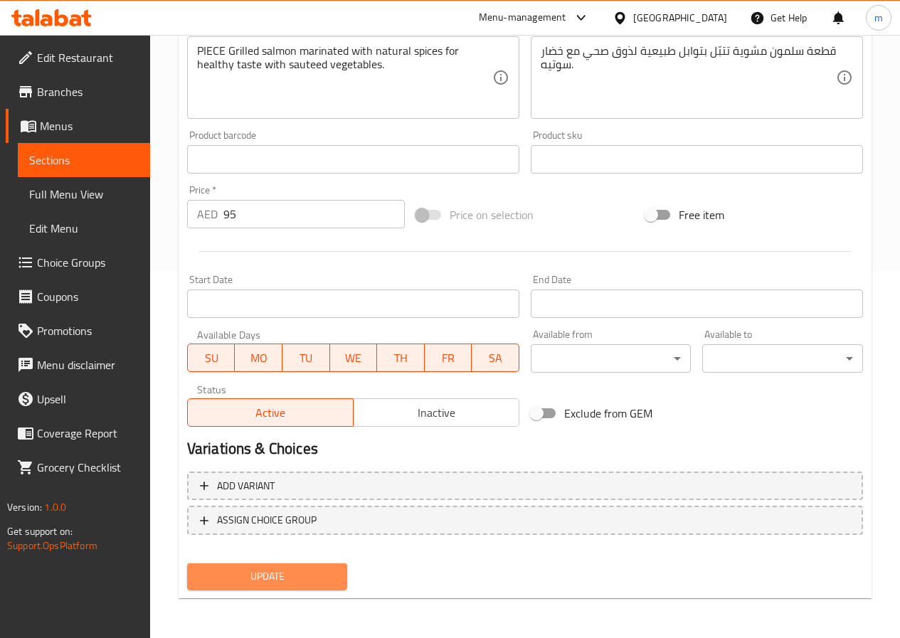
click at [301, 580] on span "Update" at bounding box center [267, 577] width 138 height 18
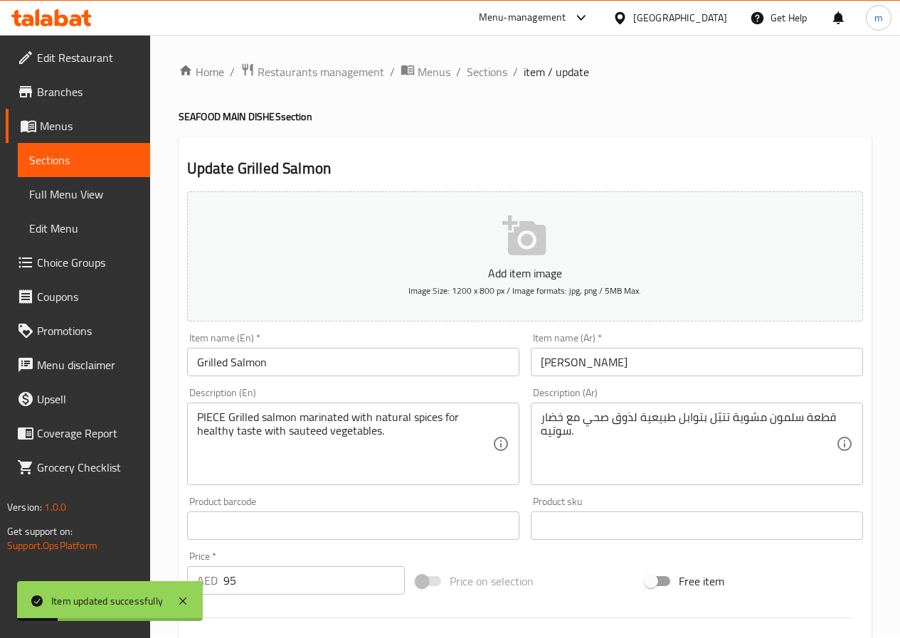
scroll to position [0, 0]
click at [474, 81] on span "Sections" at bounding box center [487, 72] width 41 height 17
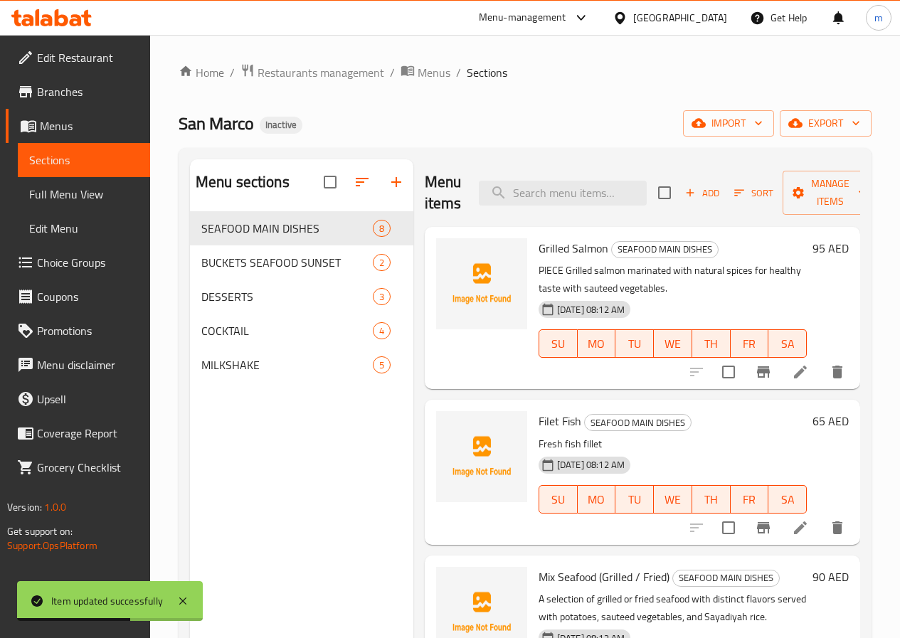
click at [792, 535] on icon at bounding box center [800, 527] width 17 height 17
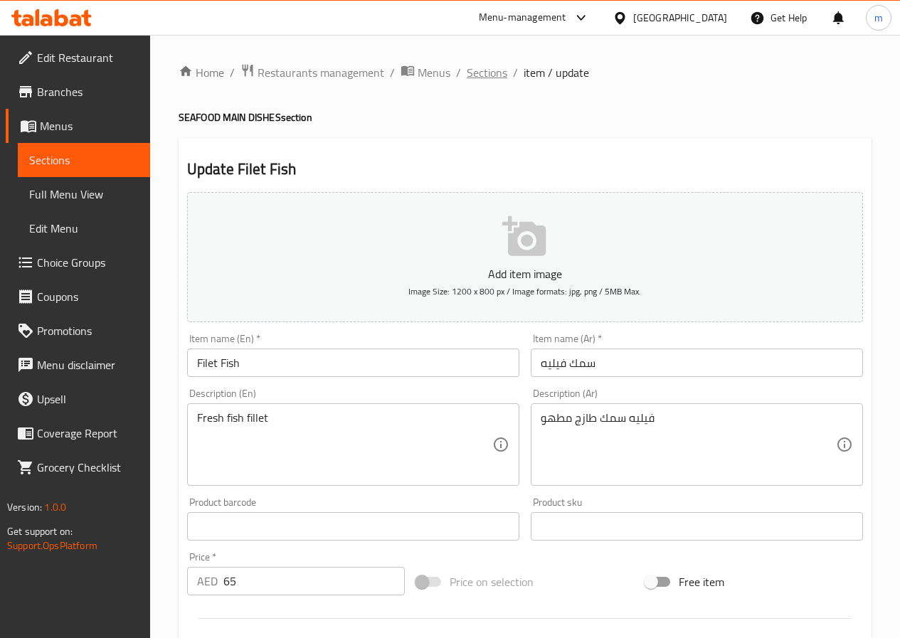
click at [475, 78] on span "Sections" at bounding box center [487, 72] width 41 height 17
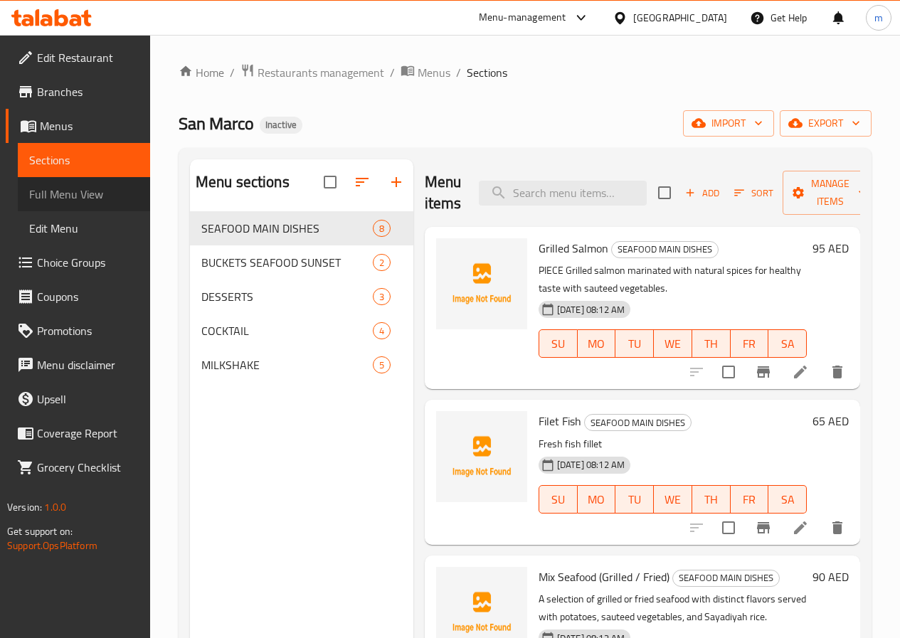
click at [97, 197] on span "Full Menu View" at bounding box center [84, 194] width 110 height 17
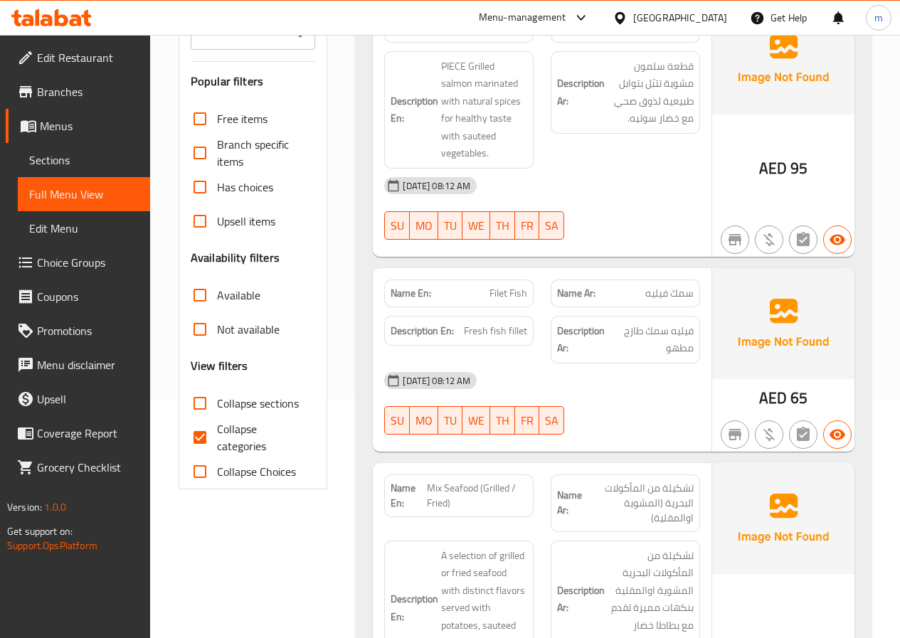
scroll to position [213, 0]
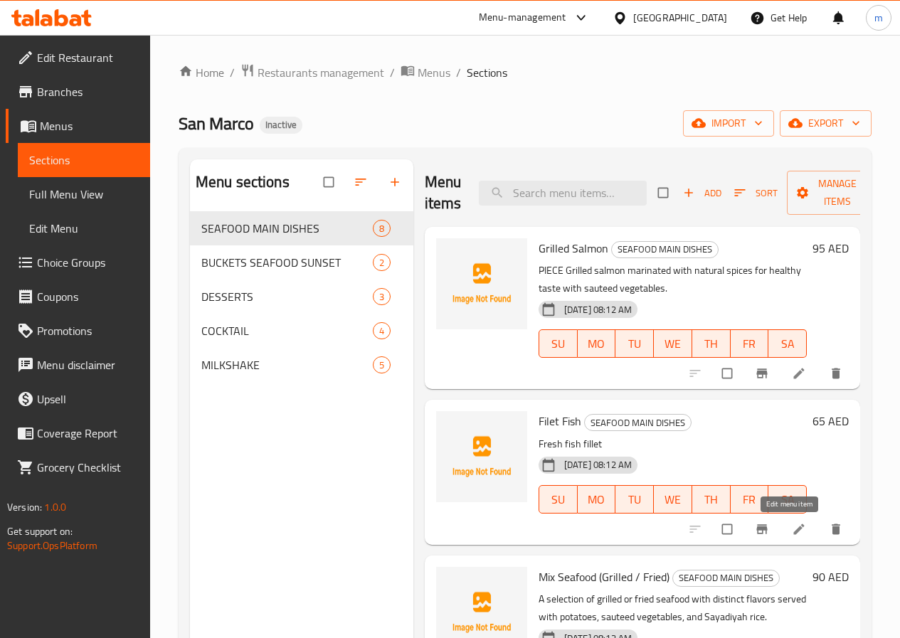
click at [794, 526] on icon at bounding box center [799, 529] width 14 height 14
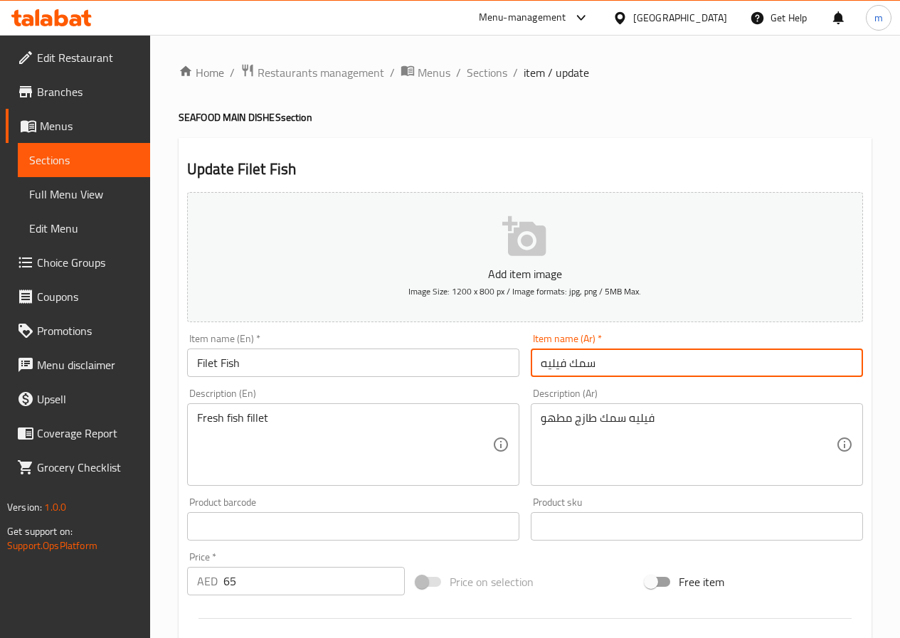
drag, startPoint x: 544, startPoint y: 362, endPoint x: 566, endPoint y: 359, distance: 22.3
click at [566, 359] on input "سمك فيليه" at bounding box center [697, 363] width 332 height 28
click at [537, 366] on input "سمك" at bounding box center [697, 363] width 332 height 28
paste input "فيليه"
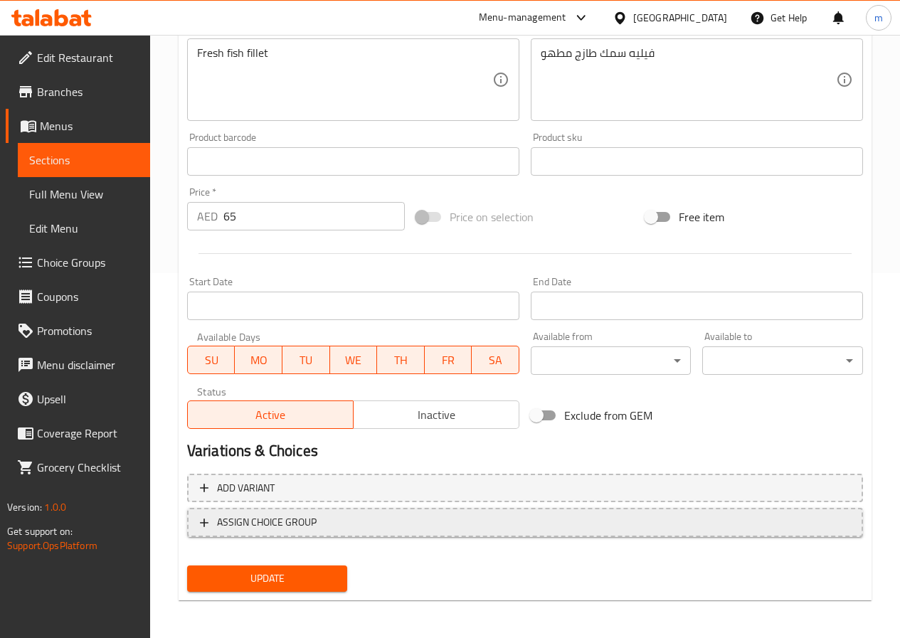
scroll to position [367, 0]
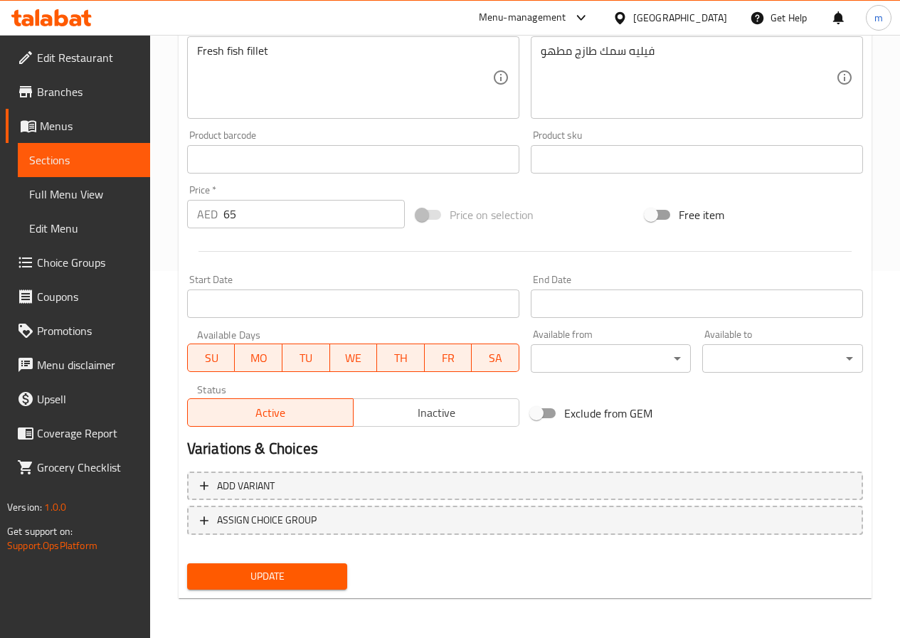
type input "فيليه سمك"
click at [240, 578] on span "Update" at bounding box center [267, 577] width 138 height 18
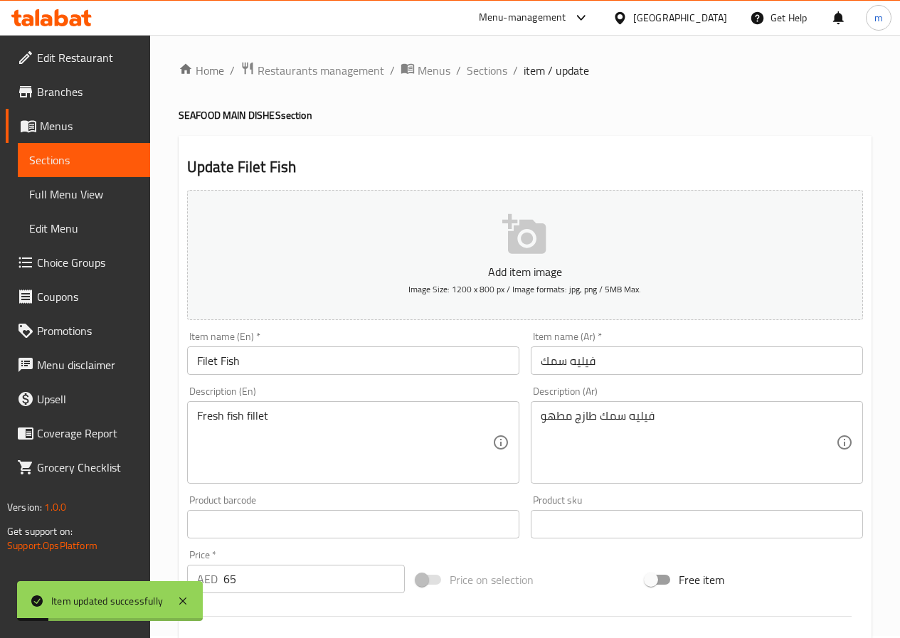
scroll to position [0, 0]
click at [474, 78] on span "Sections" at bounding box center [487, 72] width 41 height 17
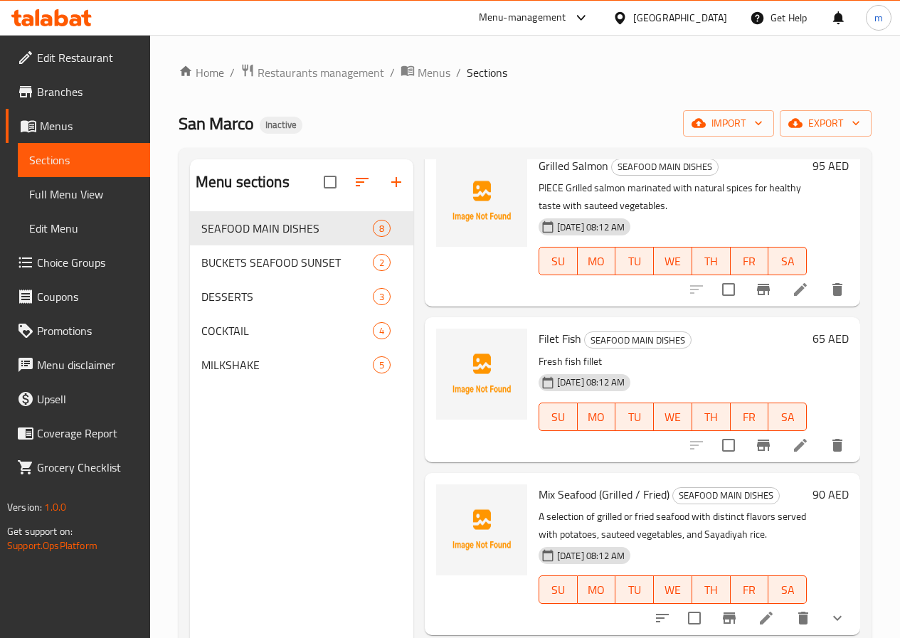
scroll to position [213, 0]
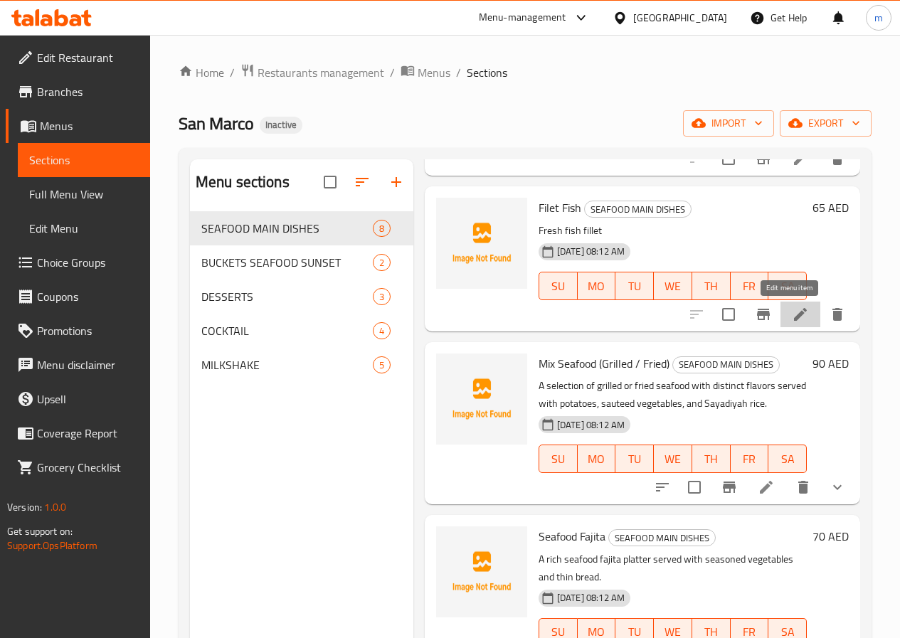
click at [792, 317] on icon at bounding box center [800, 314] width 17 height 17
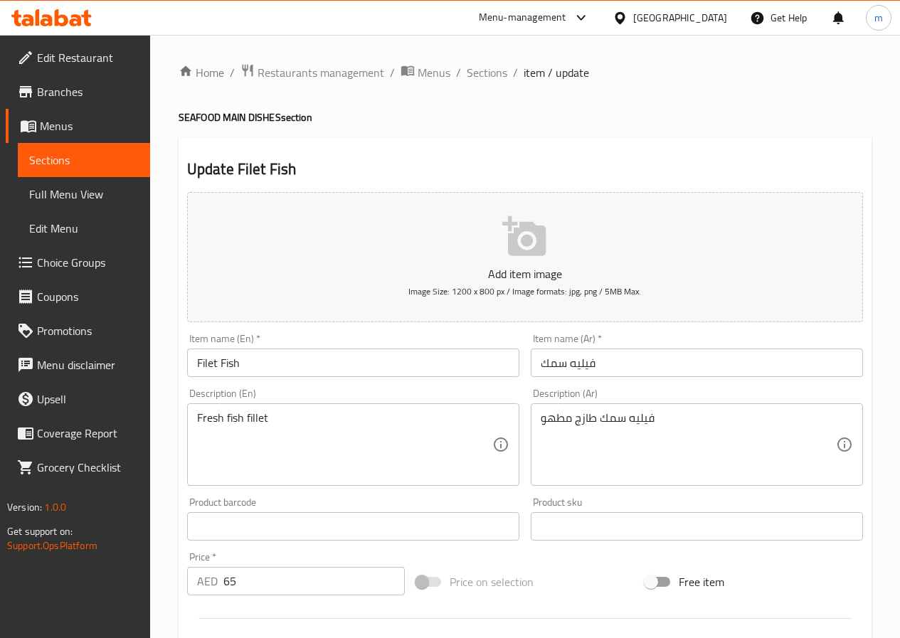
drag, startPoint x: 538, startPoint y: 418, endPoint x: 562, endPoint y: 417, distance: 24.2
click at [562, 417] on div "فيليه سمك طازج مطهو Description (Ar)" at bounding box center [697, 444] width 332 height 83
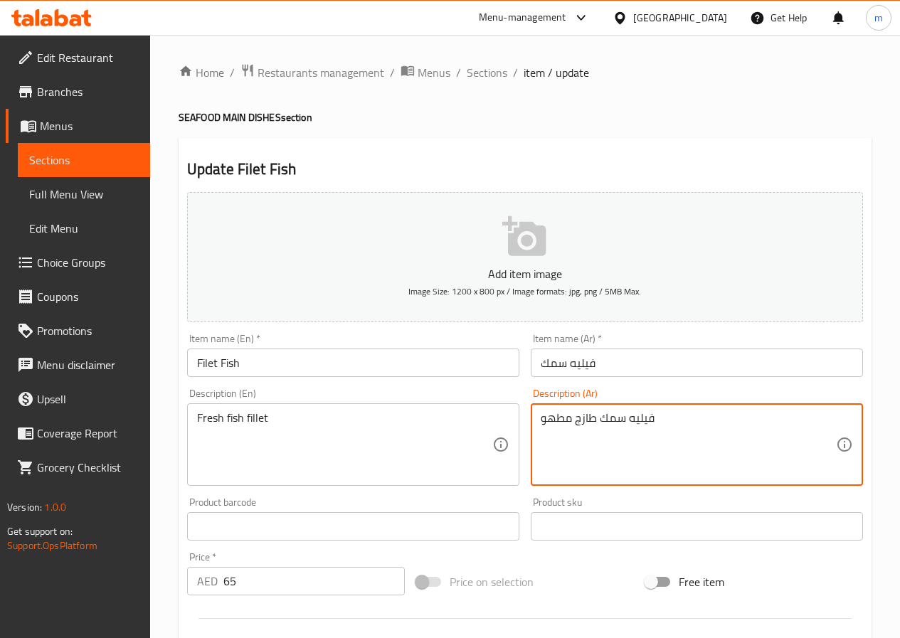
drag, startPoint x: 567, startPoint y: 421, endPoint x: 556, endPoint y: 424, distance: 11.7
click at [556, 424] on textarea "فيليه سمك طازج مطهو" at bounding box center [688, 445] width 295 height 68
drag, startPoint x: 572, startPoint y: 419, endPoint x: 540, endPoint y: 414, distance: 32.4
click at [541, 414] on textarea "فيليه سمك طازج مطهو" at bounding box center [688, 445] width 295 height 68
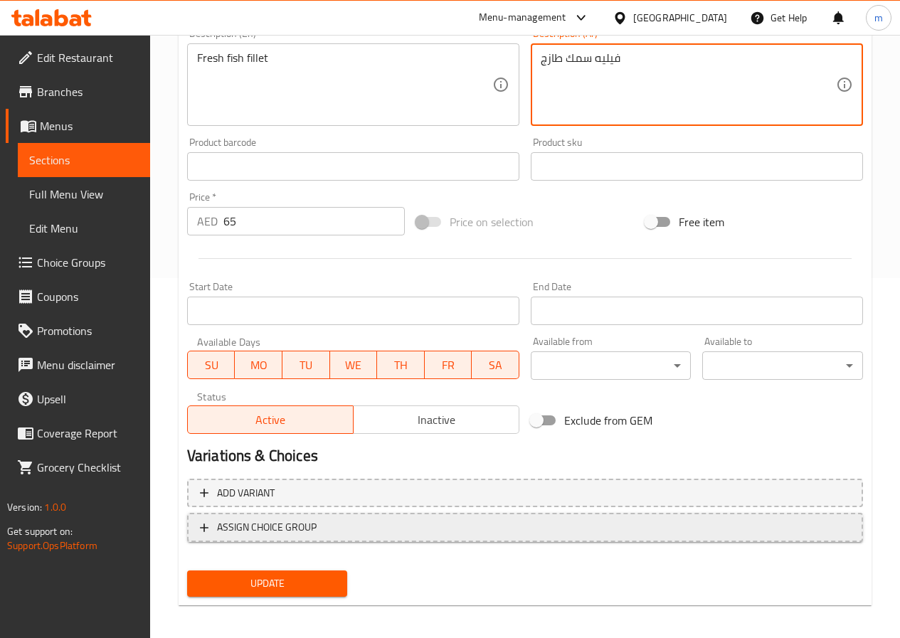
scroll to position [367, 0]
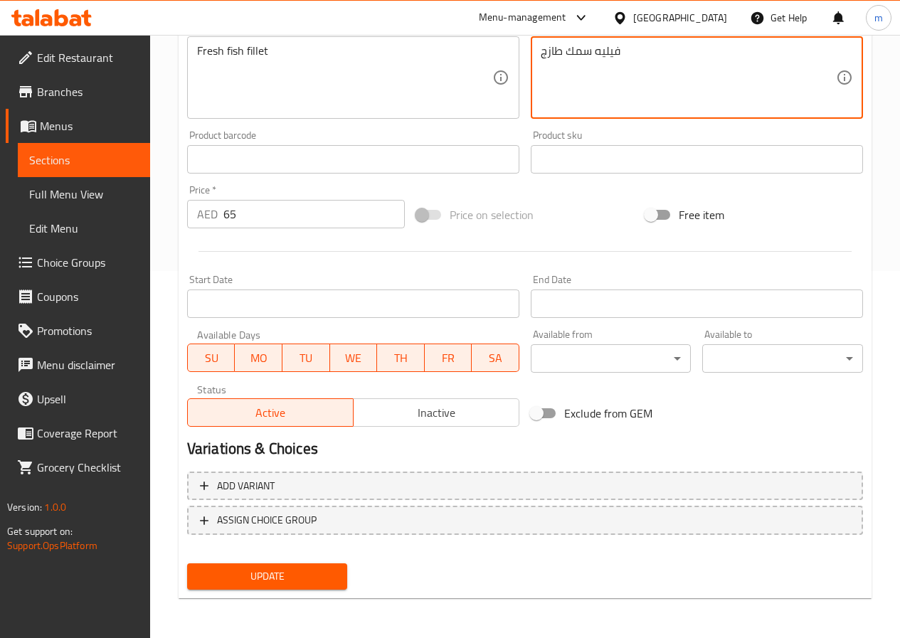
type textarea "فيليه سمك طازج"
click at [287, 575] on span "Update" at bounding box center [267, 577] width 138 height 18
